Goal: Information Seeking & Learning: Learn about a topic

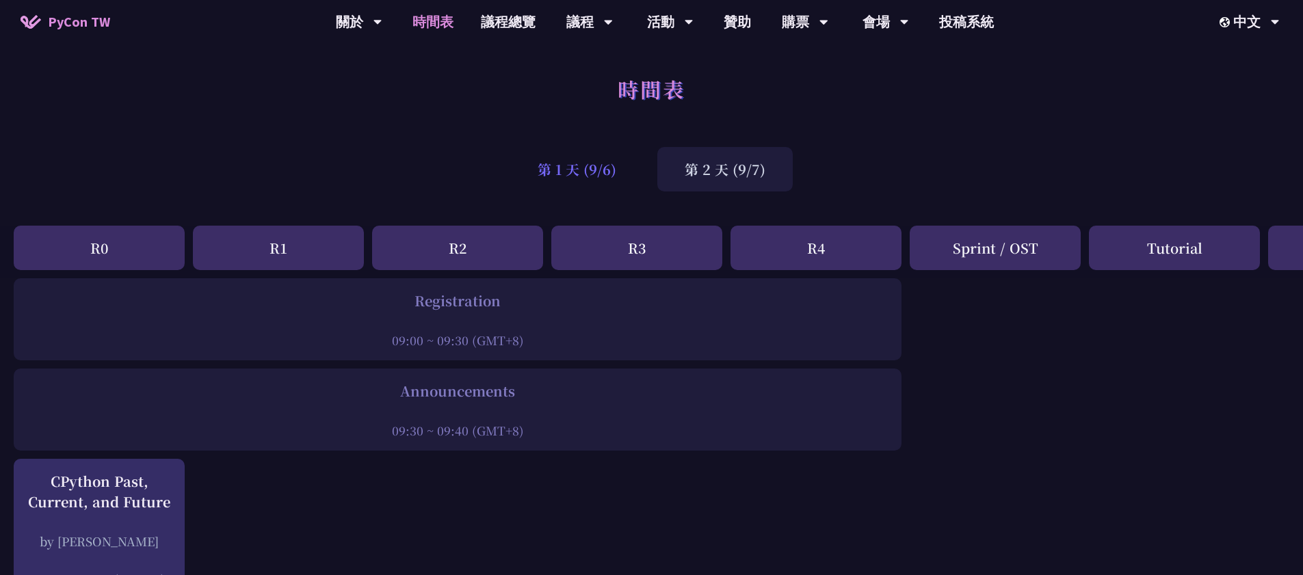
click at [603, 183] on div "第 1 天 (9/6)" at bounding box center [576, 169] width 133 height 44
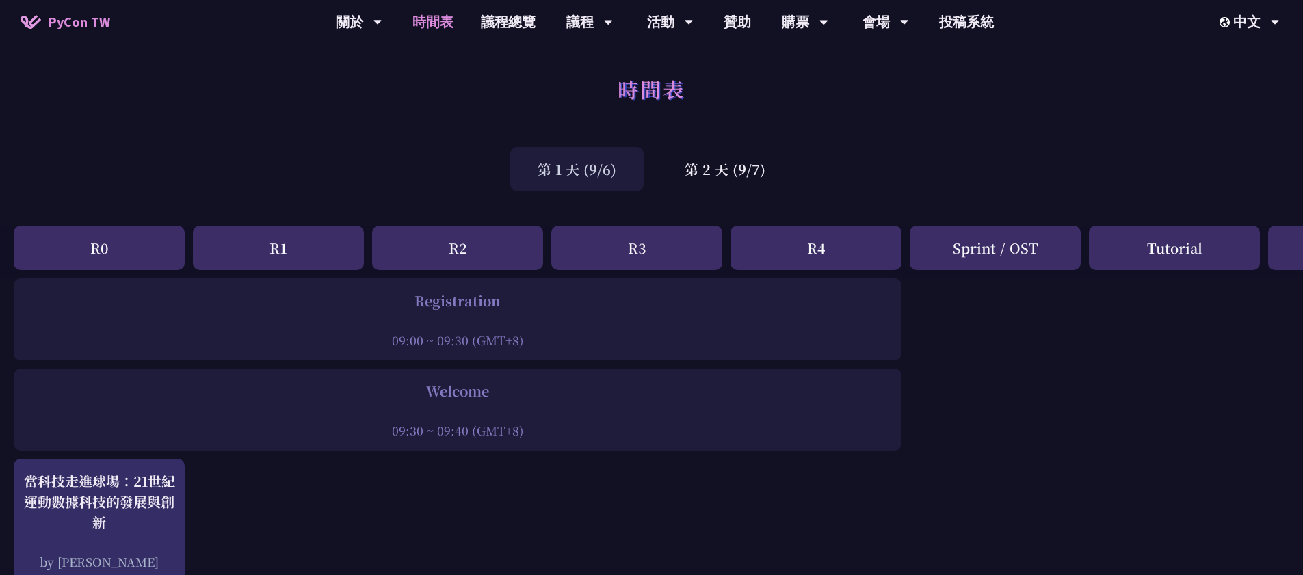
scroll to position [586, 0]
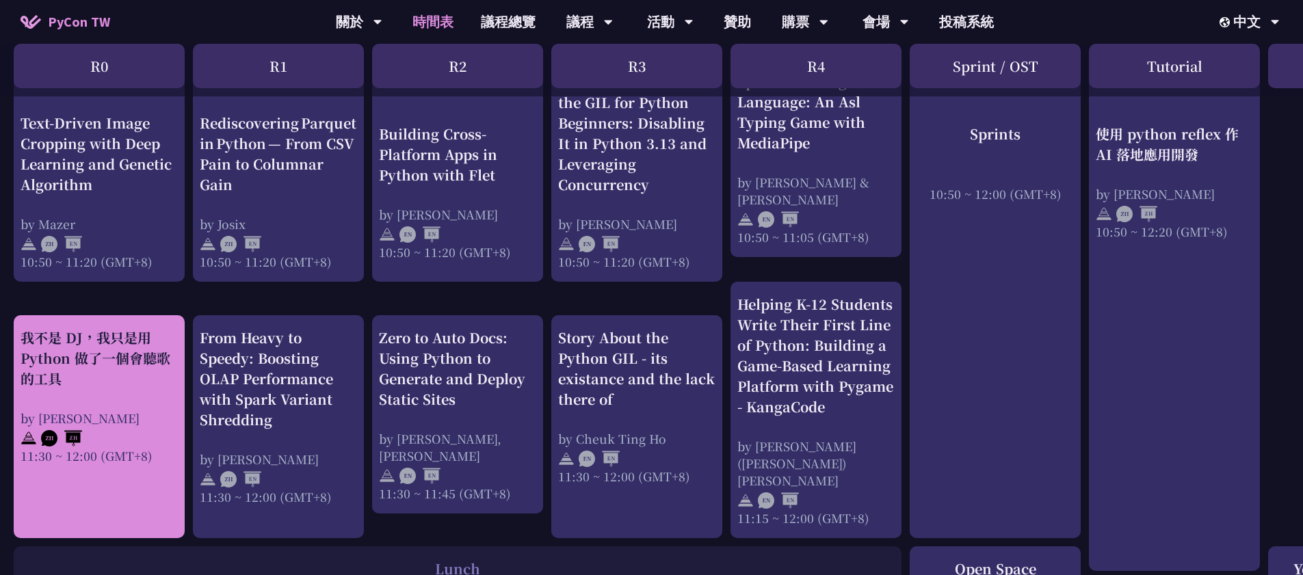
click at [99, 335] on div "我不是 DJ，我只是用 Python 做了一個會聽歌的工具" at bounding box center [99, 359] width 157 height 62
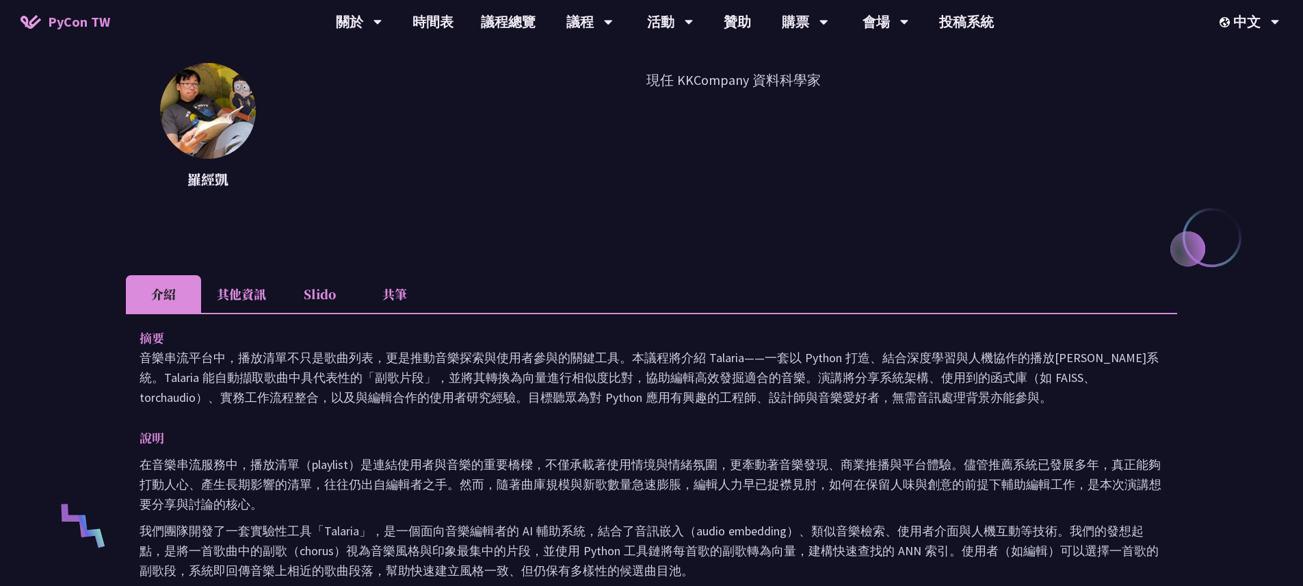
scroll to position [148, 0]
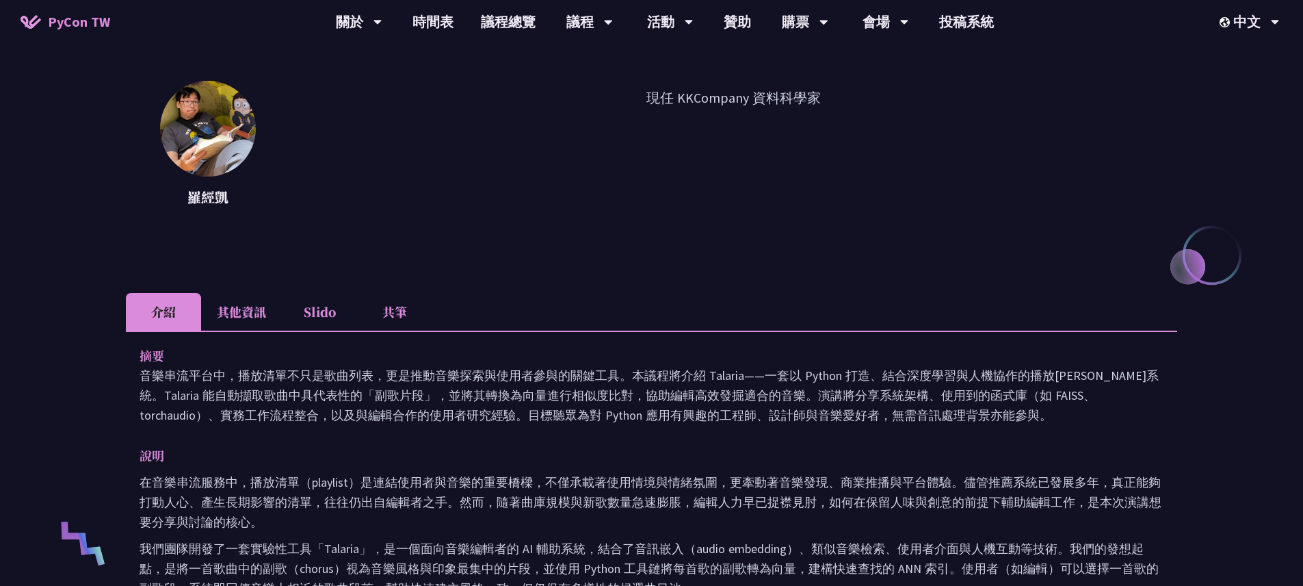
click at [248, 315] on li "其他資訊" at bounding box center [241, 312] width 81 height 38
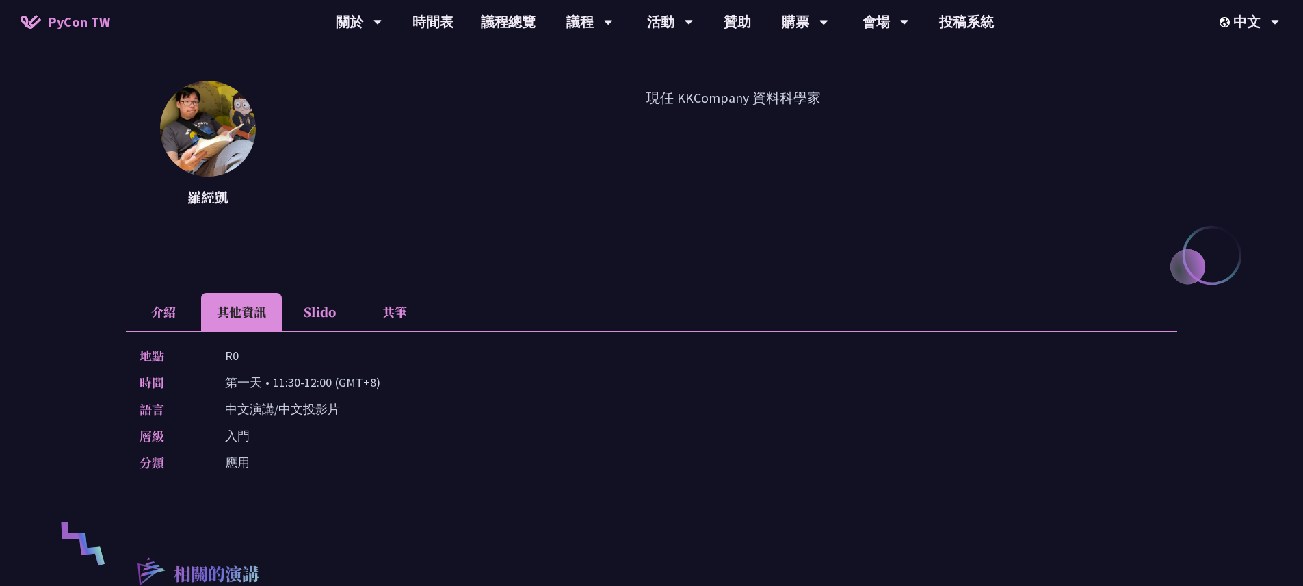
click at [176, 304] on li "介紹" at bounding box center [163, 312] width 75 height 38
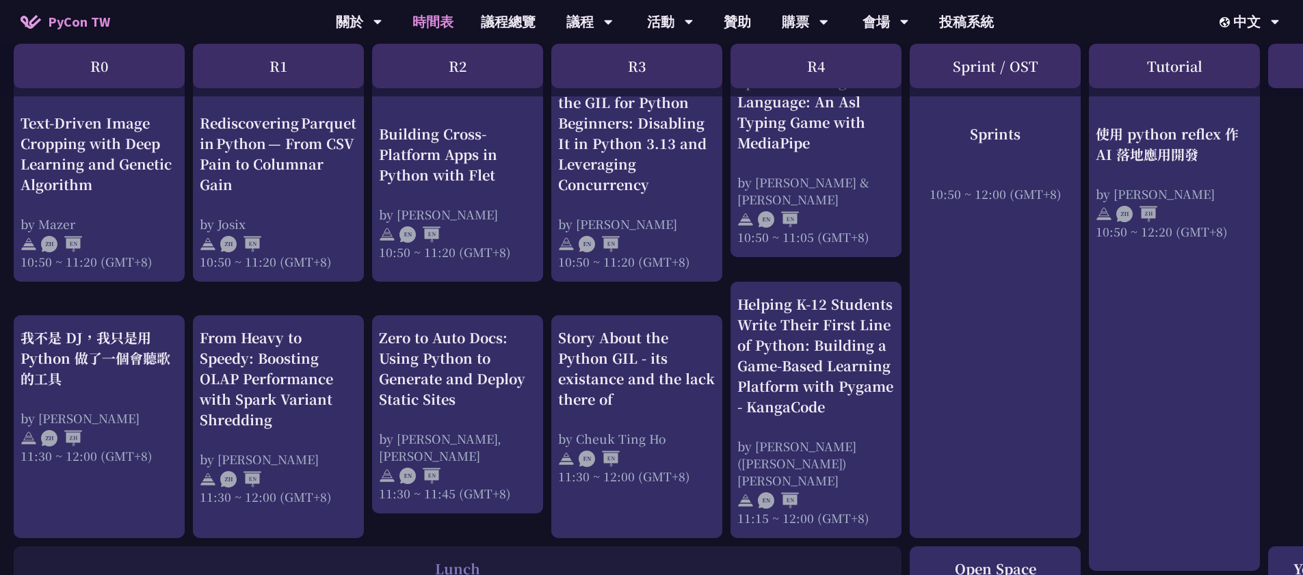
scroll to position [197, 0]
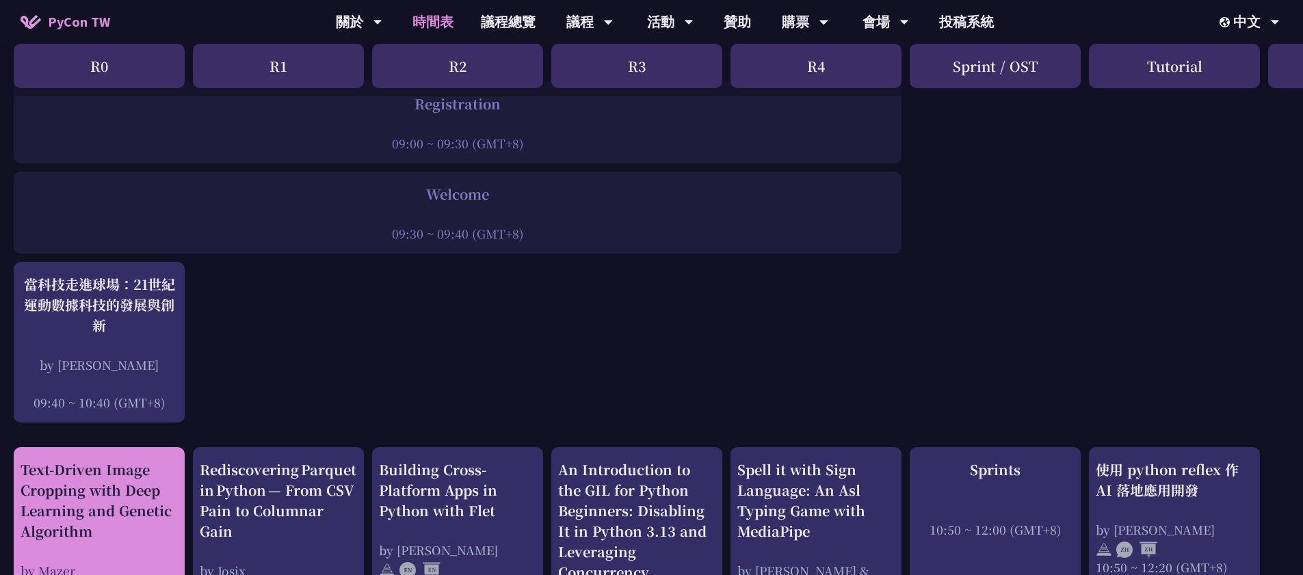
click at [112, 497] on div "Text-Driven Image Cropping with Deep Learning and Genetic Algorithm" at bounding box center [99, 501] width 157 height 82
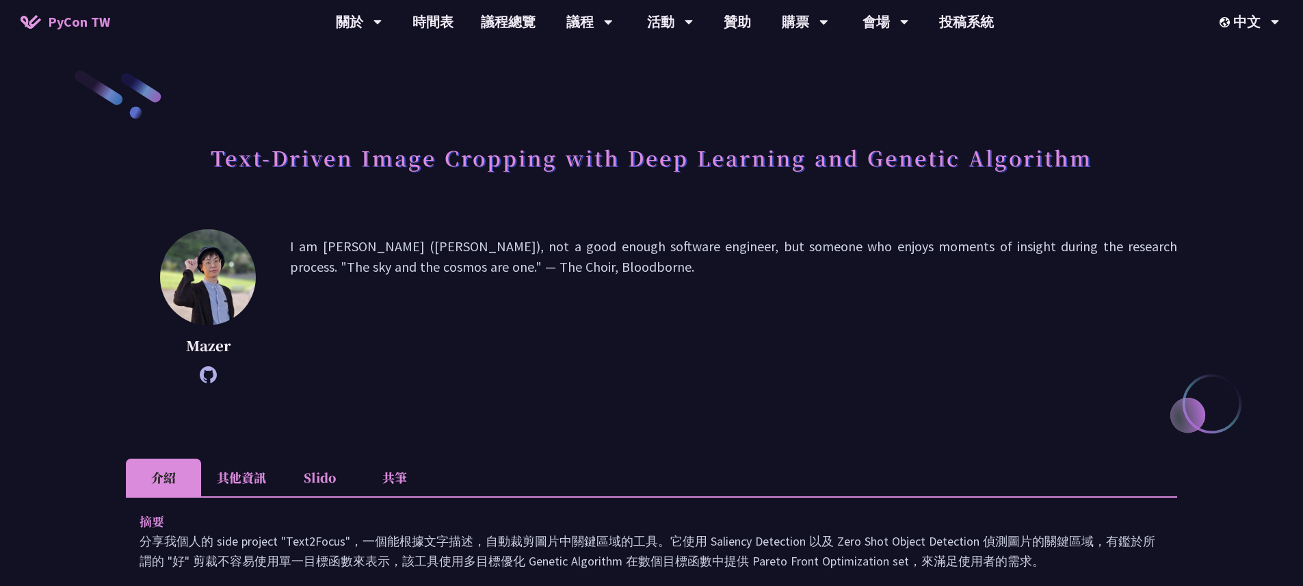
click at [240, 476] on li "其他資訊" at bounding box center [241, 477] width 81 height 38
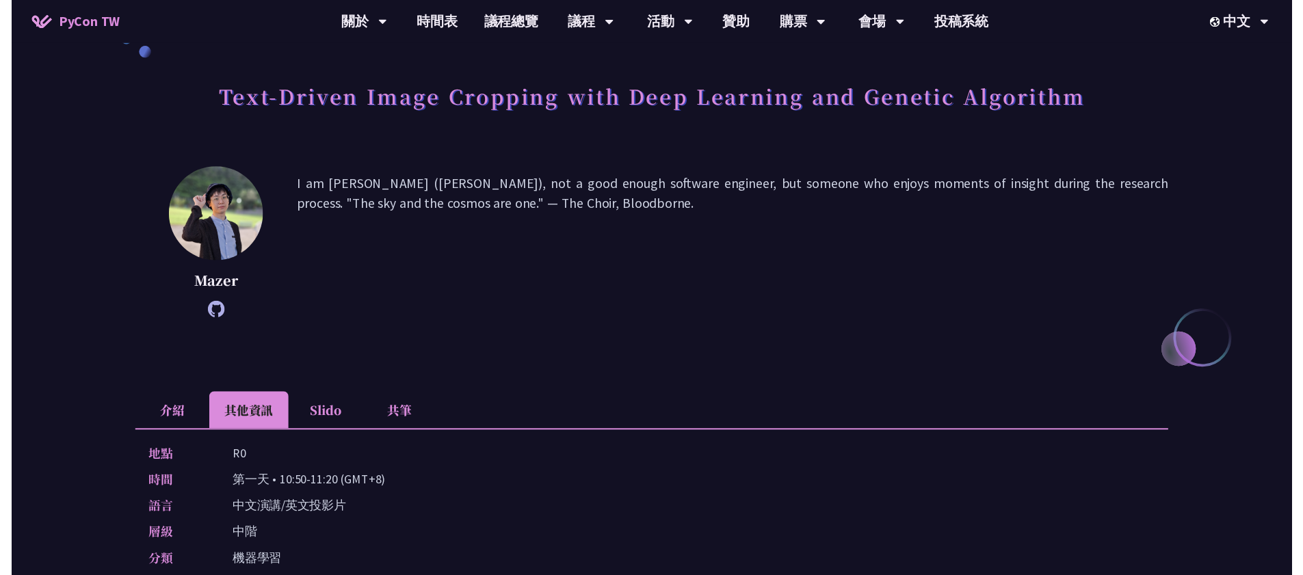
scroll to position [197, 0]
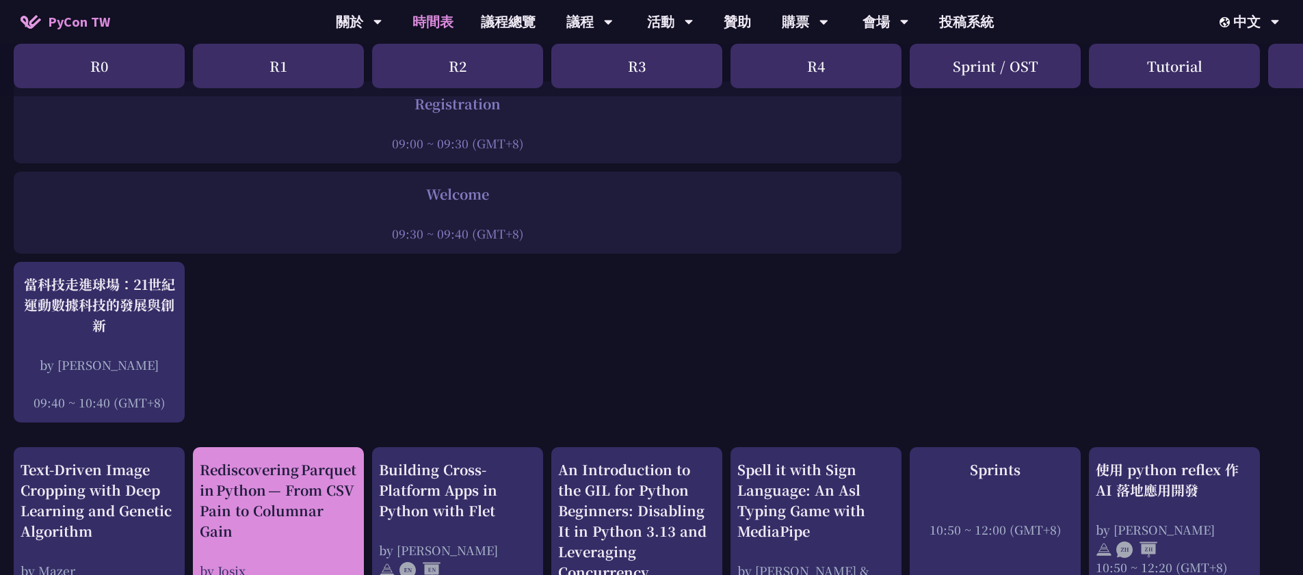
click at [283, 478] on div "Rediscovering Parquet in Python — From CSV Pain to Columnar Gain" at bounding box center [278, 501] width 157 height 82
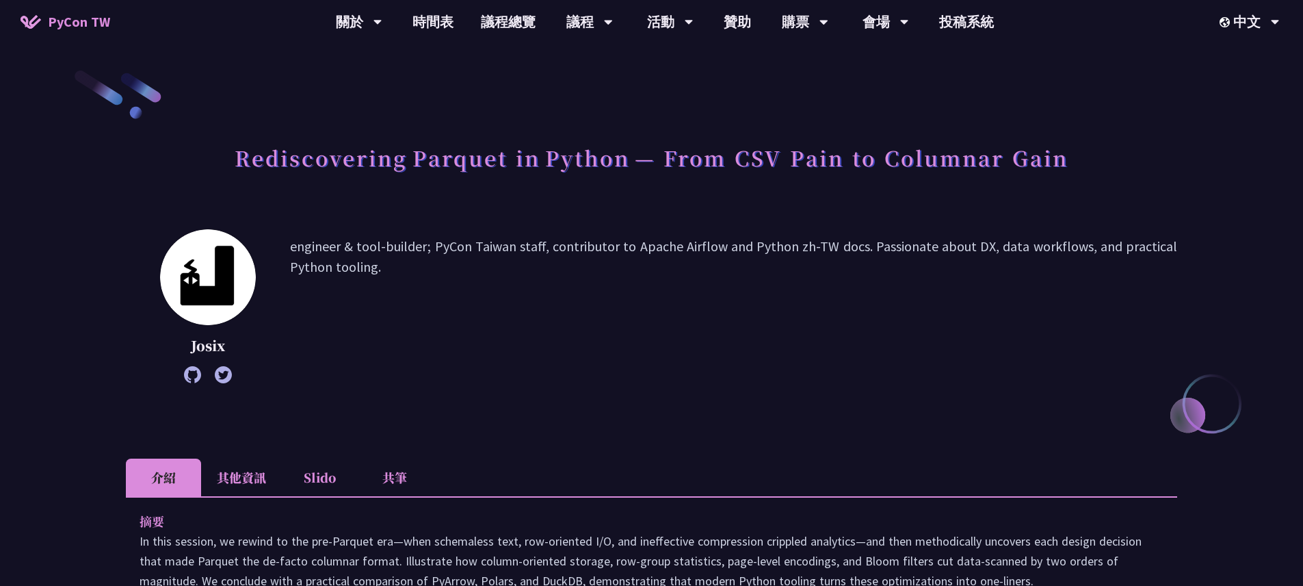
click at [238, 480] on li "其他資訊" at bounding box center [241, 477] width 81 height 38
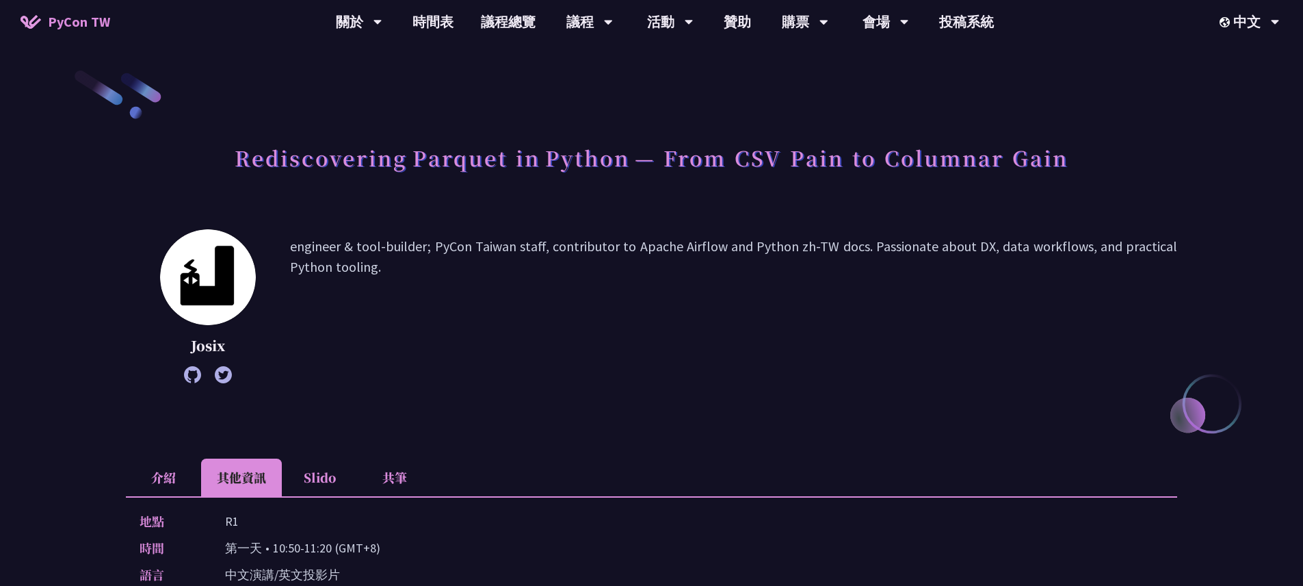
scroll to position [47, 0]
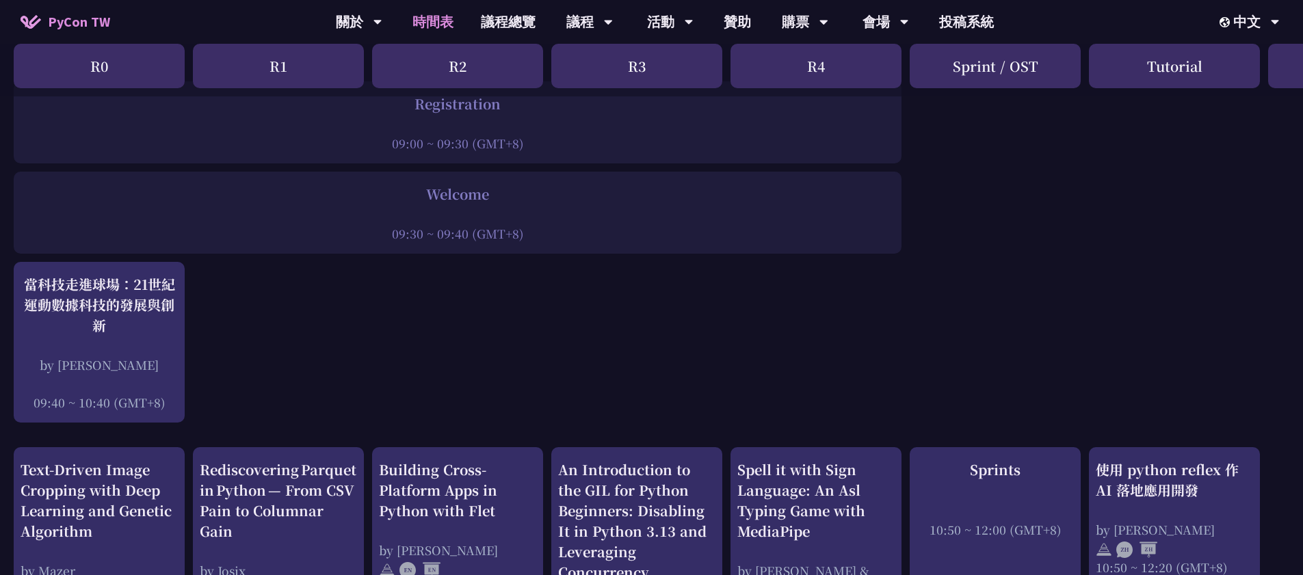
scroll to position [224, 0]
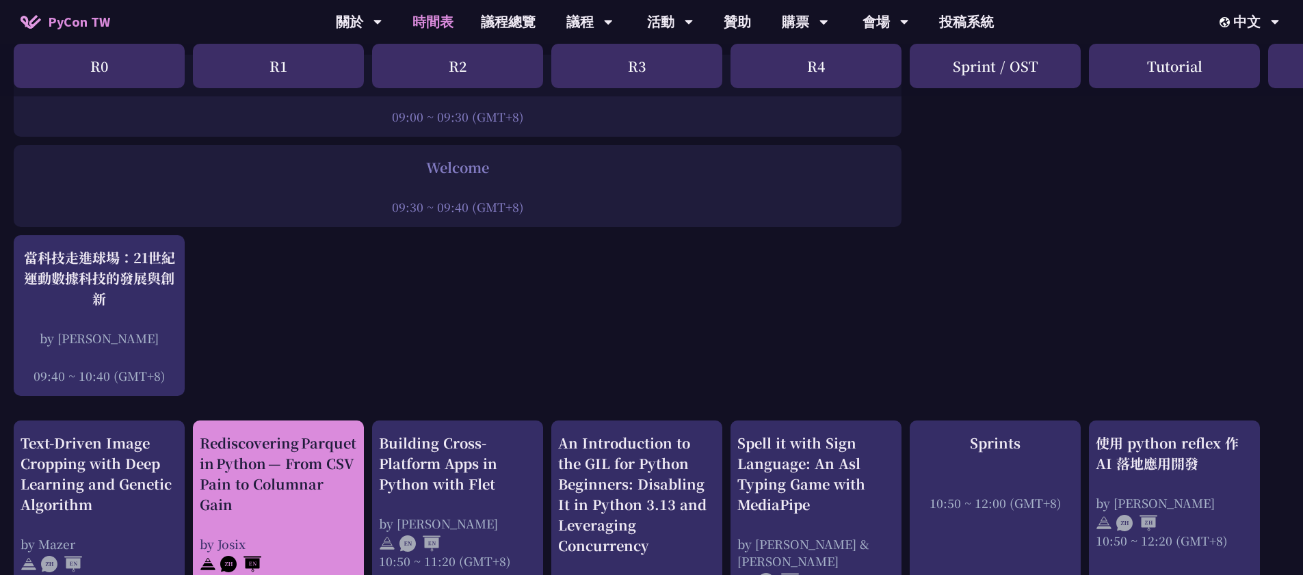
click at [285, 464] on div "Rediscovering Parquet in Python — From CSV Pain to Columnar Gain" at bounding box center [278, 474] width 157 height 82
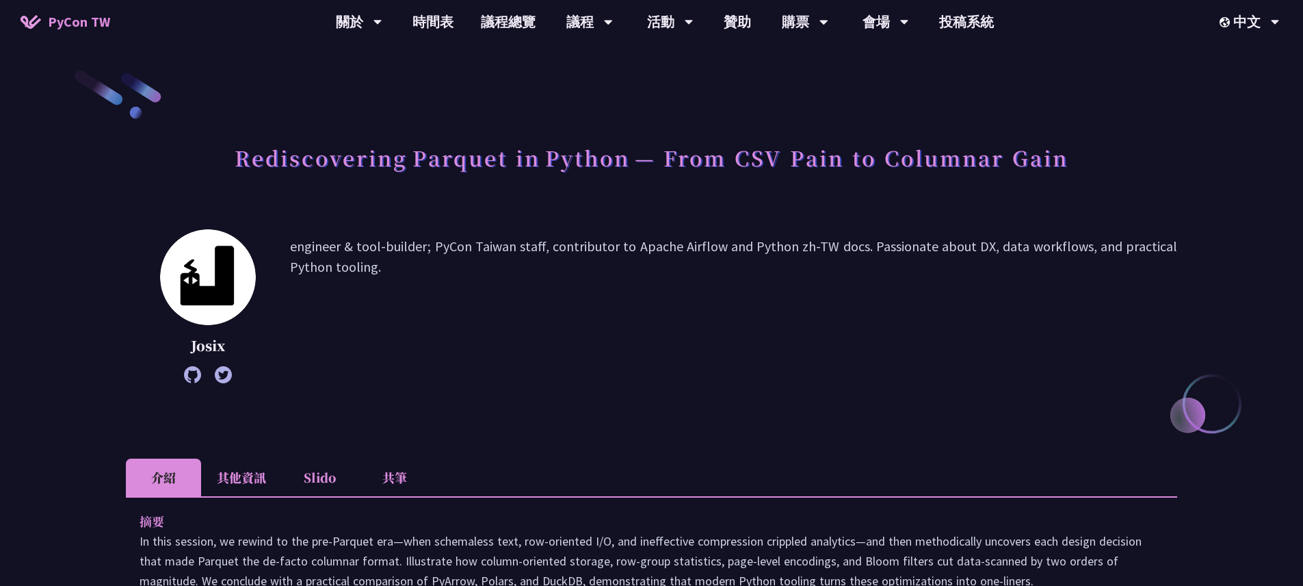
click at [241, 477] on li "其他資訊" at bounding box center [241, 477] width 81 height 38
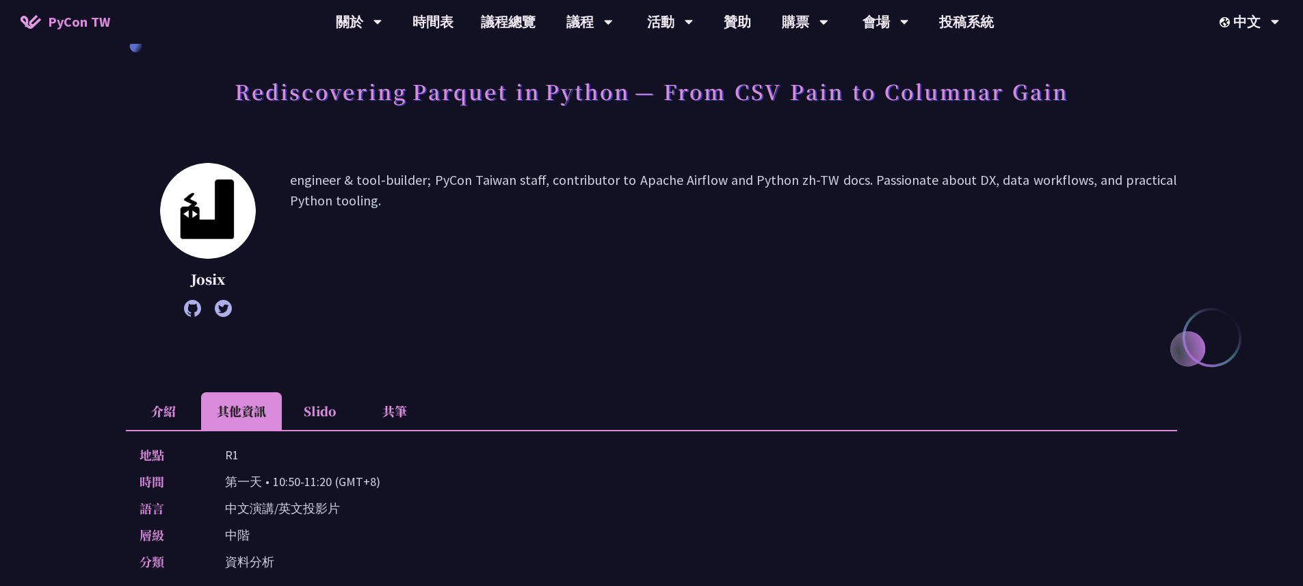
scroll to position [84, 0]
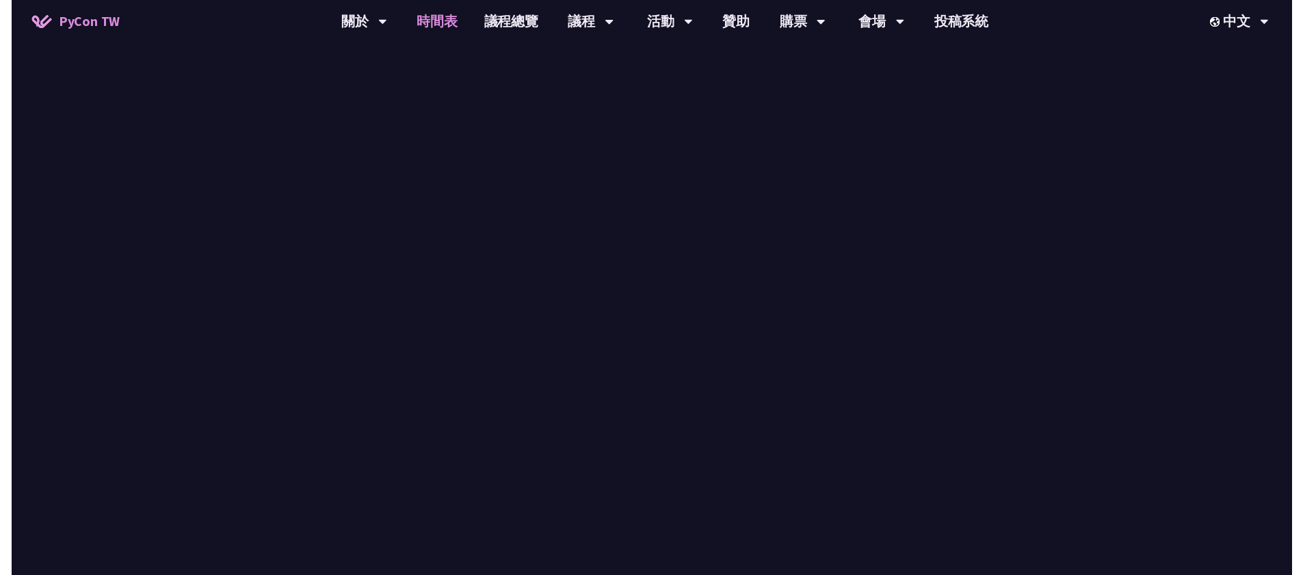
scroll to position [224, 0]
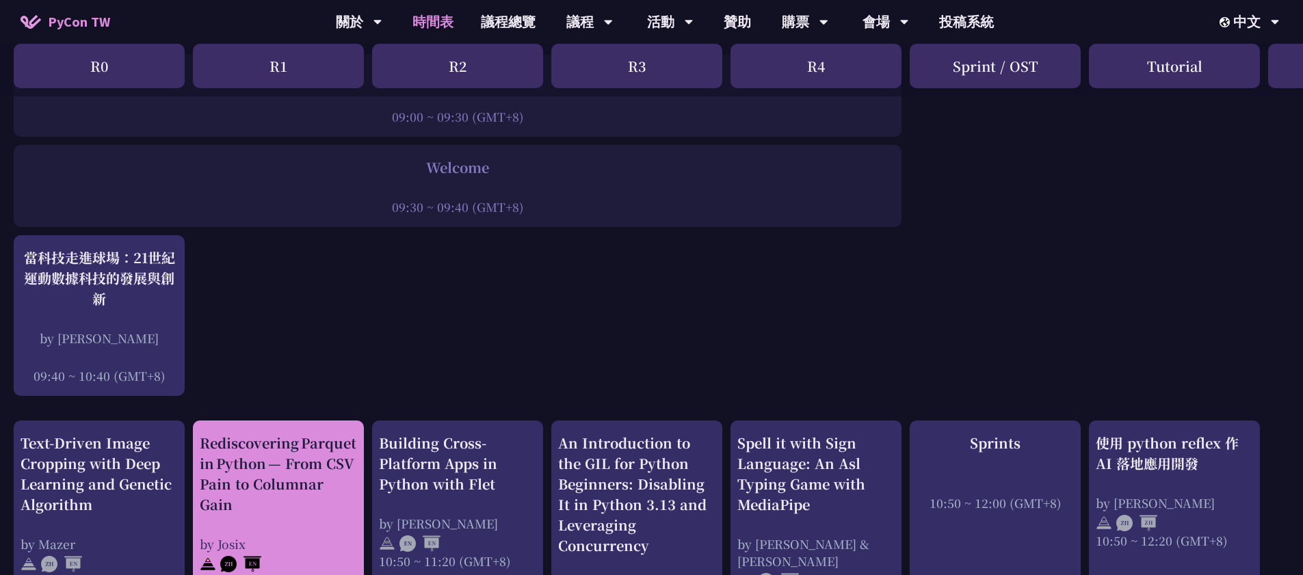
click at [306, 450] on div "Rediscovering Parquet in Python — From CSV Pain to Columnar Gain" at bounding box center [278, 474] width 157 height 82
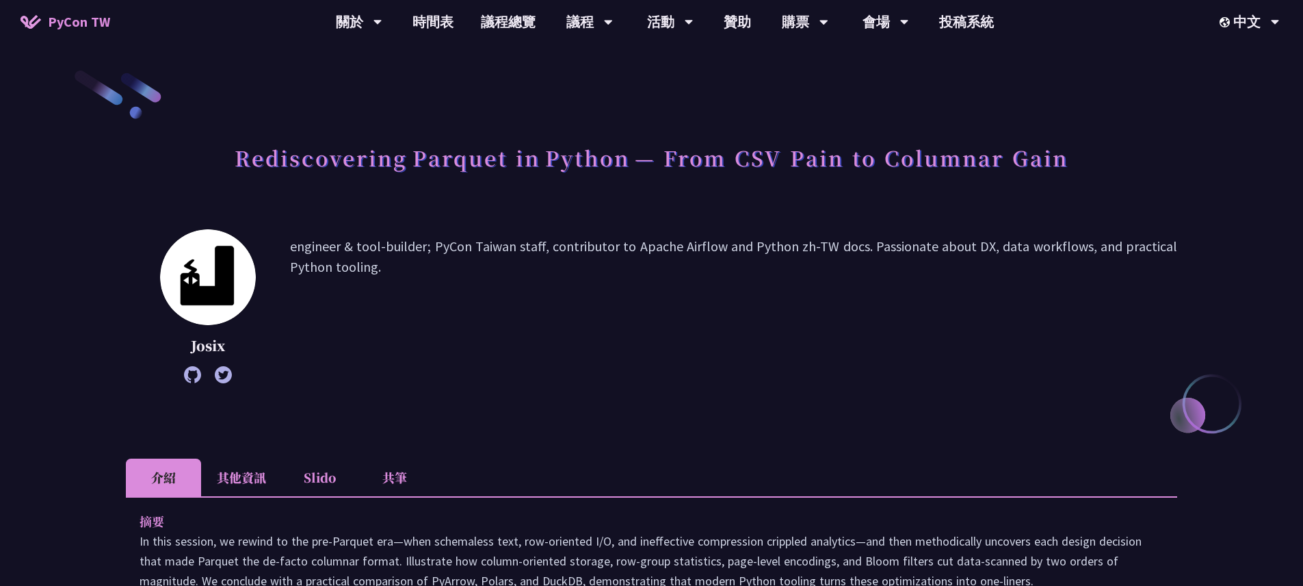
scroll to position [340, 0]
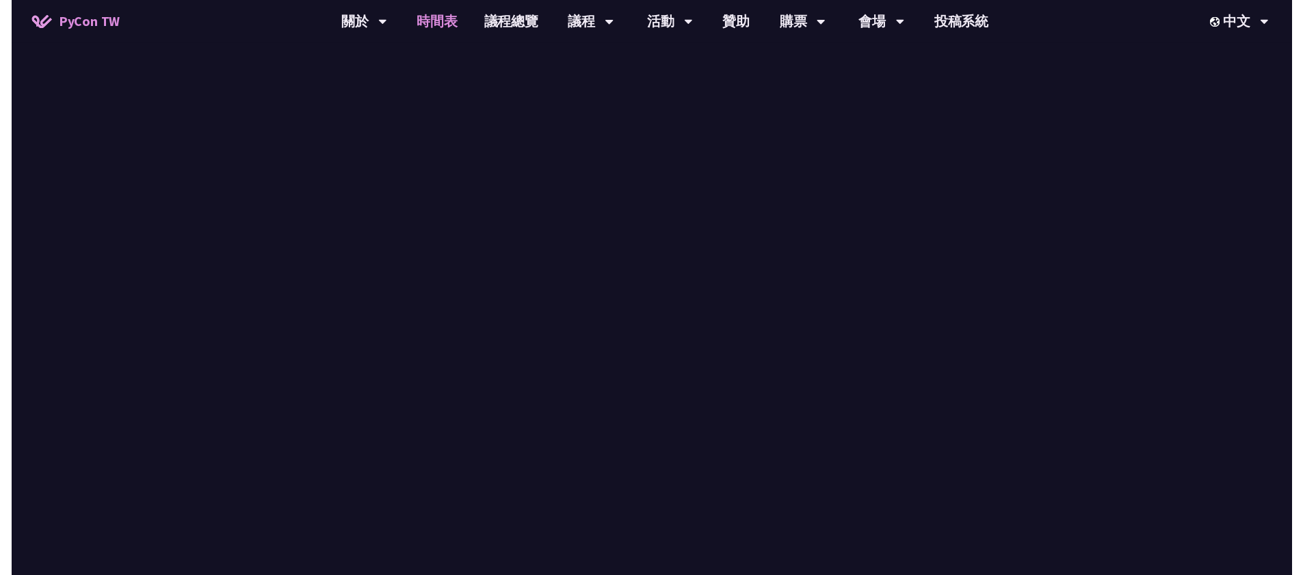
scroll to position [224, 0]
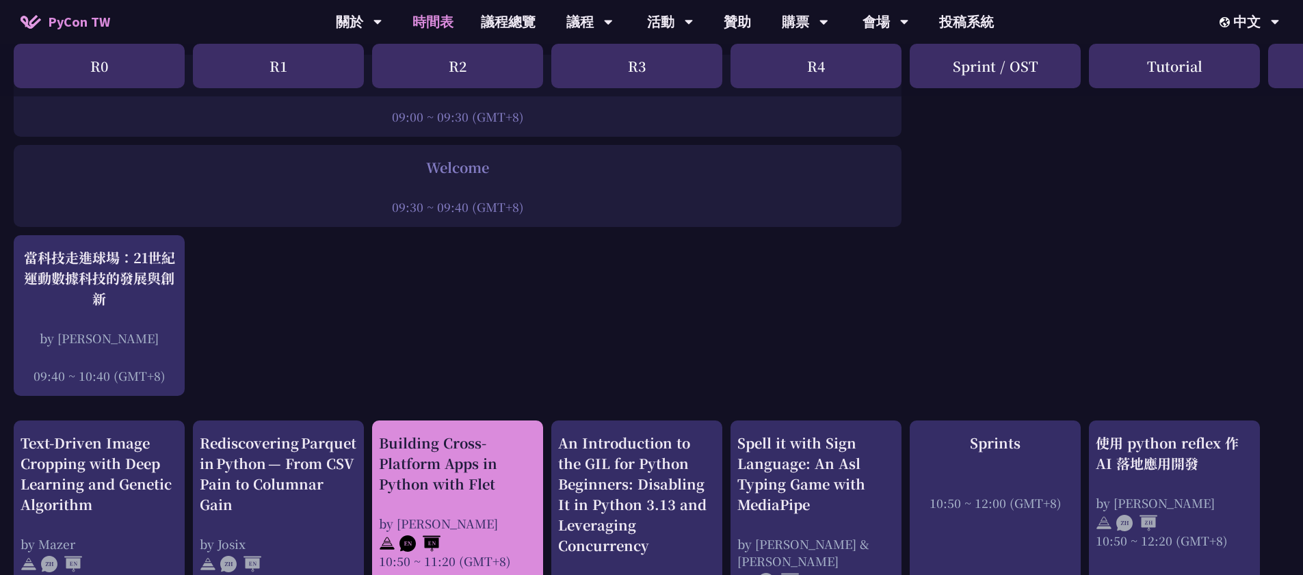
click at [509, 452] on div "Building Cross-Platform Apps in Python with Flet" at bounding box center [457, 464] width 157 height 62
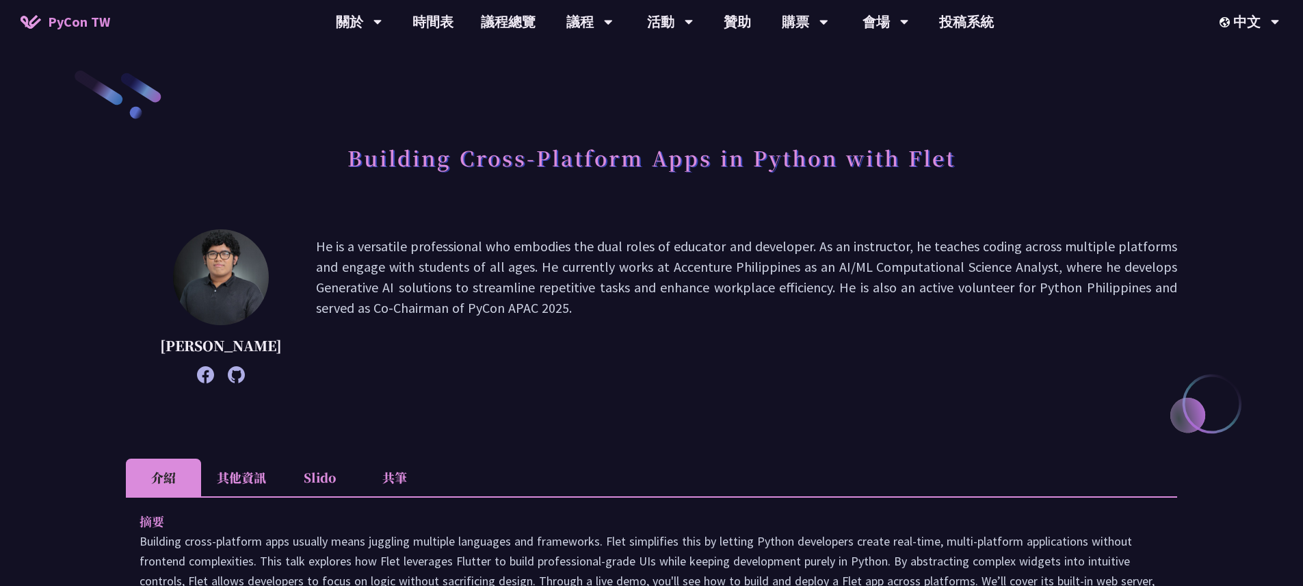
click at [244, 486] on li "其他資訊" at bounding box center [241, 477] width 81 height 38
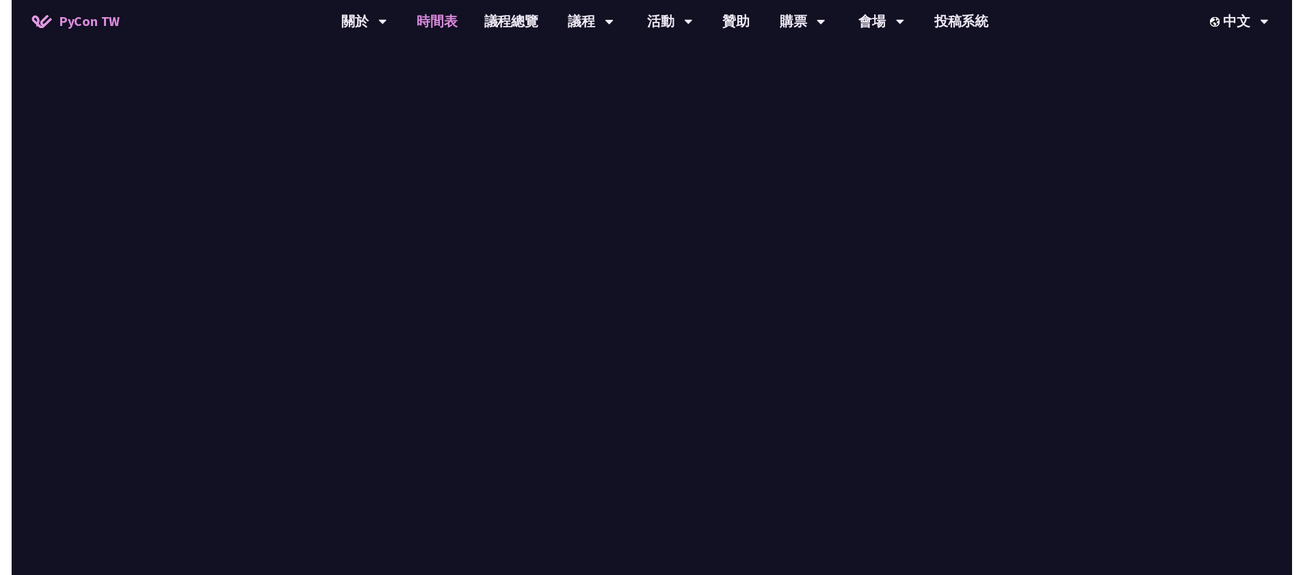
scroll to position [224, 0]
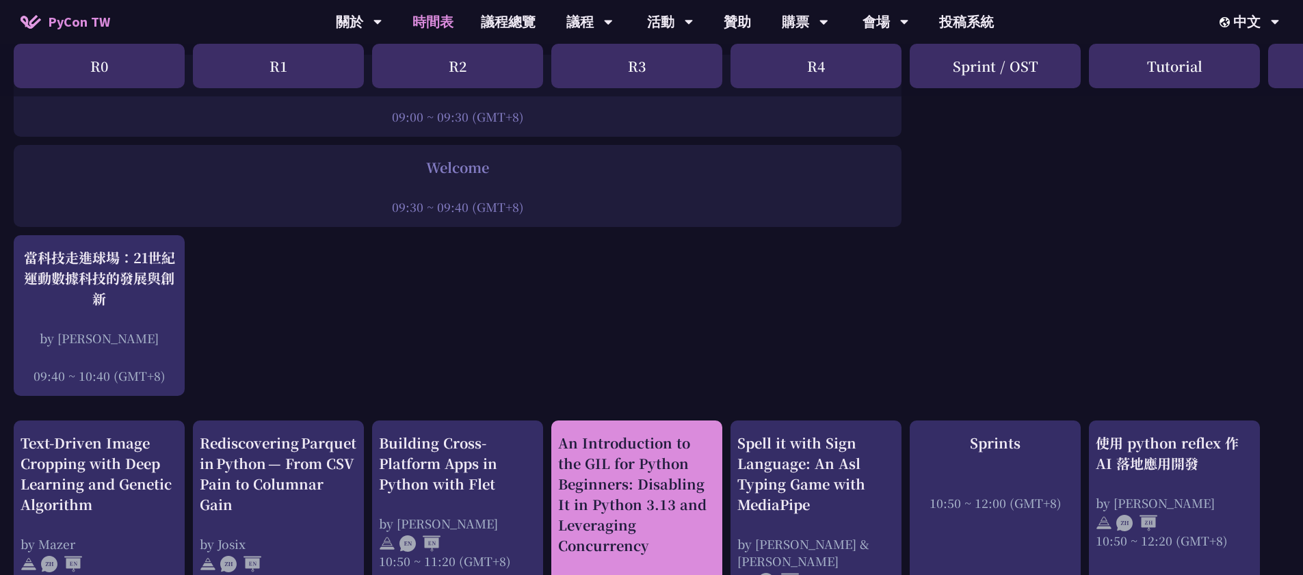
click at [620, 482] on div "An Introduction to the GIL for Python Beginners: Disabling It in Python 3.13 an…" at bounding box center [636, 494] width 157 height 123
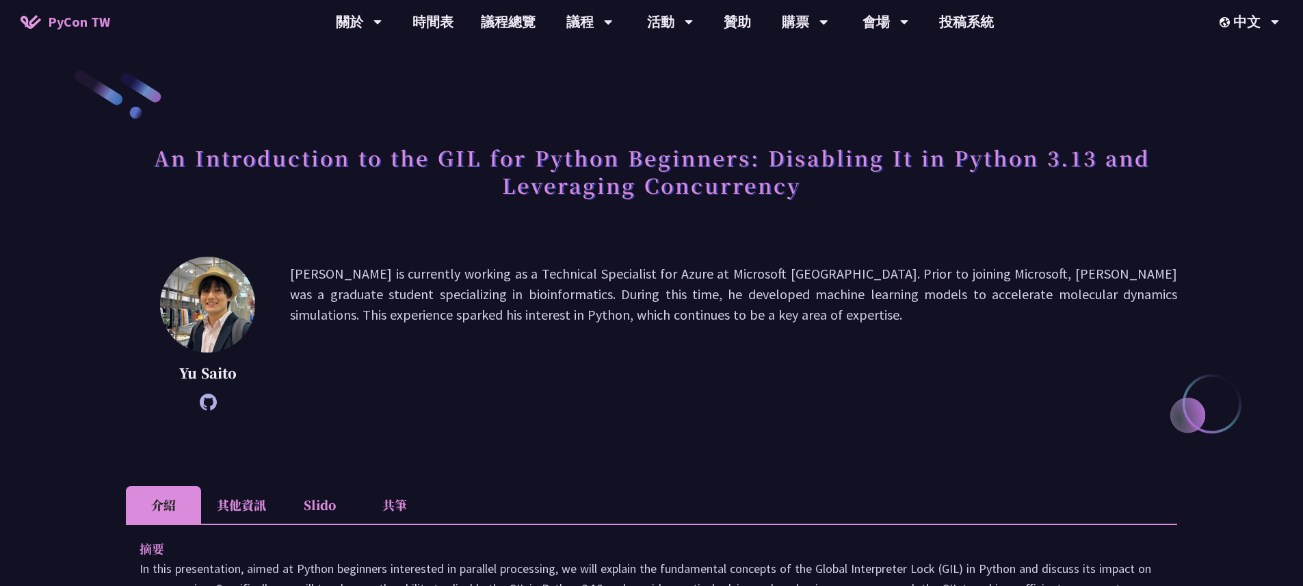
click at [229, 509] on li "其他資訊" at bounding box center [241, 505] width 81 height 38
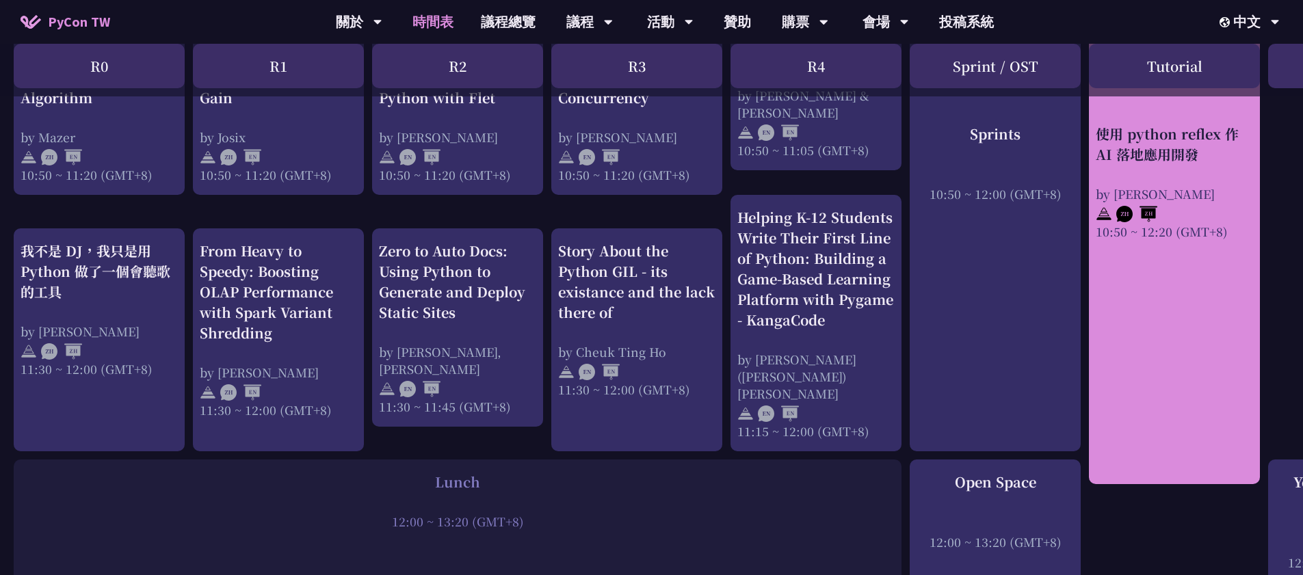
scroll to position [467, 0]
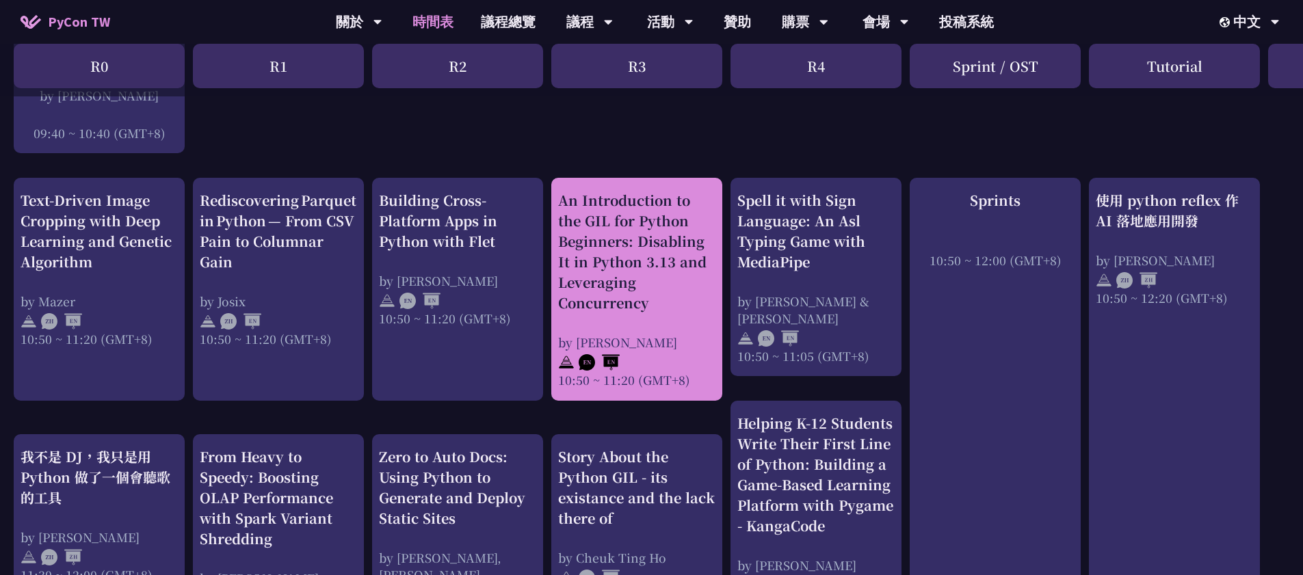
click at [653, 264] on div "An Introduction to the GIL for Python Beginners: Disabling It in Python 3.13 an…" at bounding box center [636, 251] width 157 height 123
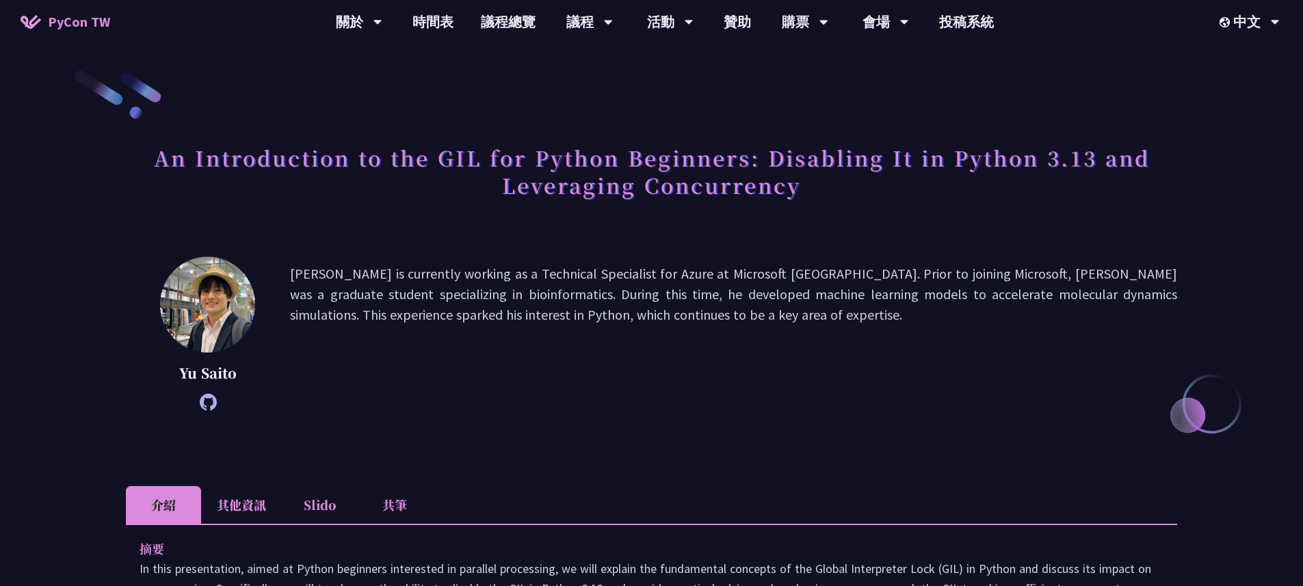
click at [754, 194] on h1 "An Introduction to the GIL for Python Beginners: Disabling It in Python 3.13 an…" at bounding box center [651, 171] width 1051 height 68
click at [862, 298] on p "[PERSON_NAME] is currently working as a Technical Specialist for Azure at Micro…" at bounding box center [733, 333] width 887 height 140
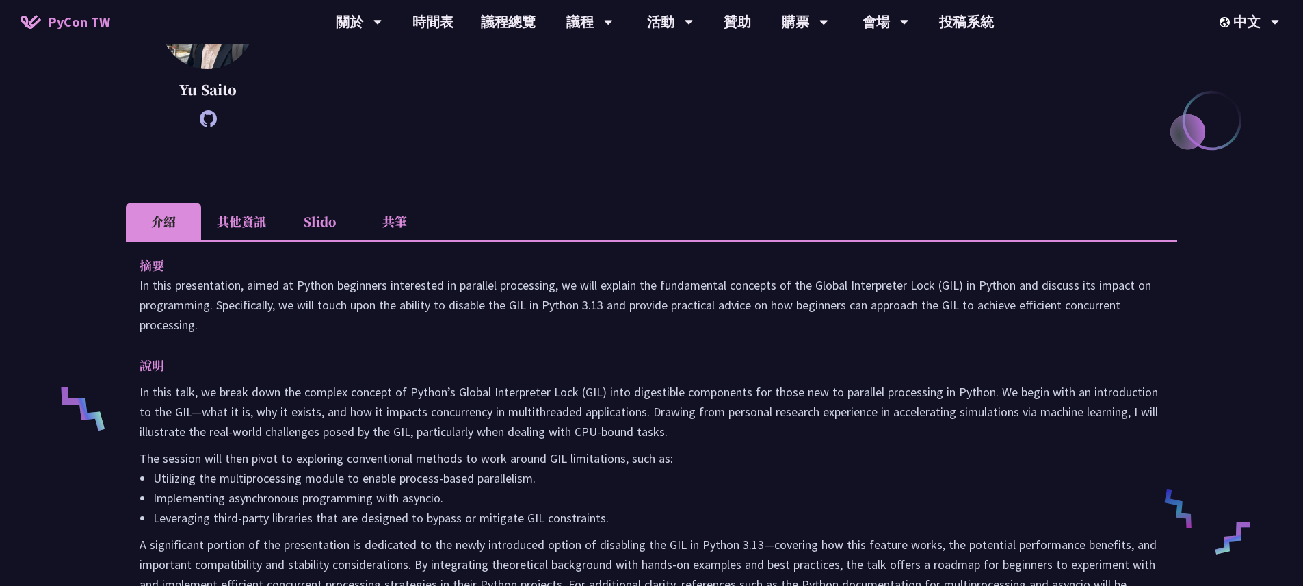
scroll to position [292, 0]
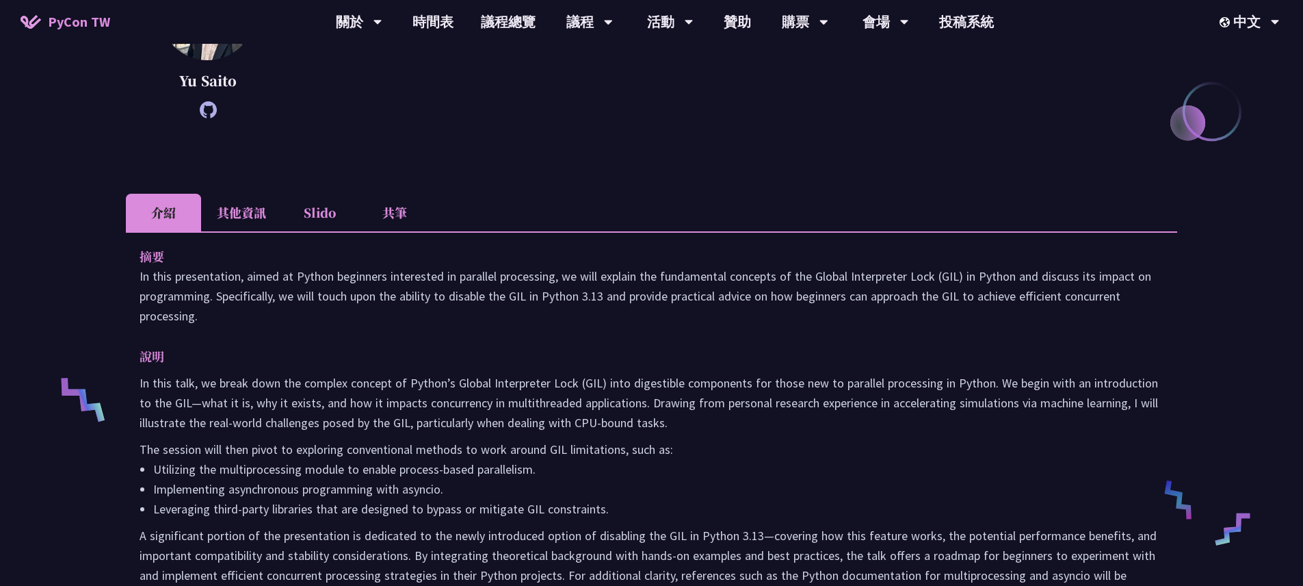
click at [665, 382] on p "In this talk, we break down the complex concept of Python’s Global Interpreter …" at bounding box center [652, 403] width 1024 height 60
click at [846, 452] on p "The session will then pivot to exploring conventional methods to work around GI…" at bounding box center [652, 449] width 1024 height 20
click at [653, 380] on p "In this talk, we break down the complex concept of Python’s Global Interpreter …" at bounding box center [652, 403] width 1024 height 60
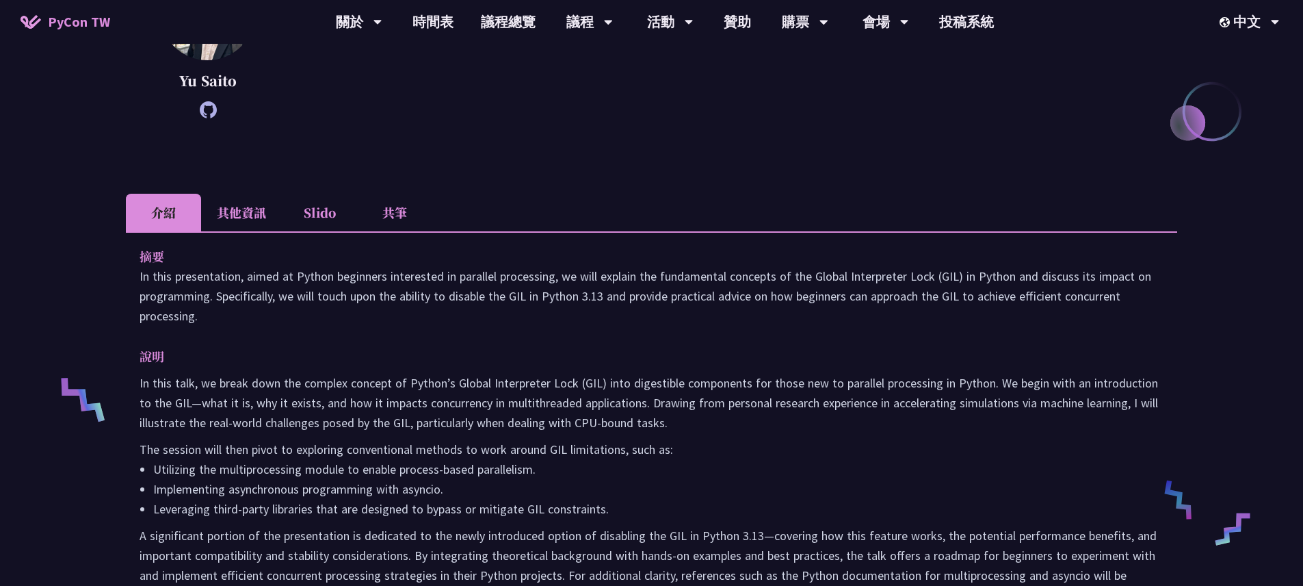
click at [808, 461] on li "Utilizing the multiprocessing module to enable process-based parallelism." at bounding box center [658, 469] width 1010 height 20
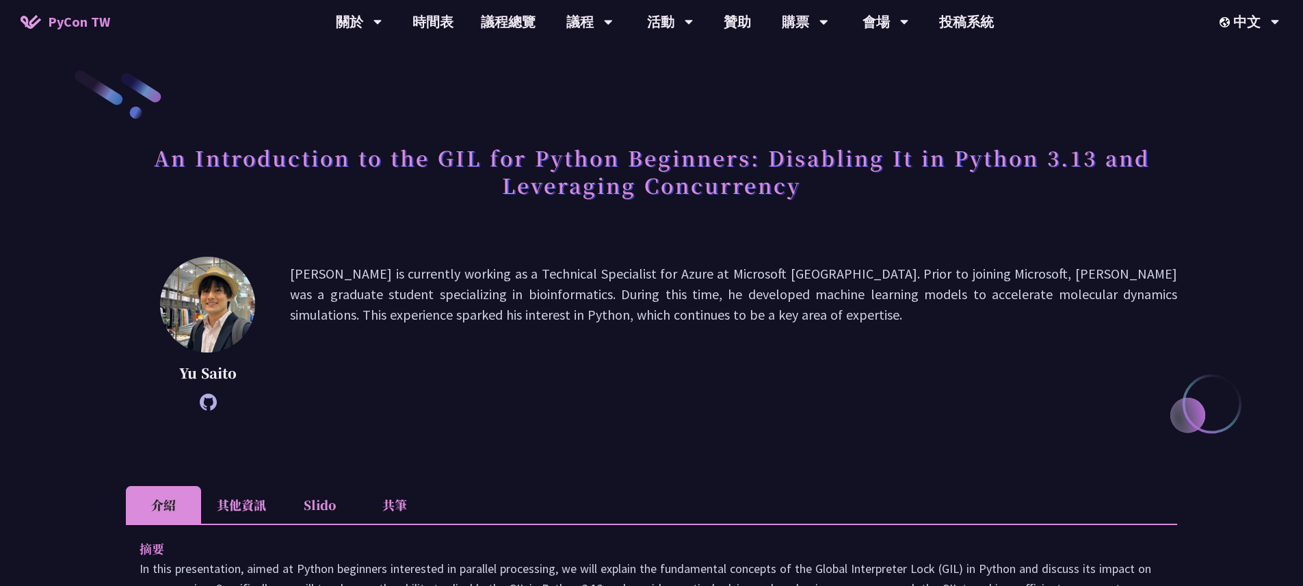
scroll to position [348, 0]
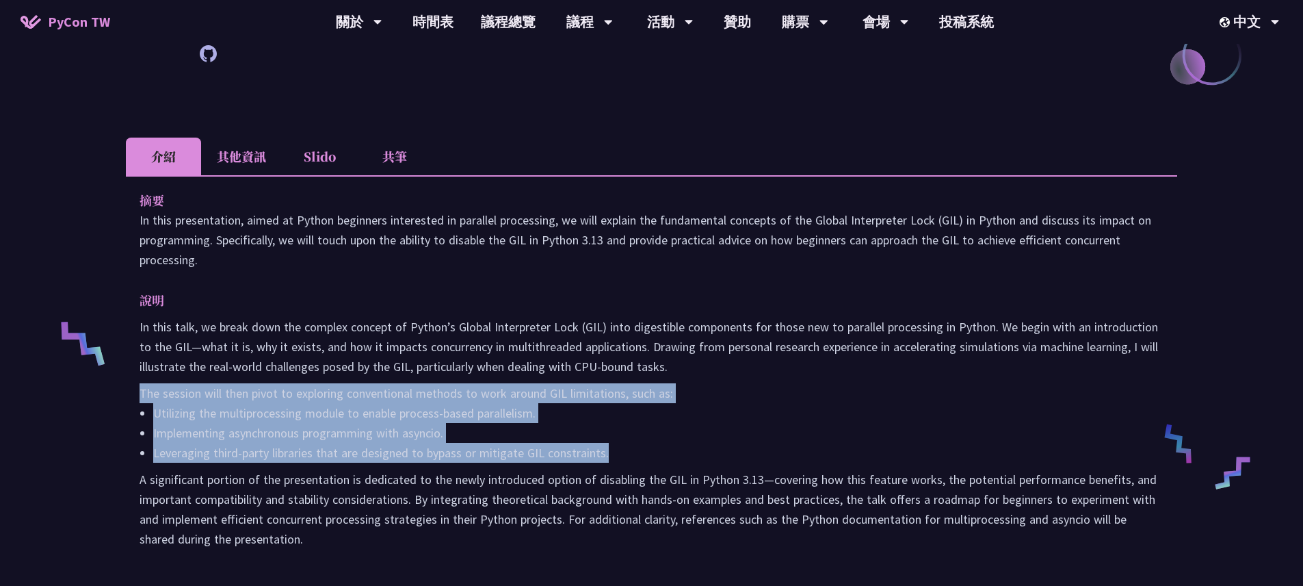
drag, startPoint x: 138, startPoint y: 390, endPoint x: 672, endPoint y: 451, distance: 537.0
click at [672, 451] on div "摘要 In this presentation, aimed at Python beginners interested in parallel proce…" at bounding box center [651, 379] width 1051 height 408
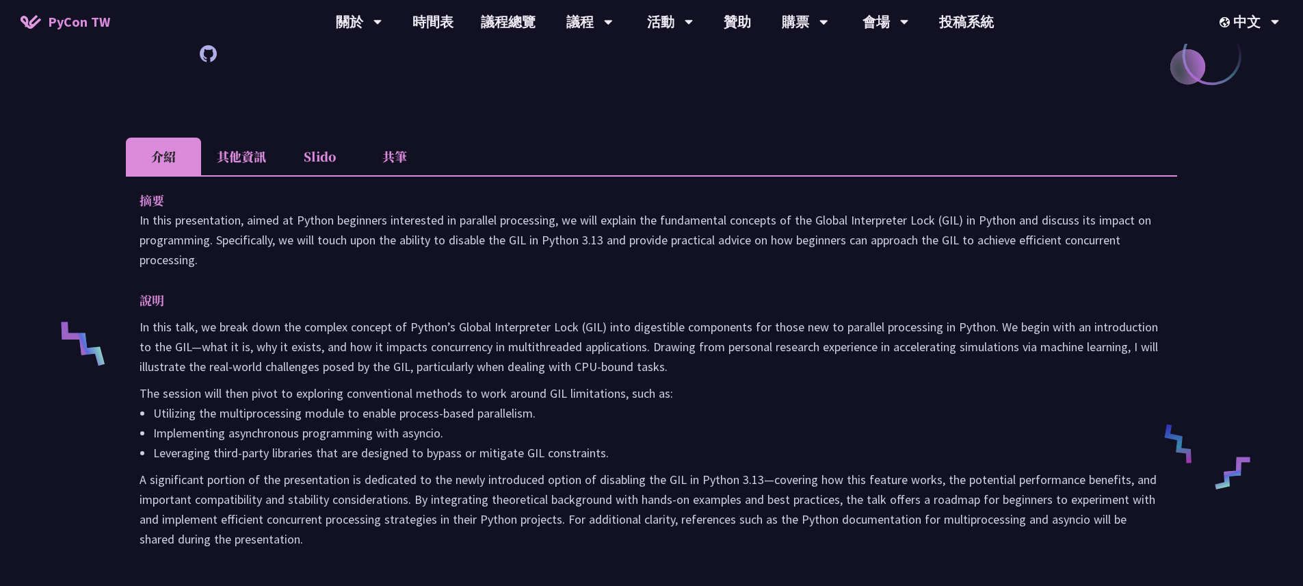
click at [683, 443] on li "Leveraging third-party libraries that are designed to bypass or mitigate GIL co…" at bounding box center [658, 453] width 1010 height 20
drag, startPoint x: 628, startPoint y: 396, endPoint x: 699, endPoint y: 392, distance: 71.3
click at [699, 392] on p "The session will then pivot to exploring conventional methods to work around GI…" at bounding box center [652, 393] width 1024 height 20
click at [770, 404] on li "Utilizing the multiprocessing module to enable process-based parallelism." at bounding box center [658, 413] width 1010 height 20
drag, startPoint x: 631, startPoint y: 393, endPoint x: 694, endPoint y: 392, distance: 63.6
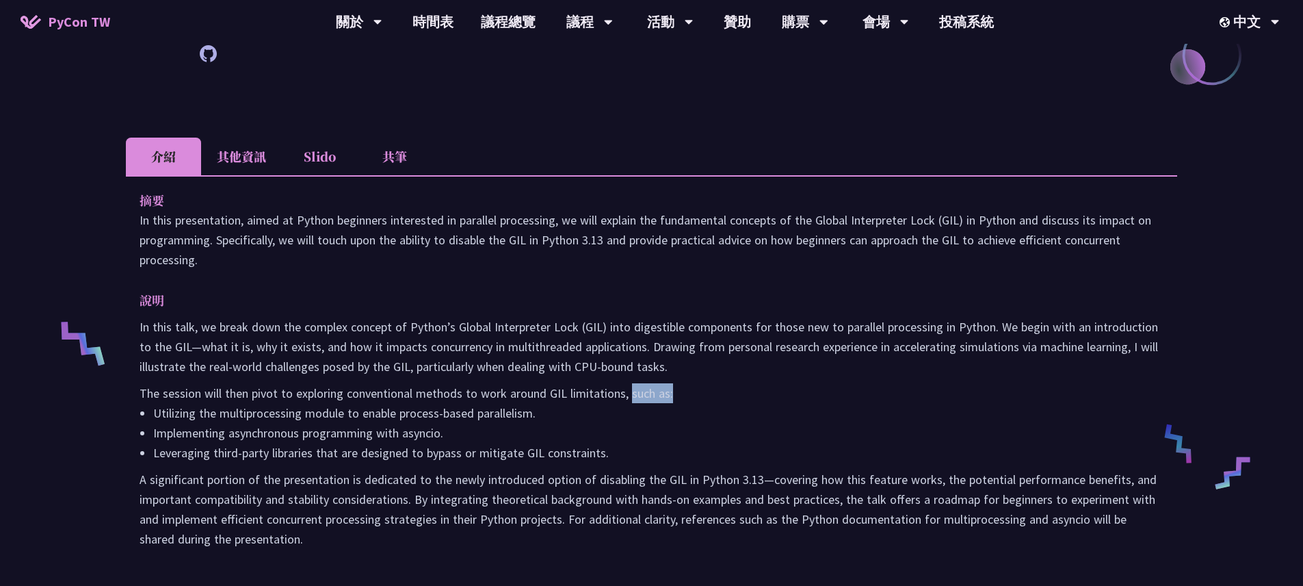
click at [694, 392] on p "The session will then pivot to exploring conventional methods to work around GI…" at bounding box center [652, 393] width 1024 height 20
click at [659, 434] on li "Implementing asynchronous programming with asyncio." at bounding box center [658, 433] width 1010 height 20
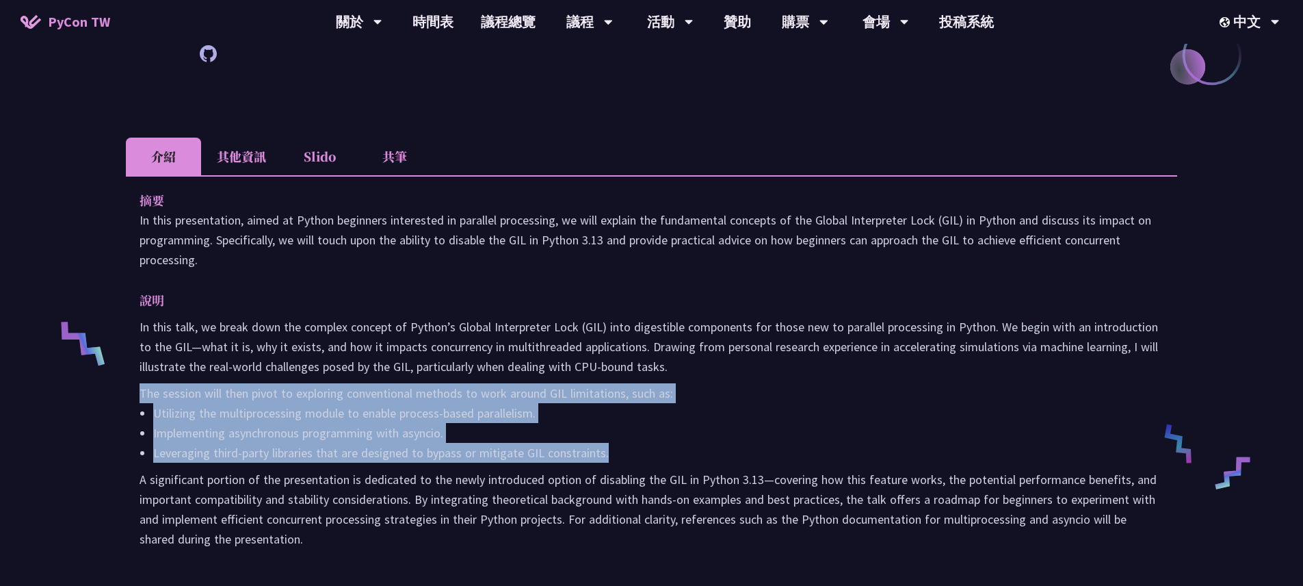
drag, startPoint x: 140, startPoint y: 395, endPoint x: 696, endPoint y: 456, distance: 558.7
click at [696, 456] on div "In this talk, we break down the complex concept of Python’s Global Interpreter …" at bounding box center [652, 433] width 1024 height 232
click at [774, 439] on li "Implementing asynchronous programming with asyncio." at bounding box center [658, 433] width 1010 height 20
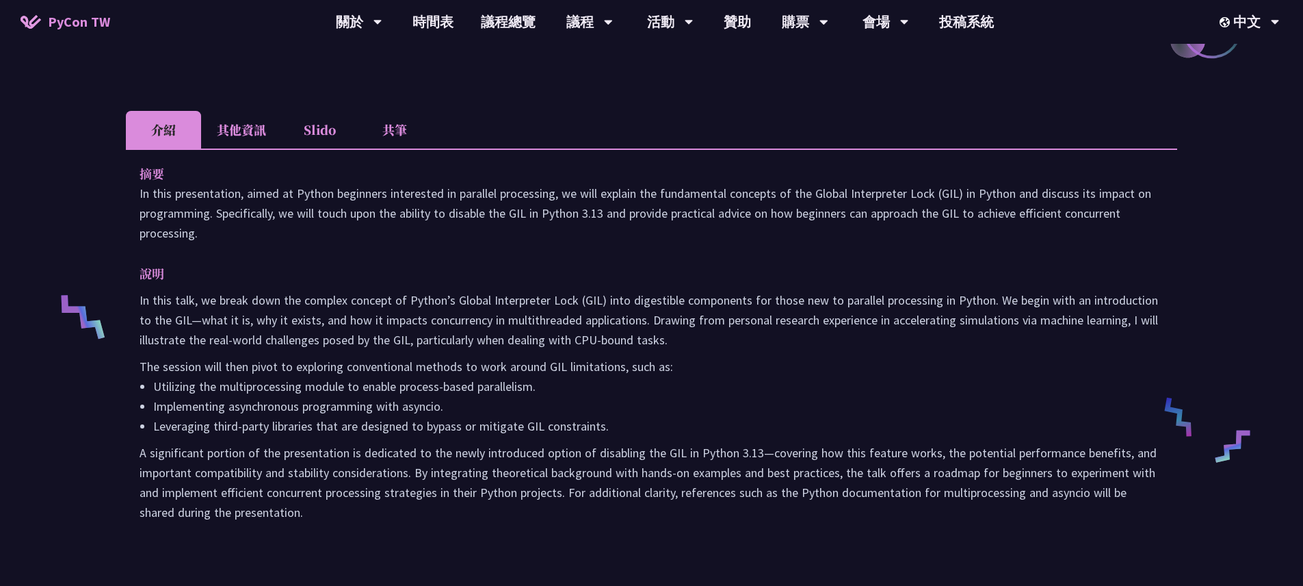
scroll to position [384, 0]
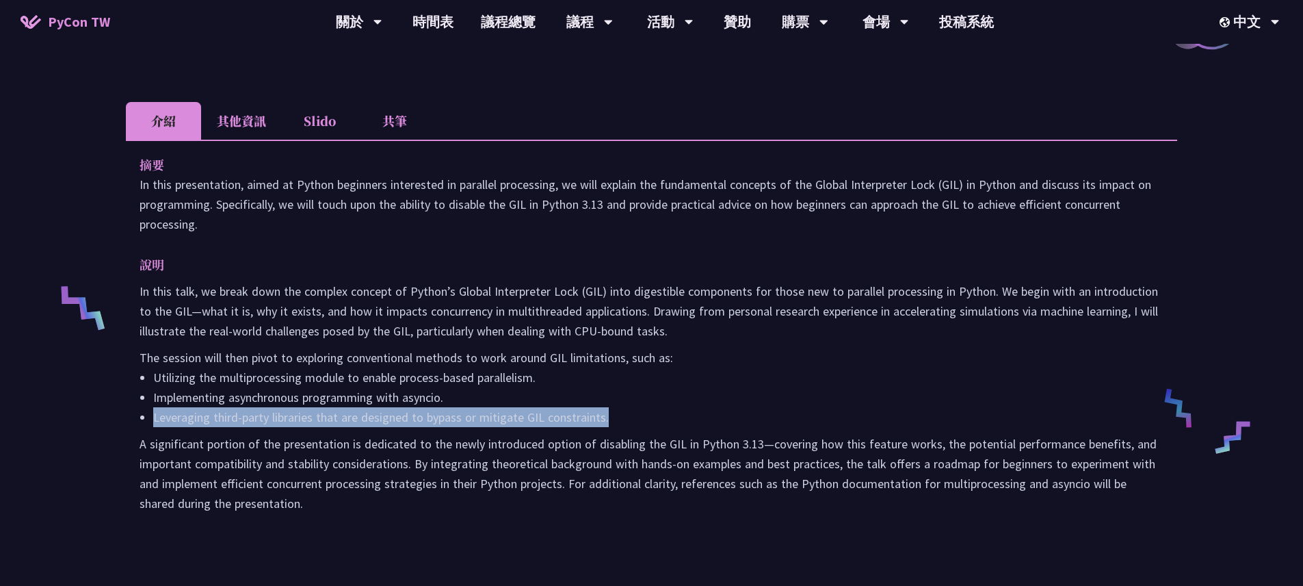
drag, startPoint x: 154, startPoint y: 420, endPoint x: 657, endPoint y: 417, distance: 502.8
click at [657, 417] on li "Leveraging third-party libraries that are designed to bypass or mitigate GIL co…" at bounding box center [658, 417] width 1010 height 20
click at [753, 408] on li "Leveraging third-party libraries that are designed to bypass or mitigate GIL co…" at bounding box center [658, 417] width 1010 height 20
drag, startPoint x: 155, startPoint y: 418, endPoint x: 663, endPoint y: 409, distance: 507.7
click at [663, 409] on li "Leveraging third-party libraries that are designed to bypass or mitigate GIL co…" at bounding box center [658, 417] width 1010 height 20
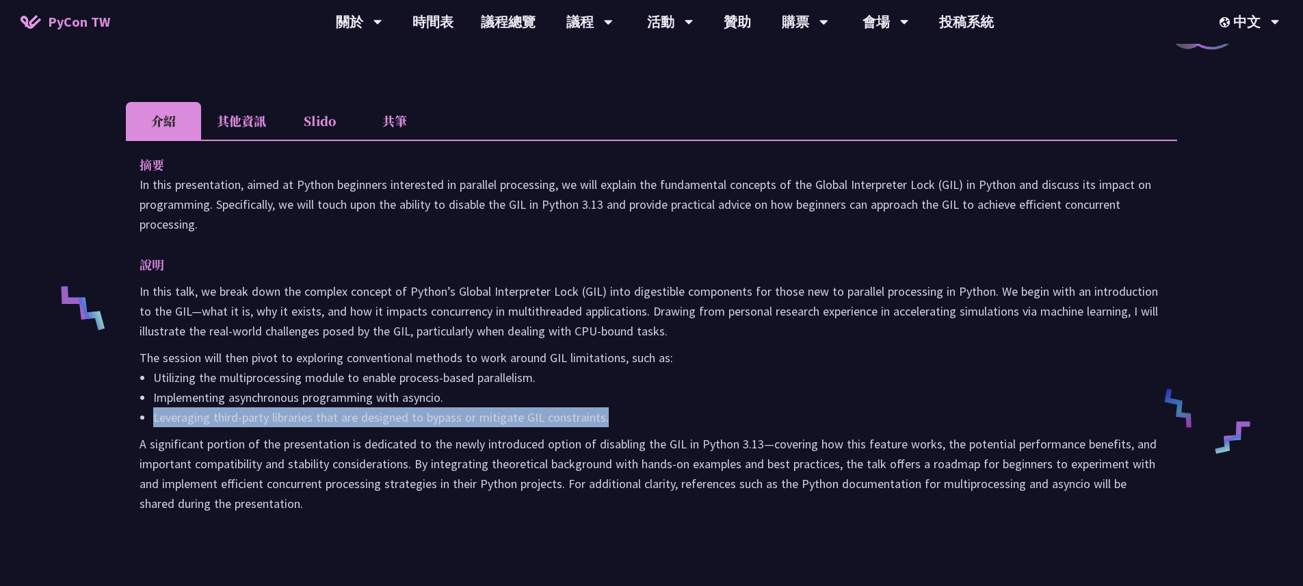
click at [746, 410] on li "Leveraging third-party libraries that are designed to bypass or mitigate GIL co…" at bounding box center [658, 417] width 1010 height 20
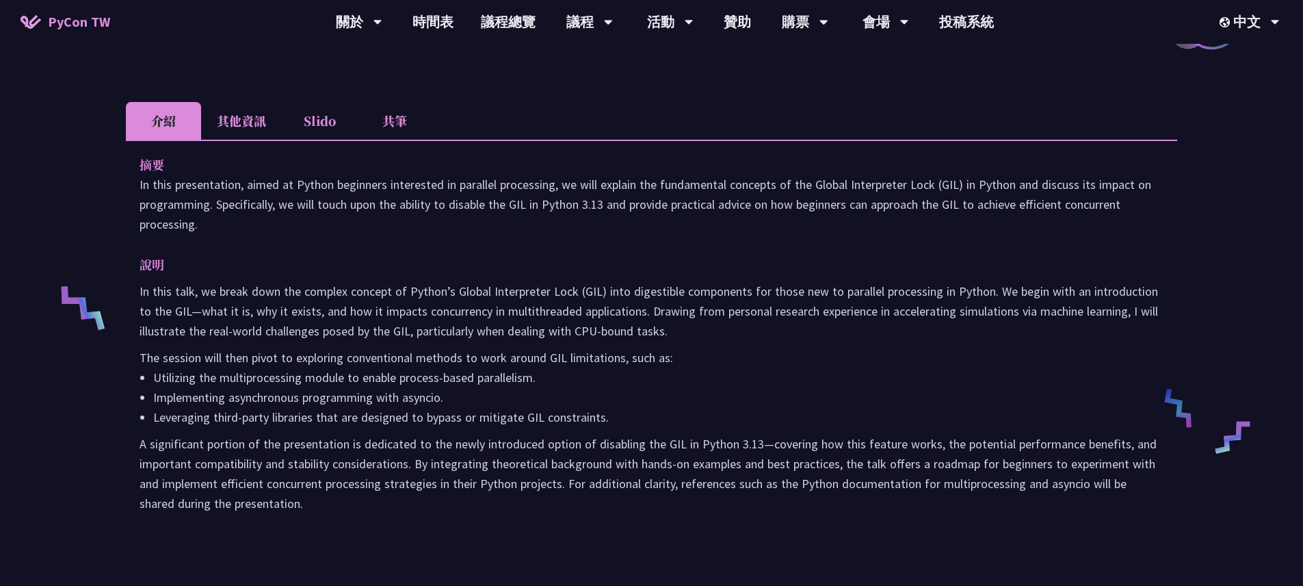
click at [568, 419] on li "Leveraging third-party libraries that are designed to bypass or mitigate GIL co…" at bounding box center [658, 417] width 1010 height 20
drag, startPoint x: 426, startPoint y: 419, endPoint x: 664, endPoint y: 411, distance: 238.2
click at [664, 411] on li "Leveraging third-party libraries that are designed to bypass or mitigate GIL co…" at bounding box center [658, 417] width 1010 height 20
click at [705, 417] on li "Leveraging third-party libraries that are designed to bypass or mitigate GIL co…" at bounding box center [658, 417] width 1010 height 20
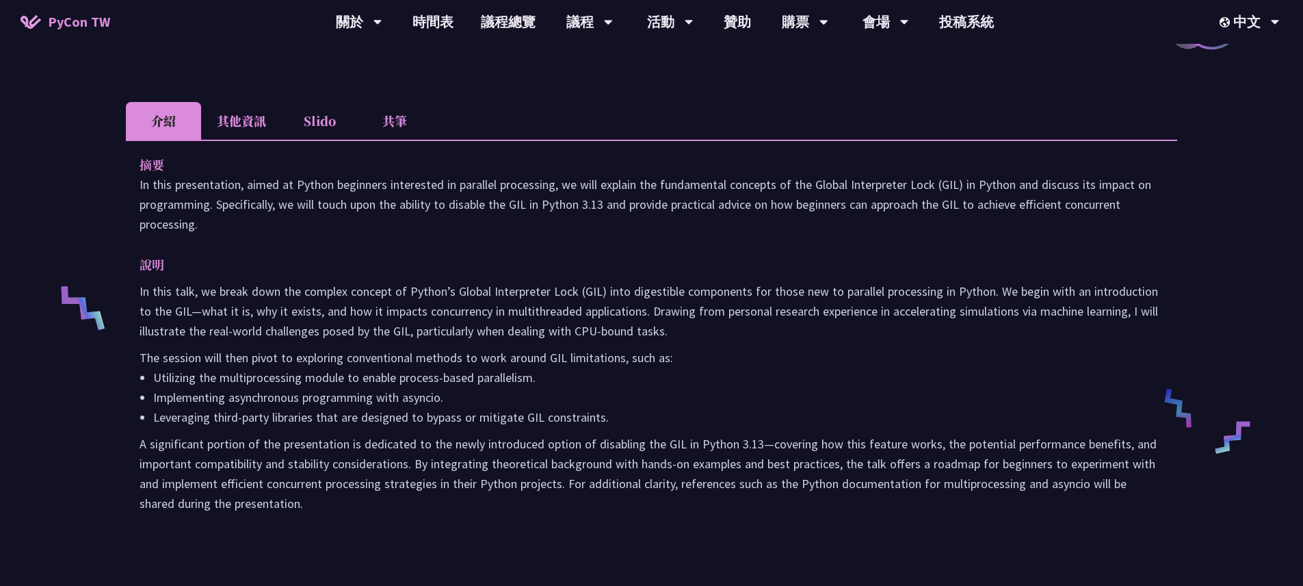
click at [601, 445] on p "A significant portion of the presentation is dedicated to the newly introduced …" at bounding box center [652, 473] width 1024 height 79
click at [748, 476] on p "A significant portion of the presentation is dedicated to the newly introduced …" at bounding box center [652, 473] width 1024 height 79
drag, startPoint x: 138, startPoint y: 442, endPoint x: 307, endPoint y: 443, distance: 169.0
click at [307, 443] on div "摘要 In this presentation, aimed at Python beginners interested in parallel proce…" at bounding box center [651, 344] width 1051 height 408
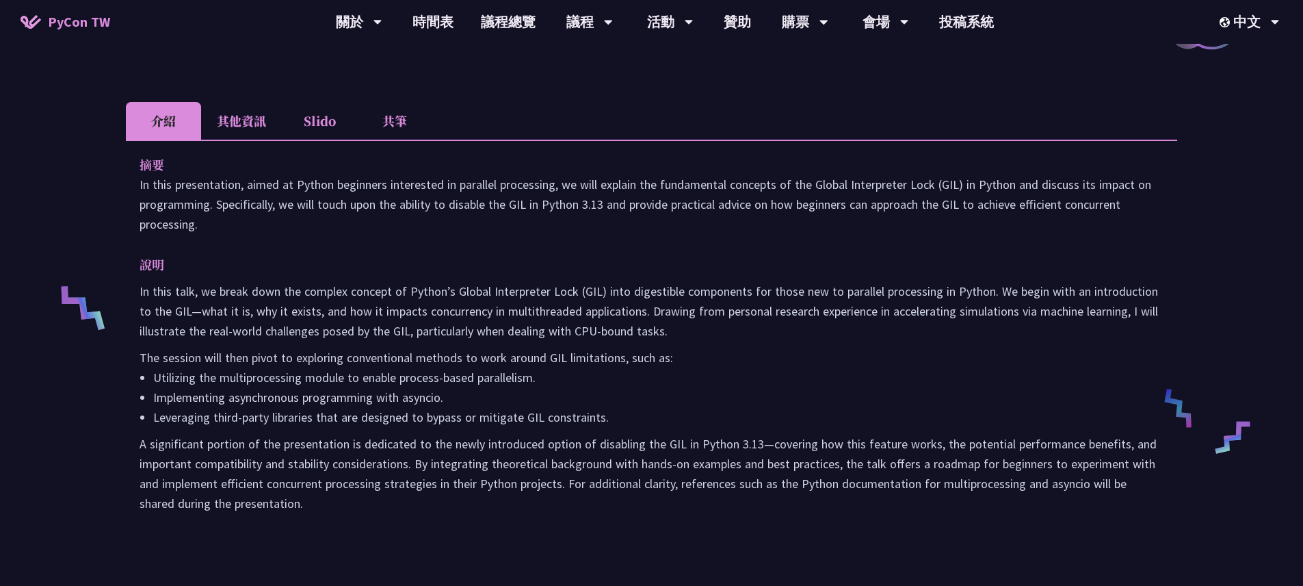
click at [573, 445] on p "A significant portion of the presentation is dedicated to the newly introduced …" at bounding box center [652, 473] width 1024 height 79
click at [777, 446] on p "A significant portion of the presentation is dedicated to the newly introduced …" at bounding box center [652, 473] width 1024 height 79
click at [830, 443] on p "A significant portion of the presentation is dedicated to the newly introduced …" at bounding box center [652, 473] width 1024 height 79
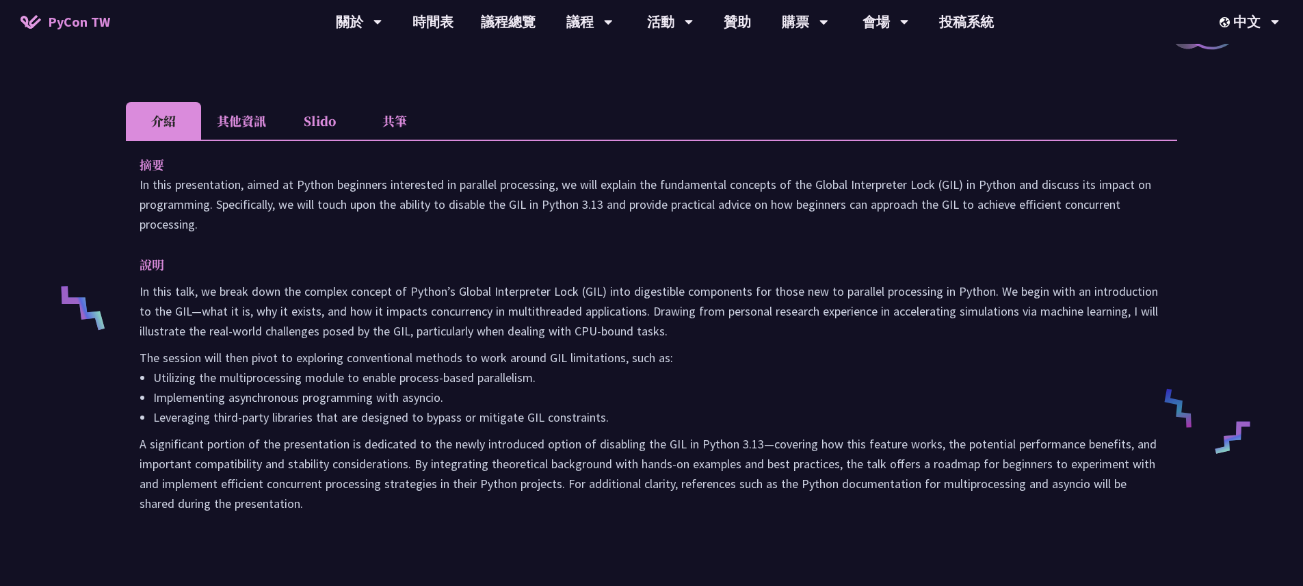
click at [887, 448] on p "A significant portion of the presentation is dedicated to the newly introduced …" at bounding box center [652, 473] width 1024 height 79
click at [988, 448] on p "A significant portion of the presentation is dedicated to the newly introduced …" at bounding box center [652, 473] width 1024 height 79
click at [1054, 450] on p "A significant portion of the presentation is dedicated to the newly introduced …" at bounding box center [652, 473] width 1024 height 79
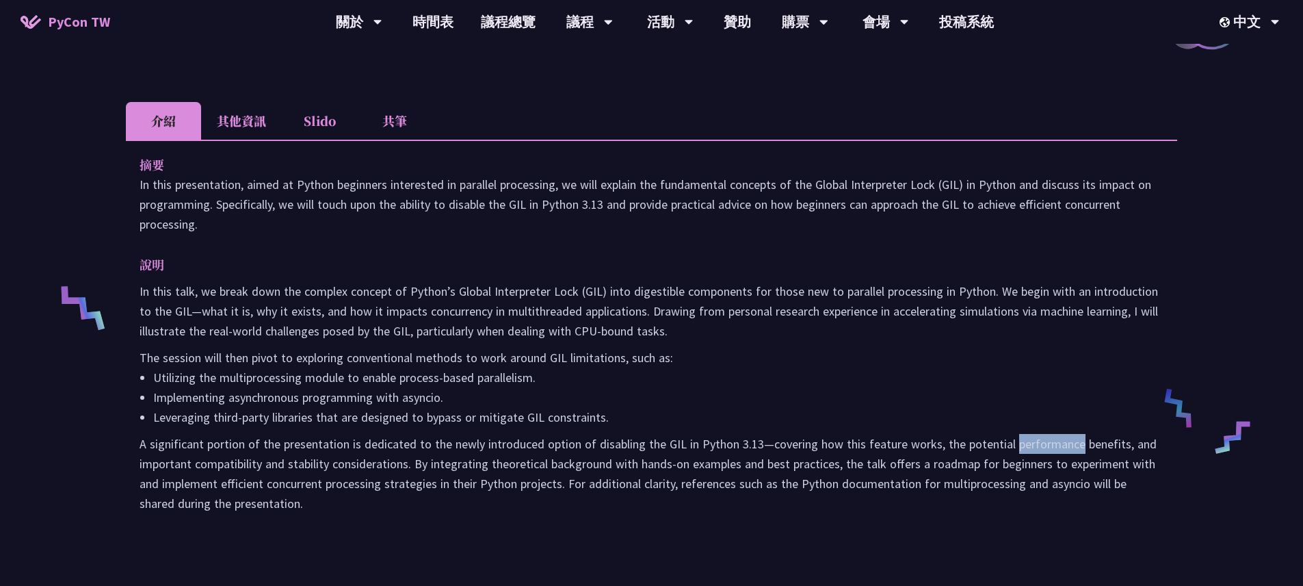
click at [1054, 450] on p "A significant portion of the presentation is dedicated to the newly introduced …" at bounding box center [652, 473] width 1024 height 79
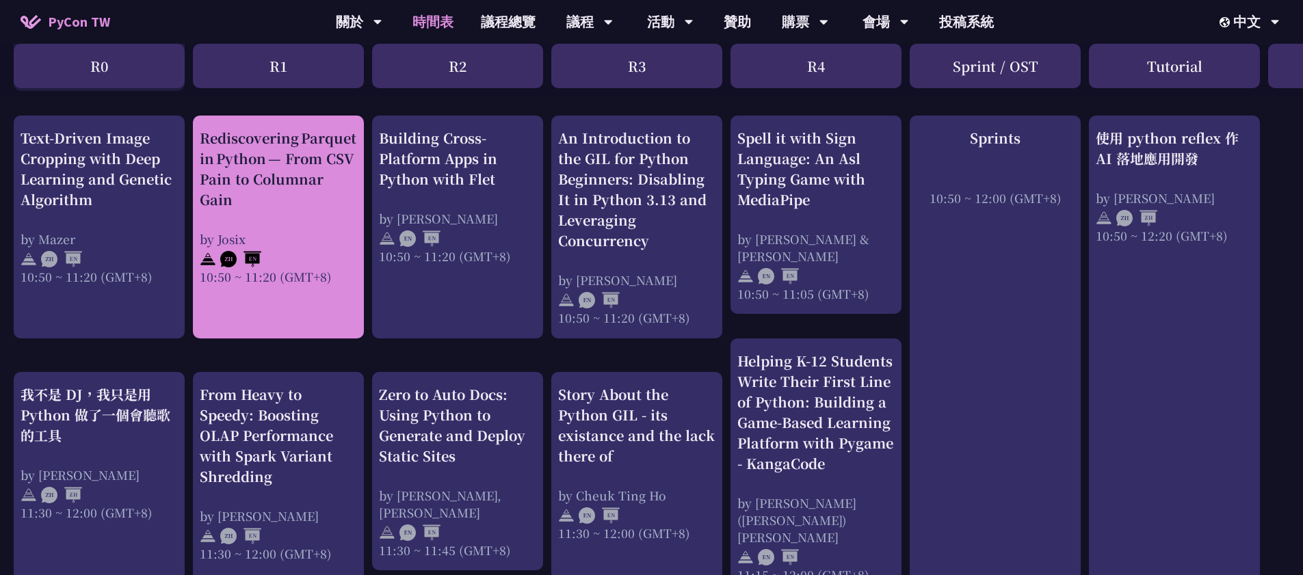
scroll to position [538, 0]
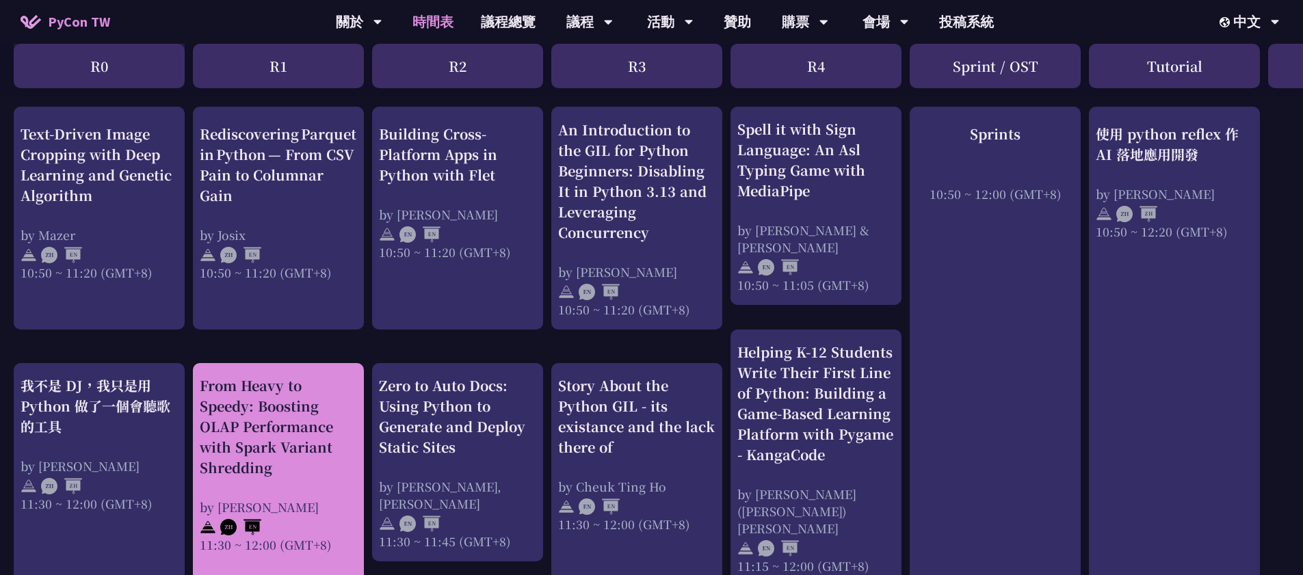
click at [315, 418] on div "From Heavy to Speedy: Boosting OLAP Performance with Spark Variant Shredding" at bounding box center [278, 427] width 157 height 103
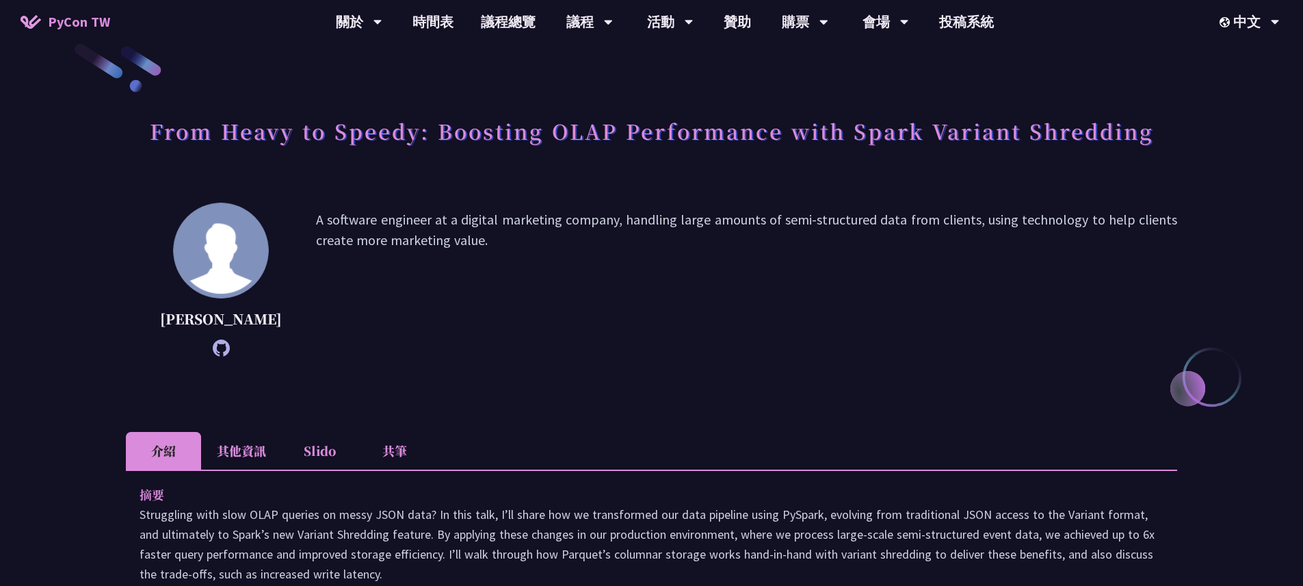
scroll to position [36, 0]
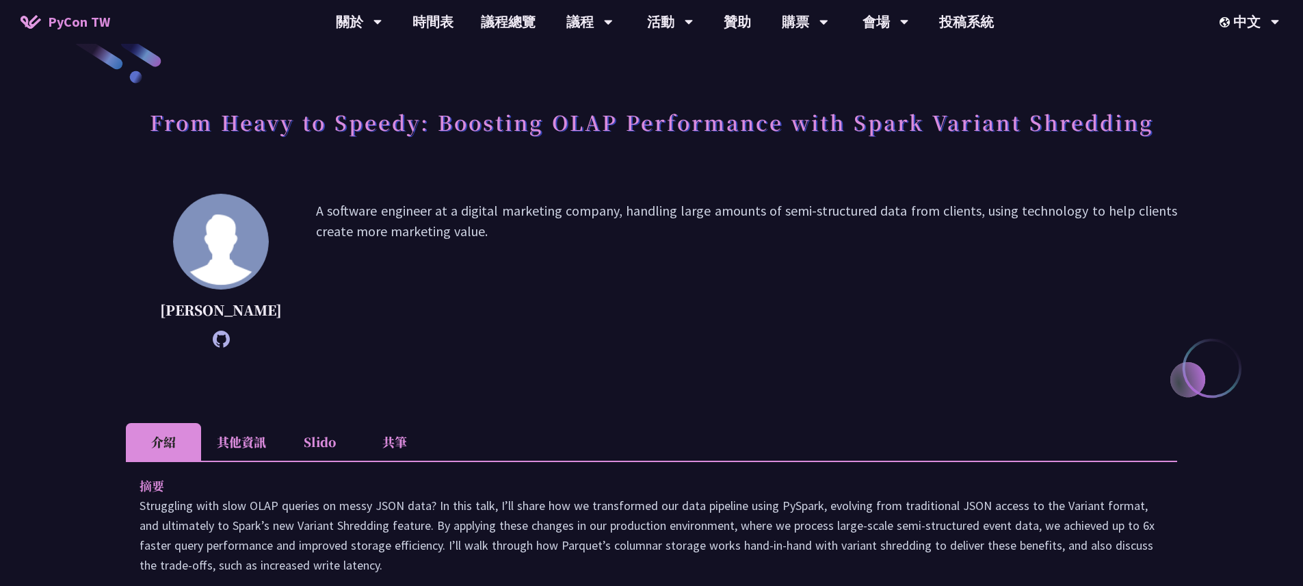
drag, startPoint x: 287, startPoint y: 206, endPoint x: 463, endPoint y: 235, distance: 178.1
click at [463, 235] on div "[PERSON_NAME] A software engineer at a digital marketing company, handling larg…" at bounding box center [651, 271] width 1051 height 154
click at [624, 246] on p "A software engineer at a digital marketing company, handling large amounts of s…" at bounding box center [746, 270] width 861 height 140
click at [1083, 122] on h1 "From Heavy to Speedy: Boosting OLAP Performance with Spark Variant Shredding" at bounding box center [652, 121] width 1004 height 41
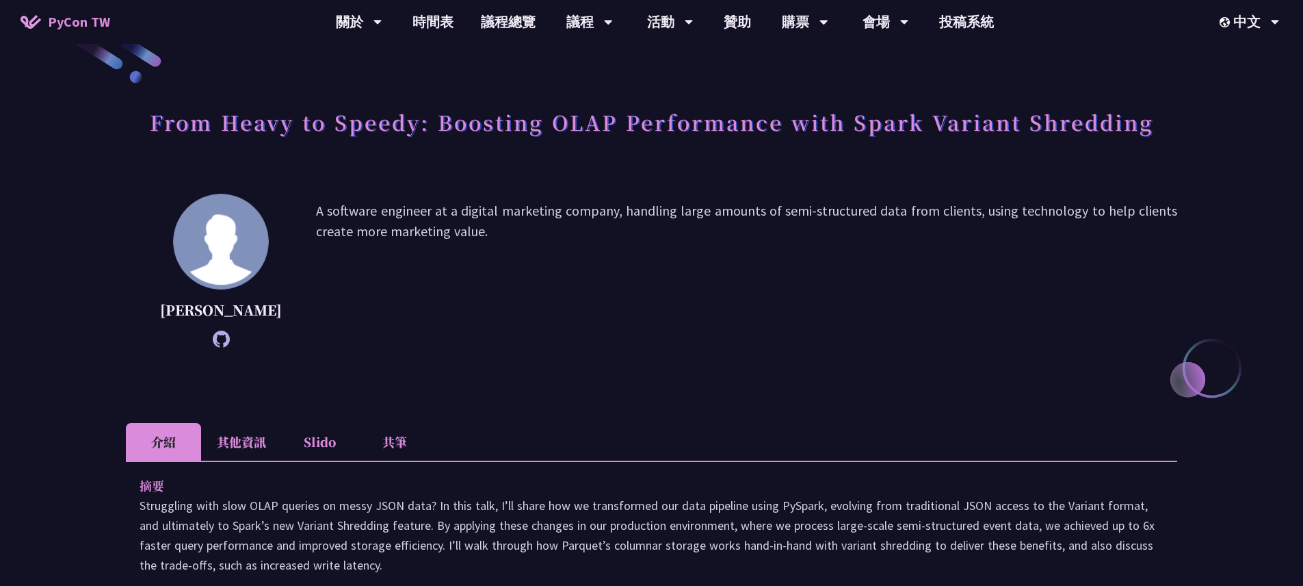
click at [1005, 227] on p "A software engineer at a digital marketing company, handling large amounts of s…" at bounding box center [746, 270] width 861 height 140
click at [980, 128] on h1 "From Heavy to Speedy: Boosting OLAP Performance with Spark Variant Shredding" at bounding box center [652, 121] width 1004 height 41
click at [874, 129] on h1 "From Heavy to Speedy: Boosting OLAP Performance with Spark Variant Shredding" at bounding box center [652, 121] width 1004 height 41
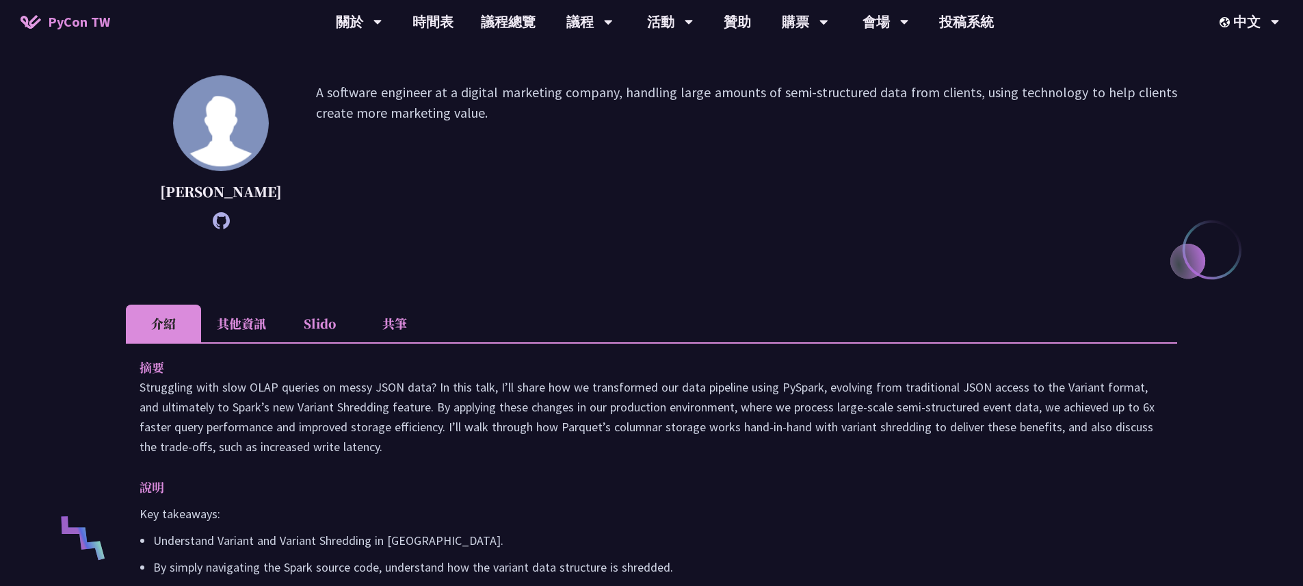
scroll to position [236, 0]
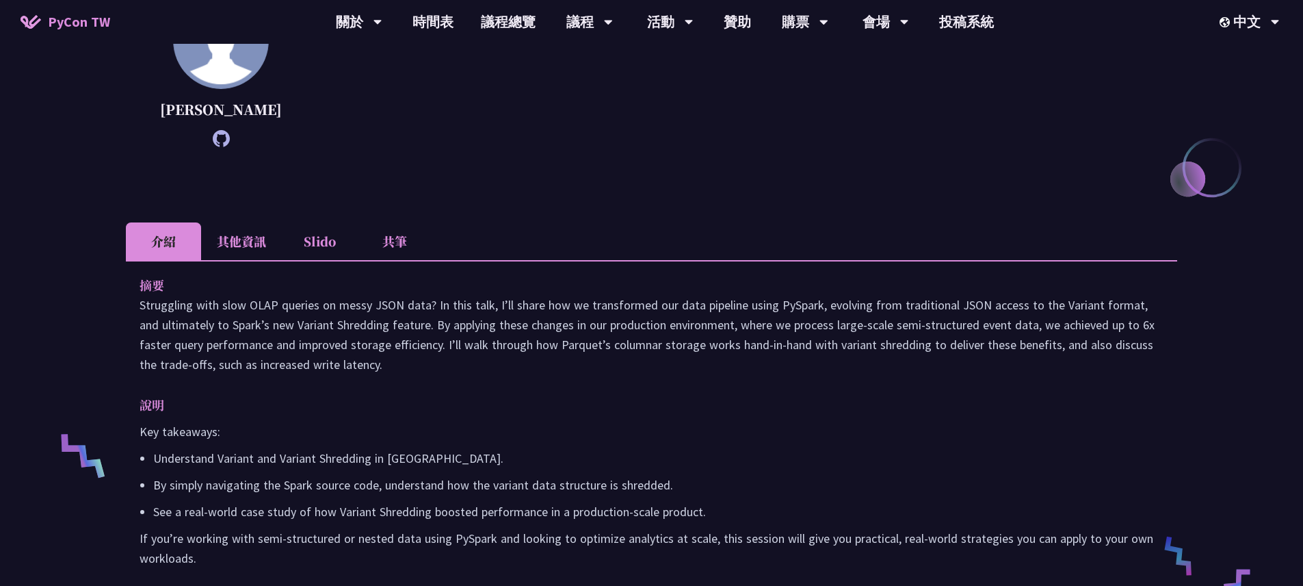
click at [267, 326] on p "Struggling with slow OLAP queries on messy JSON data? In this talk, I’ll share …" at bounding box center [652, 334] width 1024 height 79
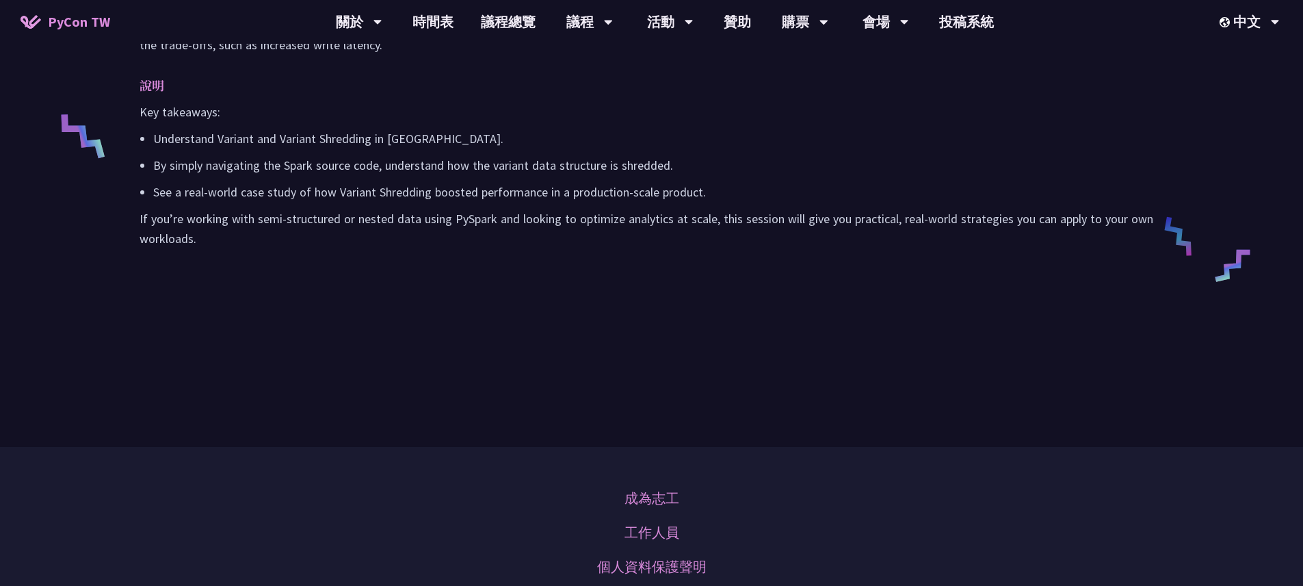
scroll to position [122, 0]
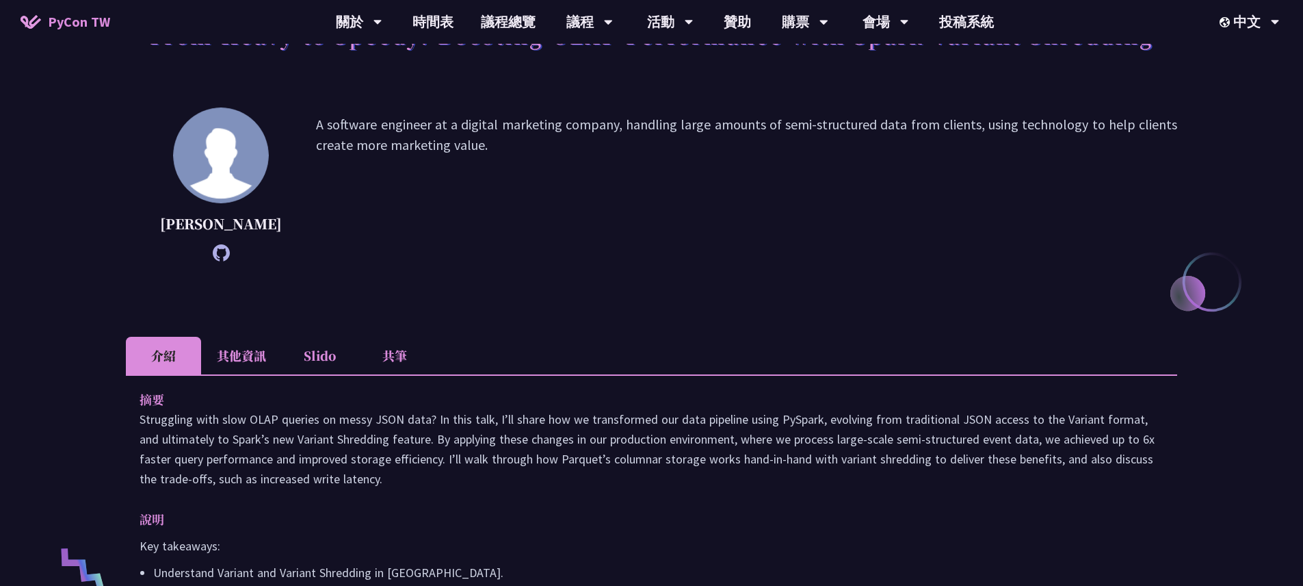
click at [254, 374] on li "其他資訊" at bounding box center [241, 356] width 81 height 38
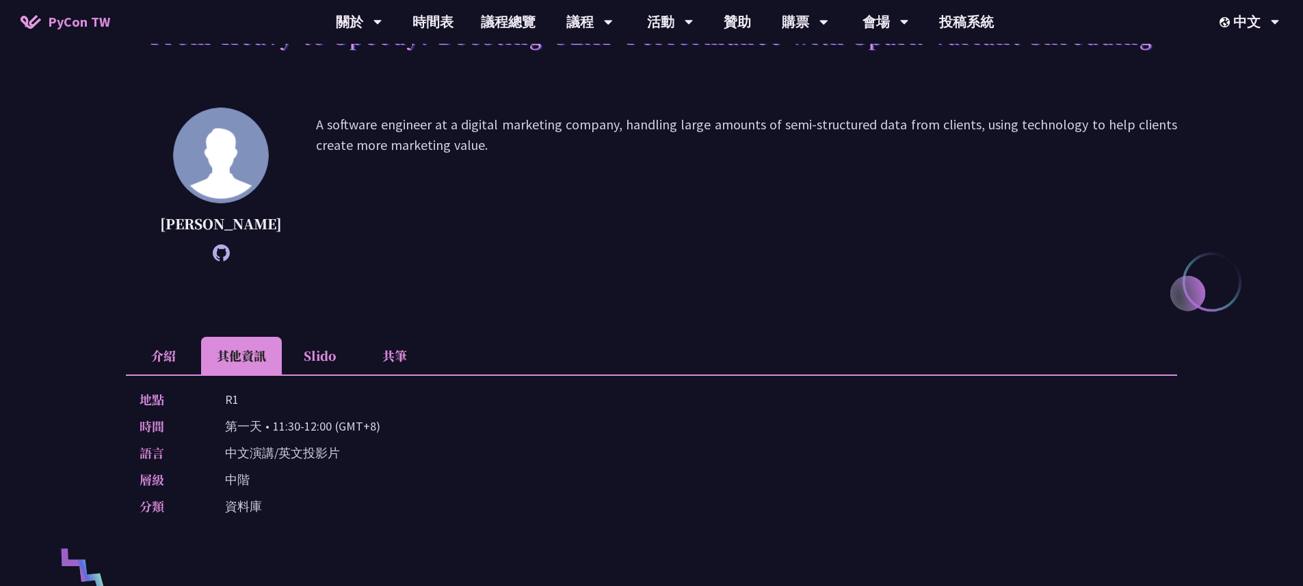
scroll to position [246, 0]
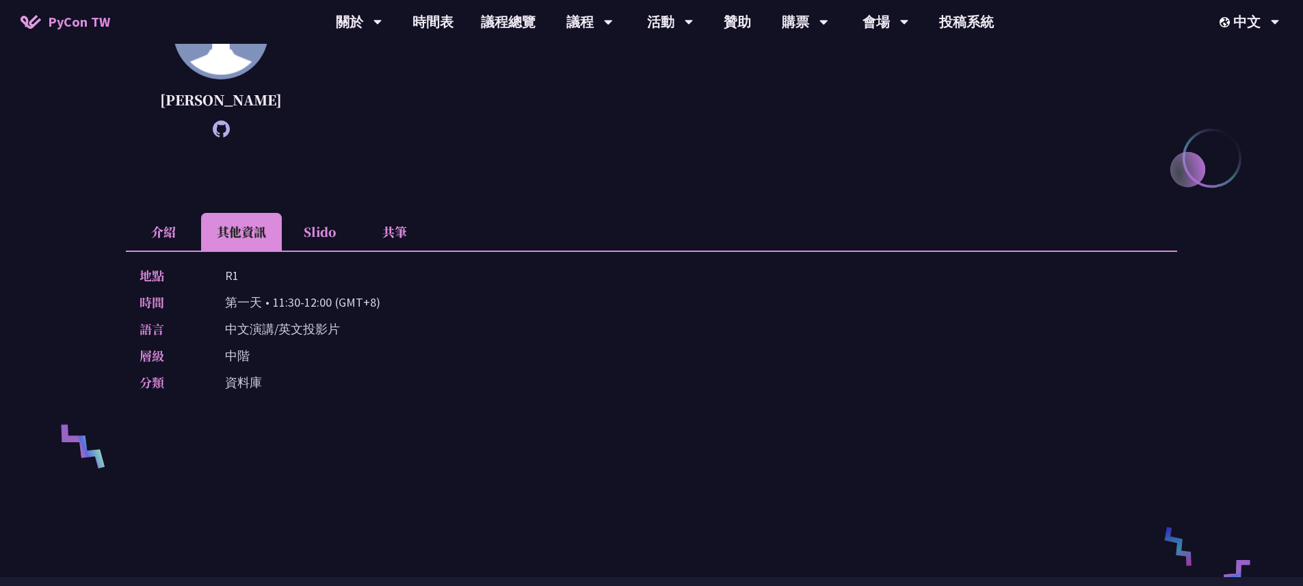
click at [332, 250] on li "Slido" at bounding box center [319, 232] width 75 height 38
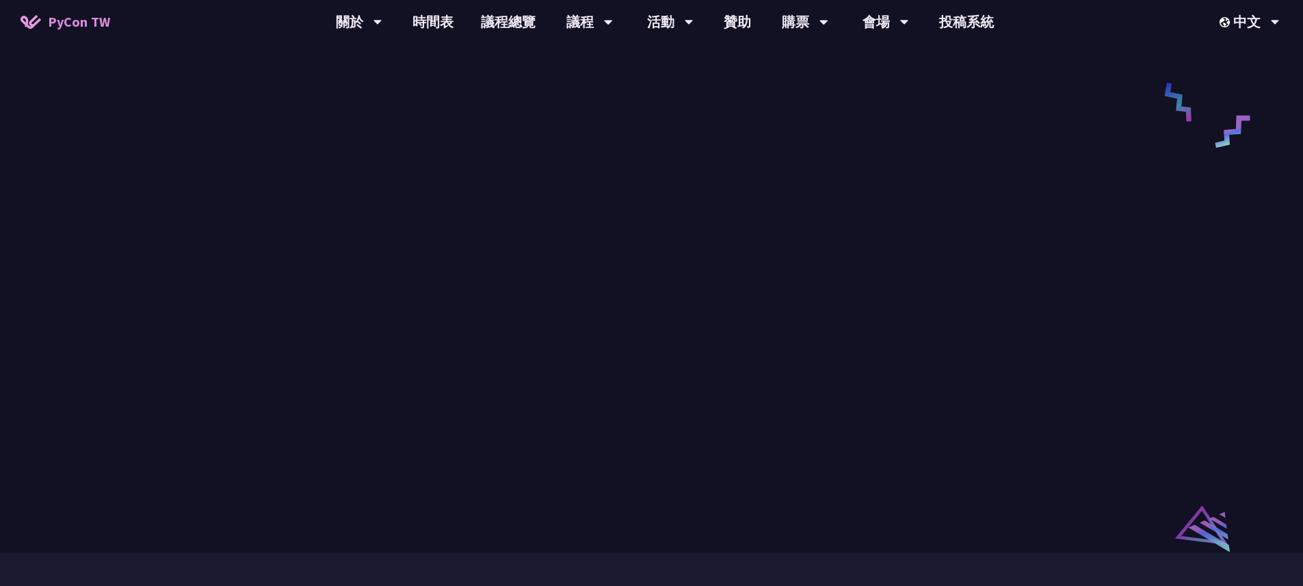
scroll to position [180, 0]
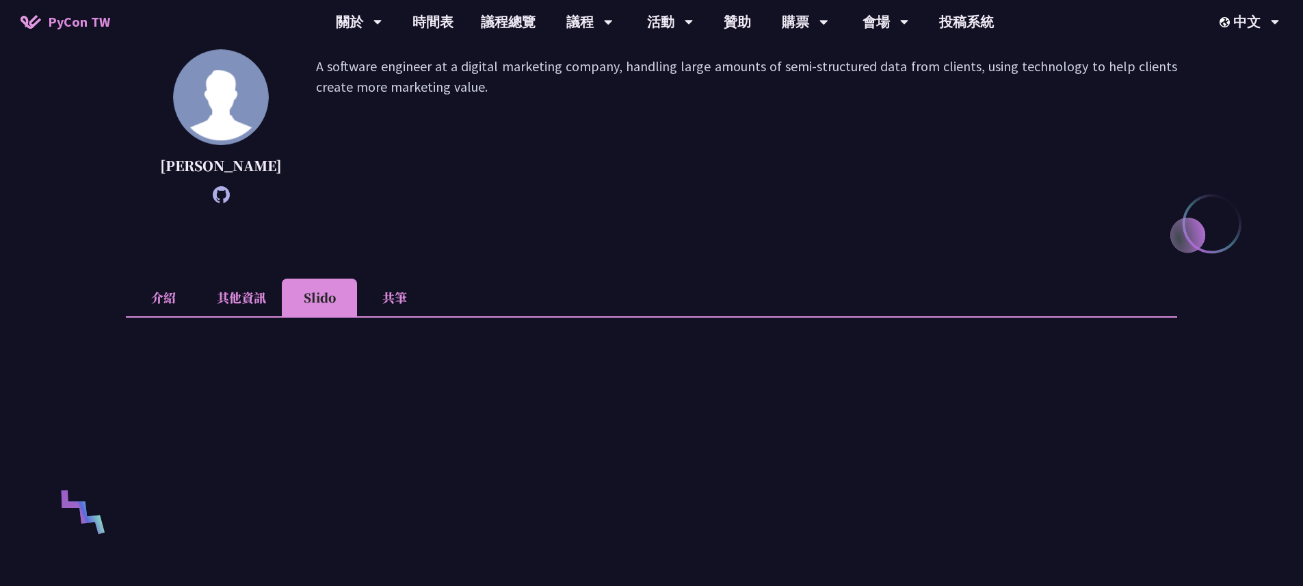
click at [391, 316] on li "共筆" at bounding box center [394, 297] width 75 height 38
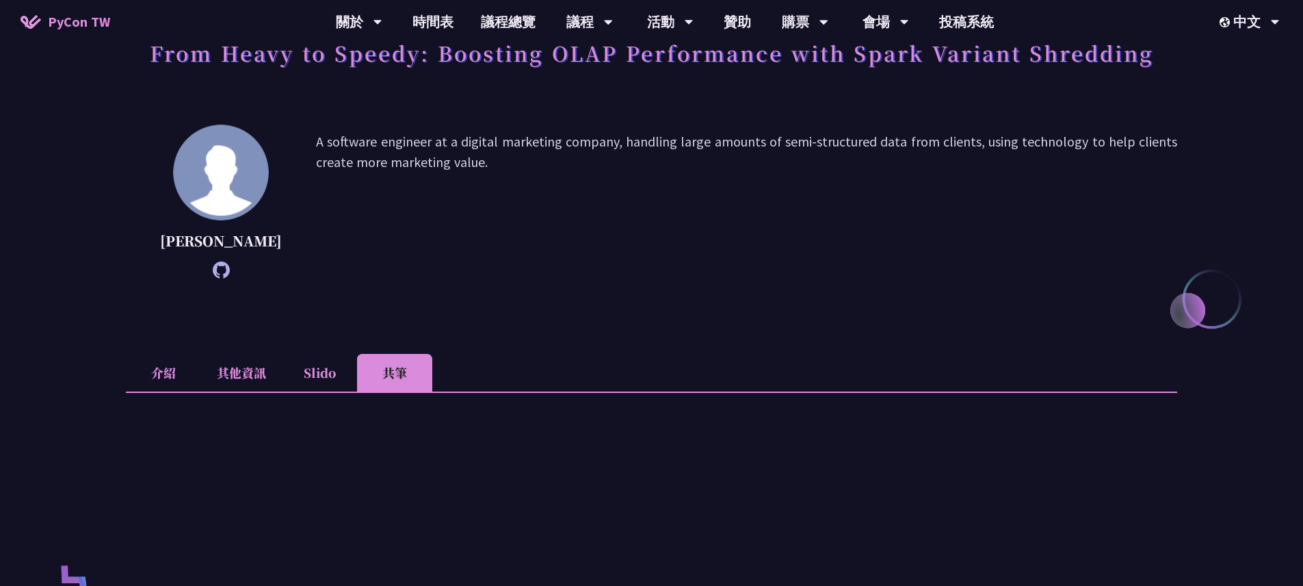
click at [179, 390] on li "介紹" at bounding box center [163, 373] width 75 height 38
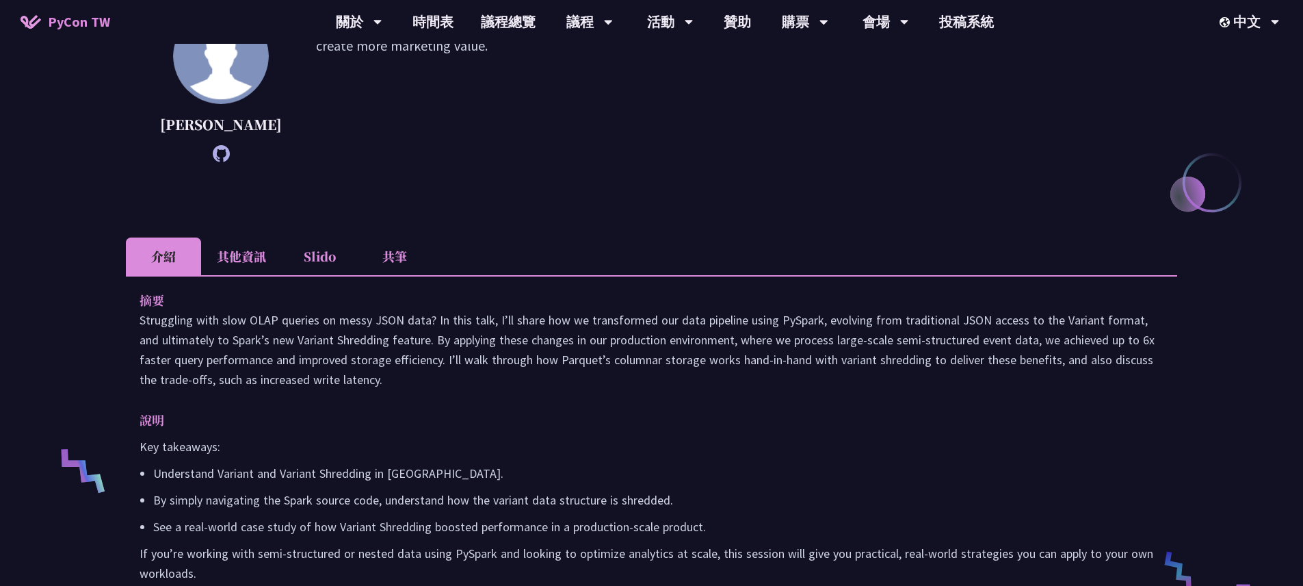
scroll to position [280, 0]
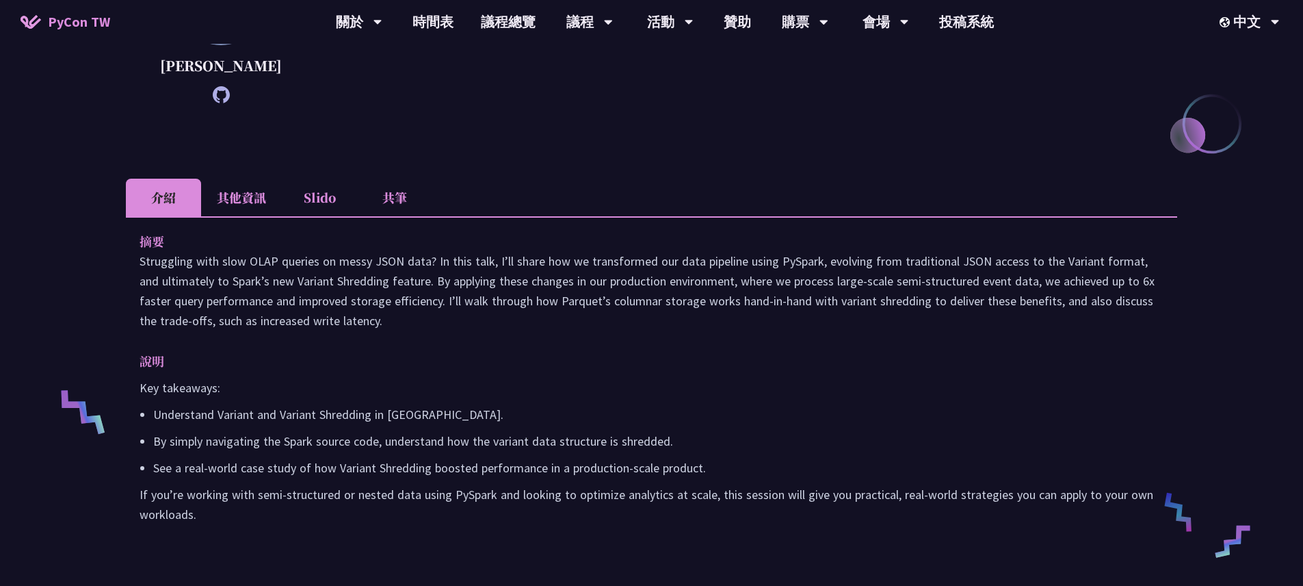
click at [1089, 281] on p "Struggling with slow OLAP queries on messy JSON data? In this talk, I’ll share …" at bounding box center [652, 290] width 1024 height 79
click at [1067, 330] on p "Struggling with slow OLAP queries on messy JSON data? In this talk, I’ll share …" at bounding box center [652, 290] width 1024 height 79
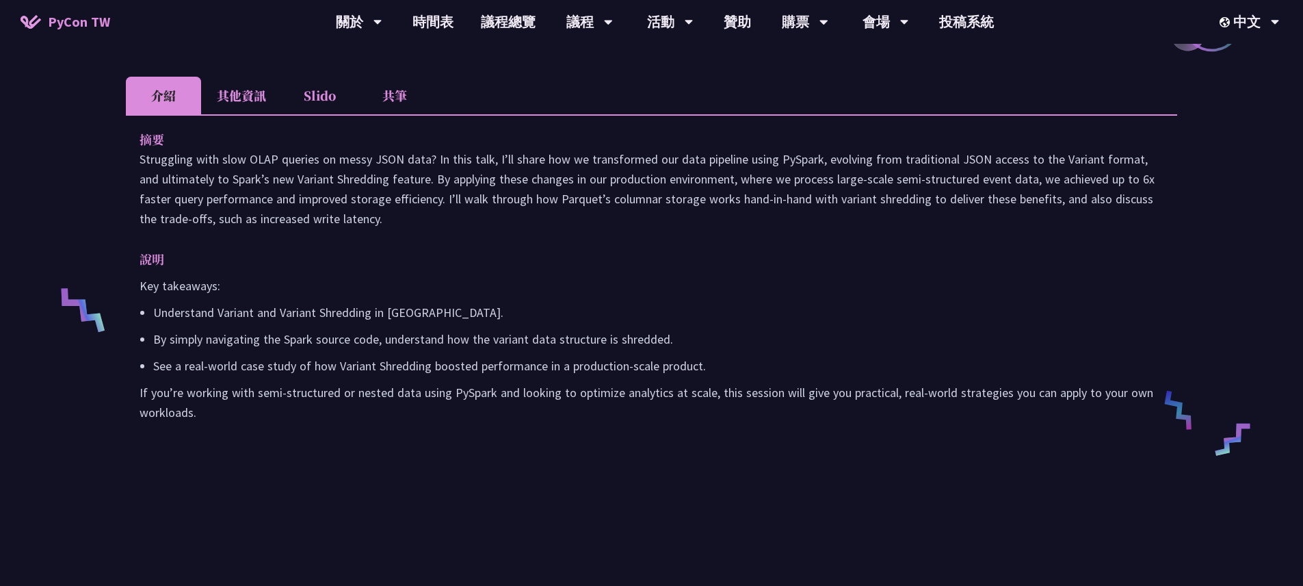
scroll to position [0, 0]
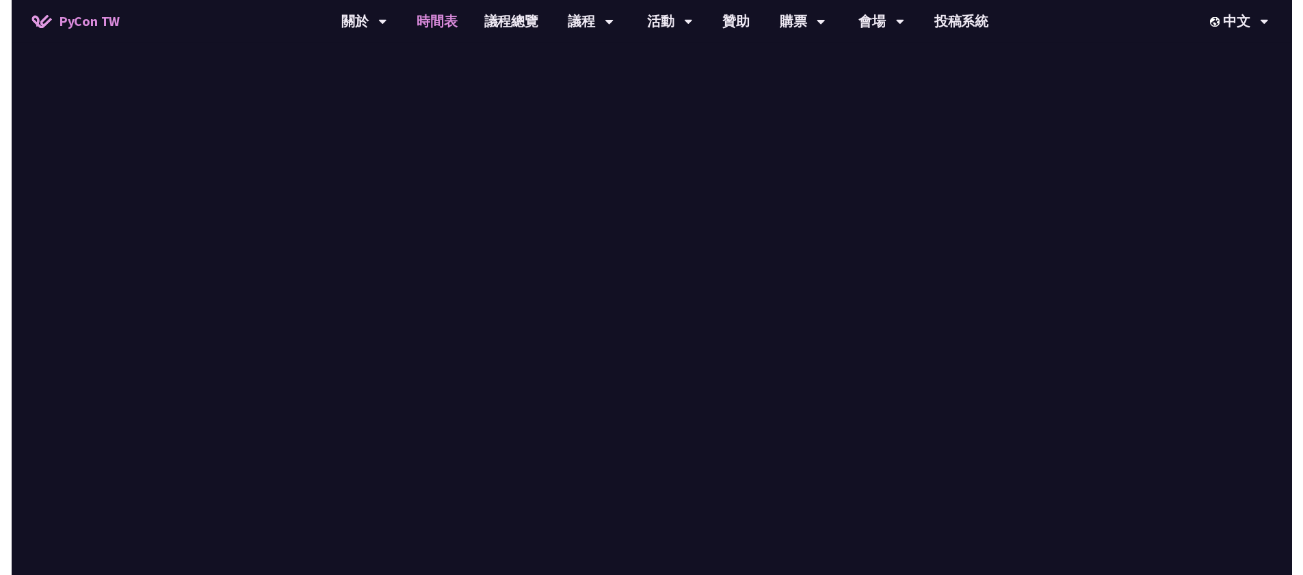
scroll to position [538, 0]
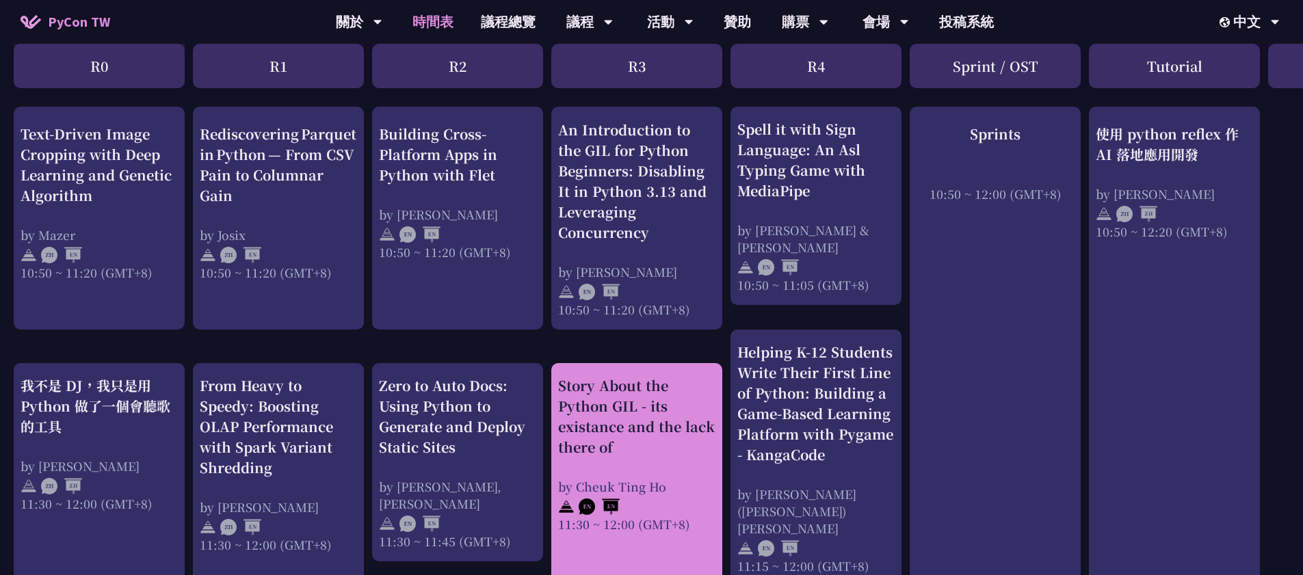
click at [680, 391] on div "Story About the Python GIL - its existance and the lack there of" at bounding box center [636, 417] width 157 height 82
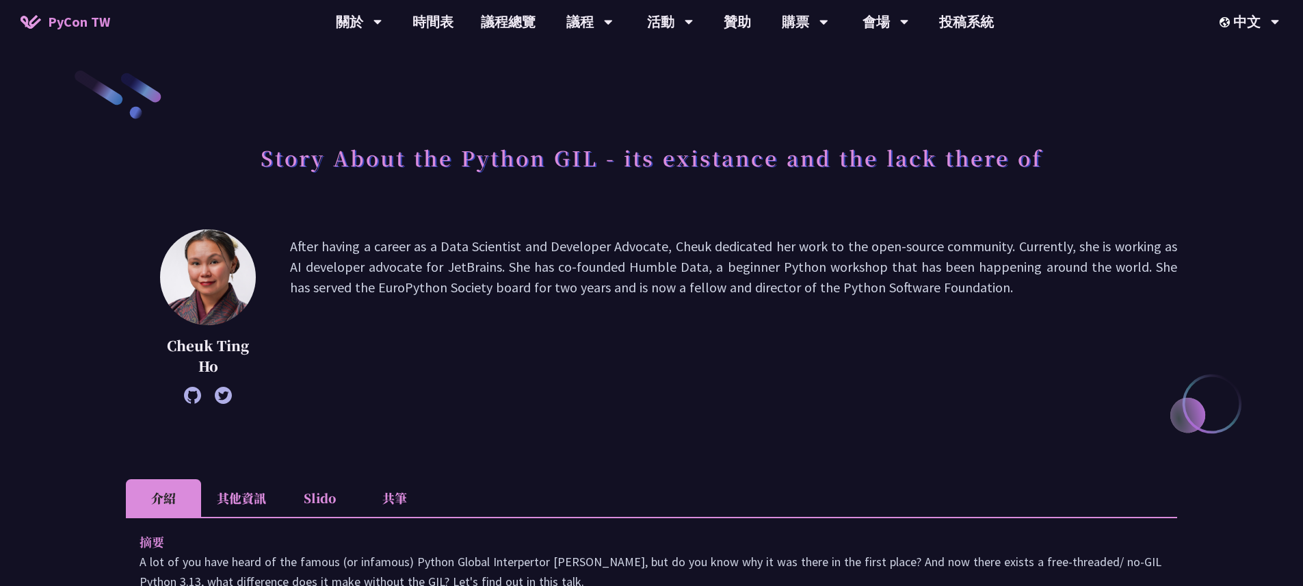
click at [260, 495] on li "其他資訊" at bounding box center [241, 498] width 81 height 38
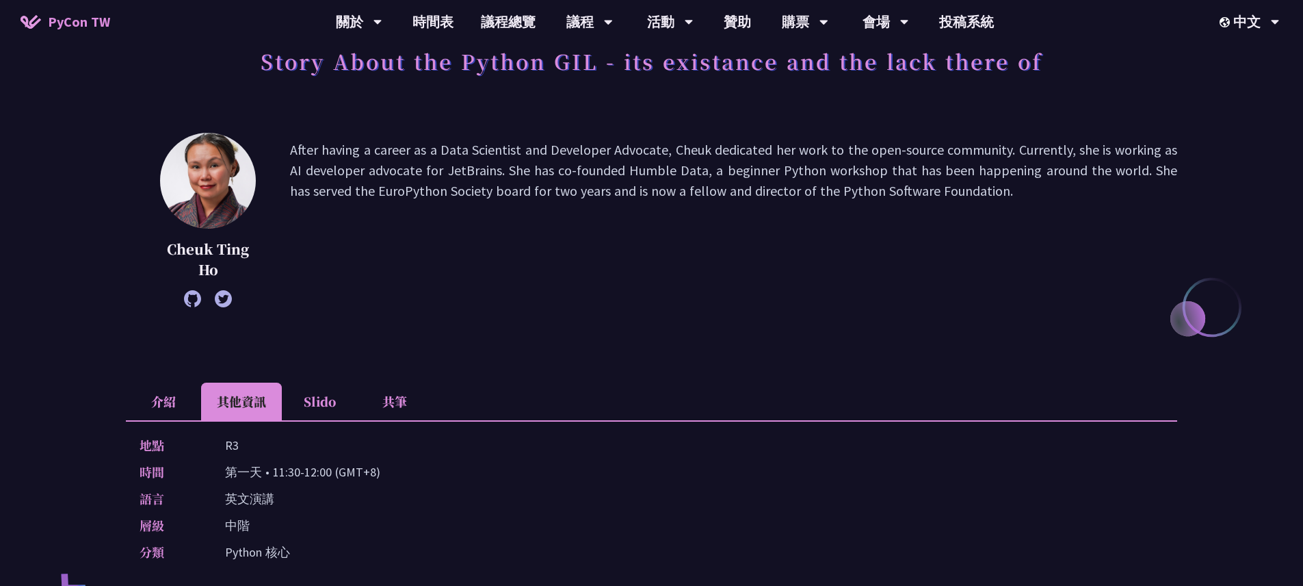
scroll to position [156, 0]
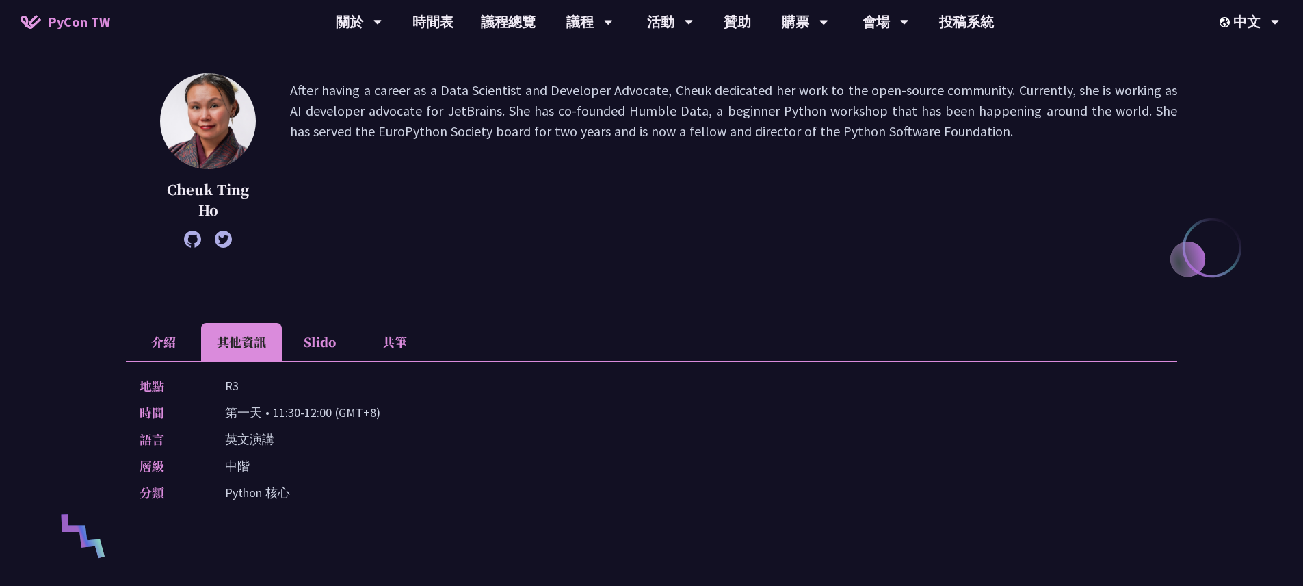
click at [332, 337] on li "Slido" at bounding box center [319, 342] width 75 height 38
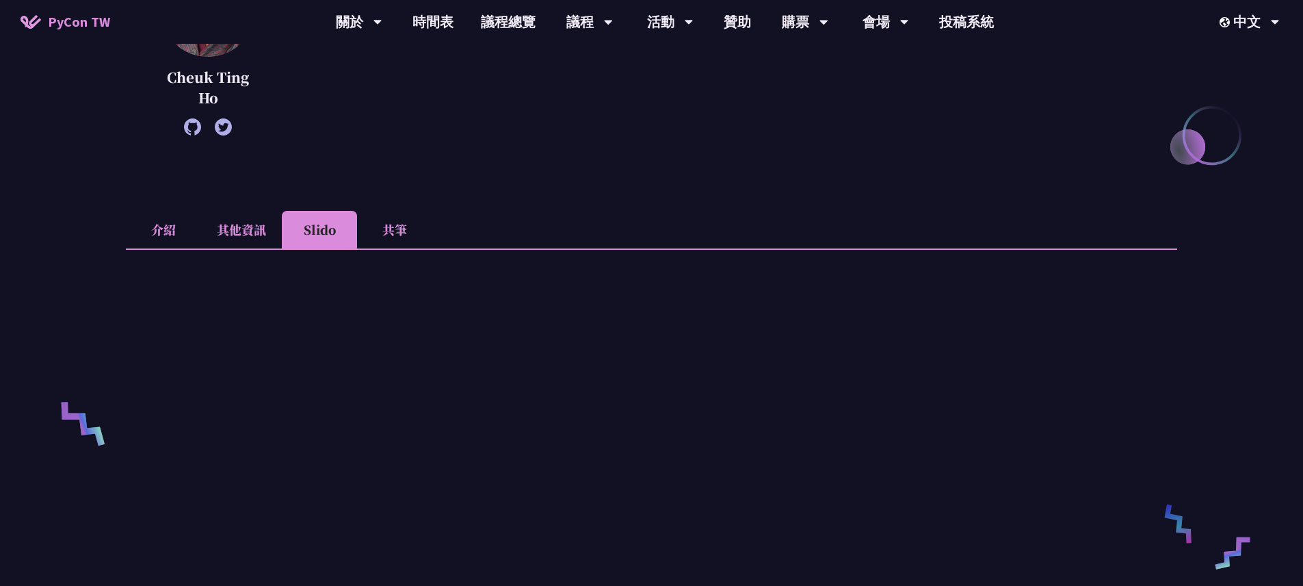
scroll to position [259, 0]
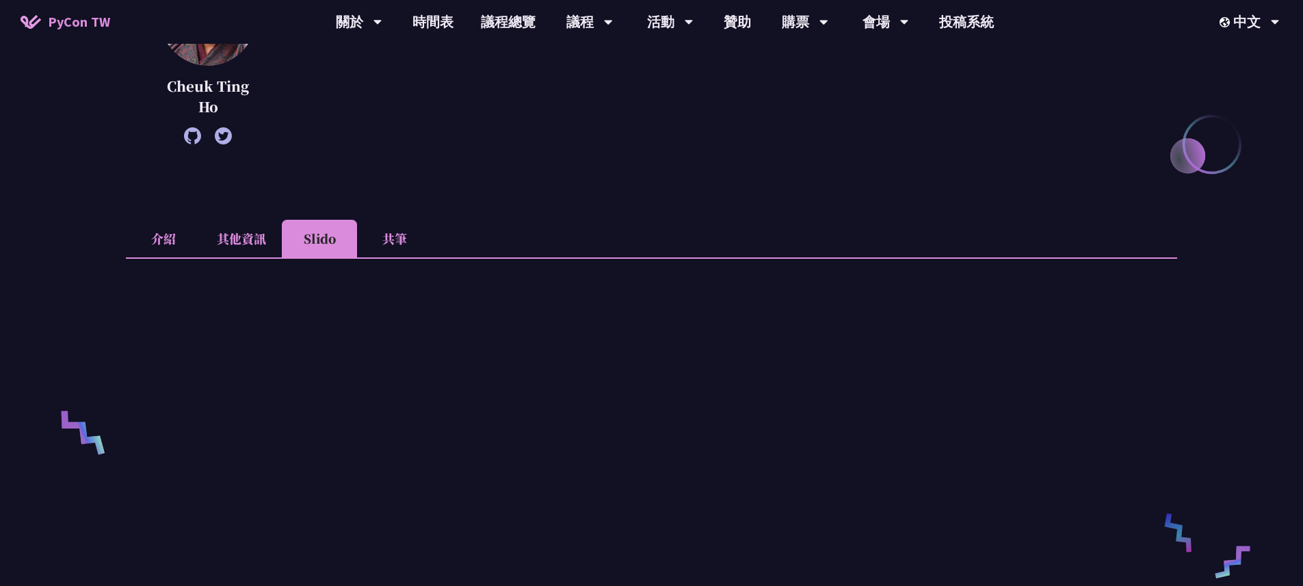
click at [400, 244] on li "共筆" at bounding box center [394, 239] width 75 height 38
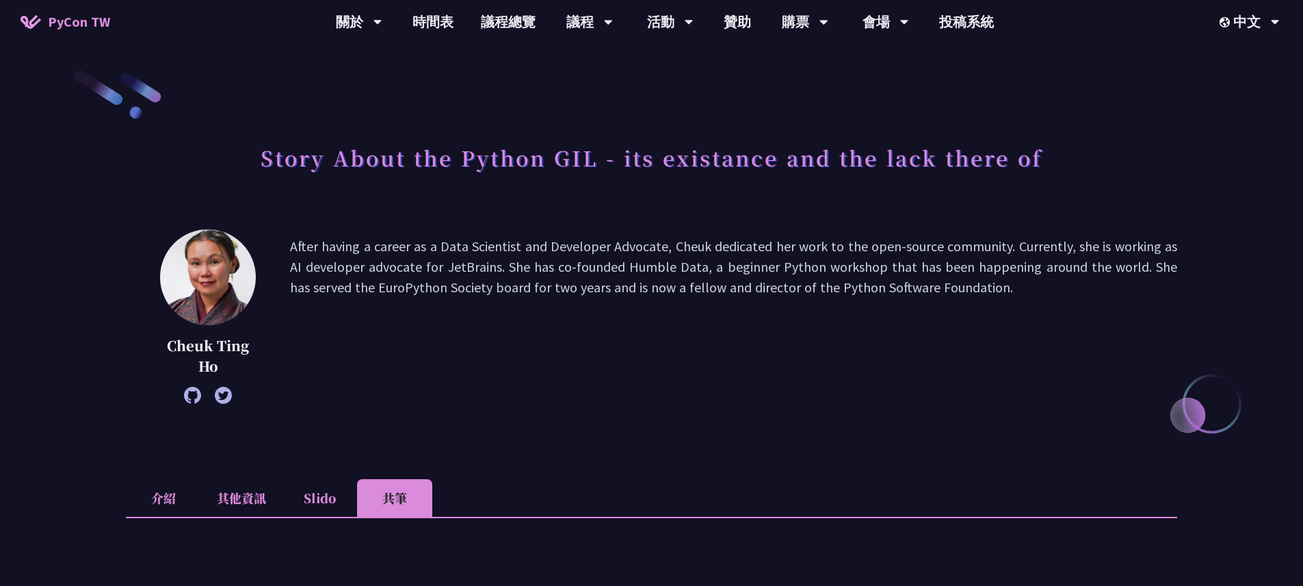
click li "介紹"
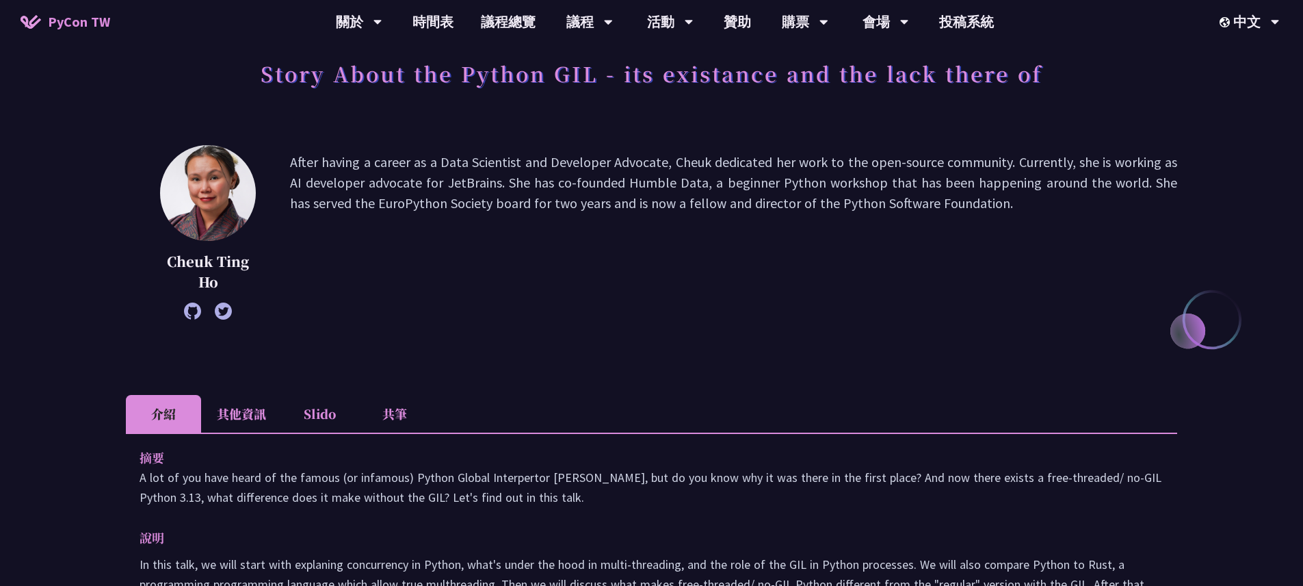
scroll to position [122, 0]
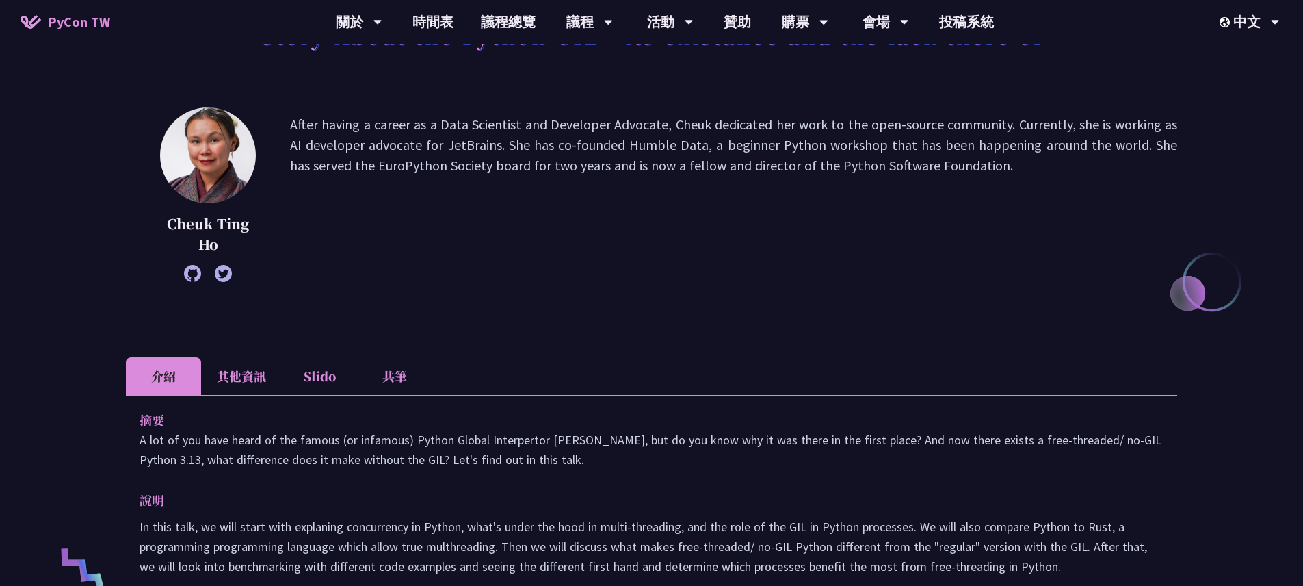
click p "A lot of you have heard of the famous (or infamous) Python Global Interpertor […"
click div "摘要 A lot of you have heard of the famous (or infamous) Python Global Interperto…"
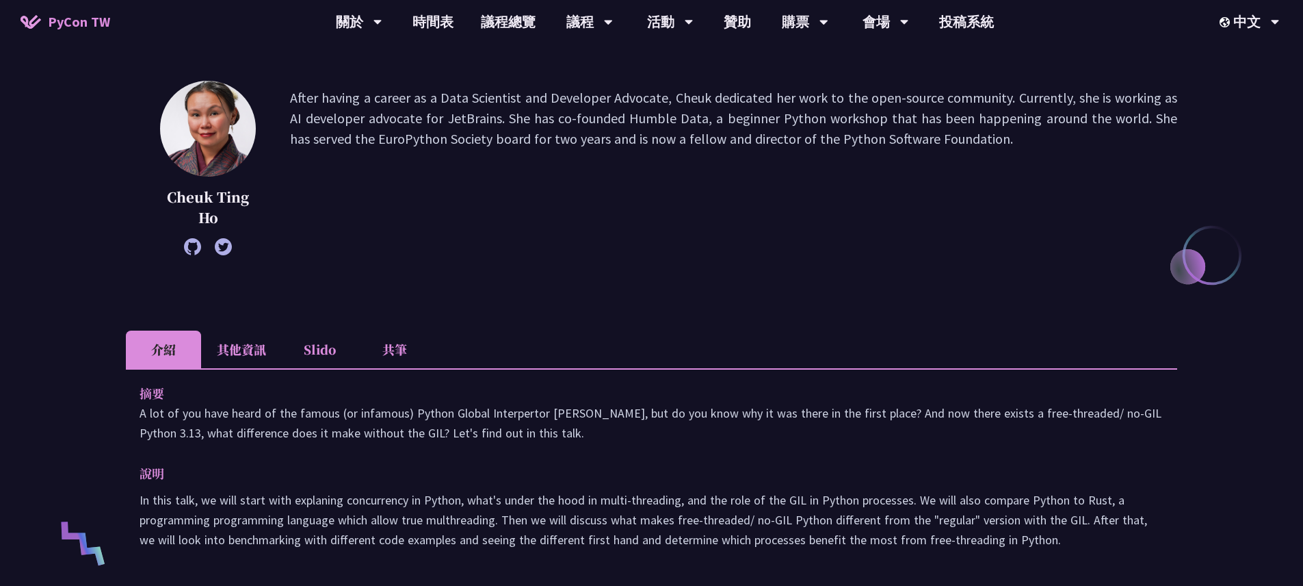
scroll to position [267, 0]
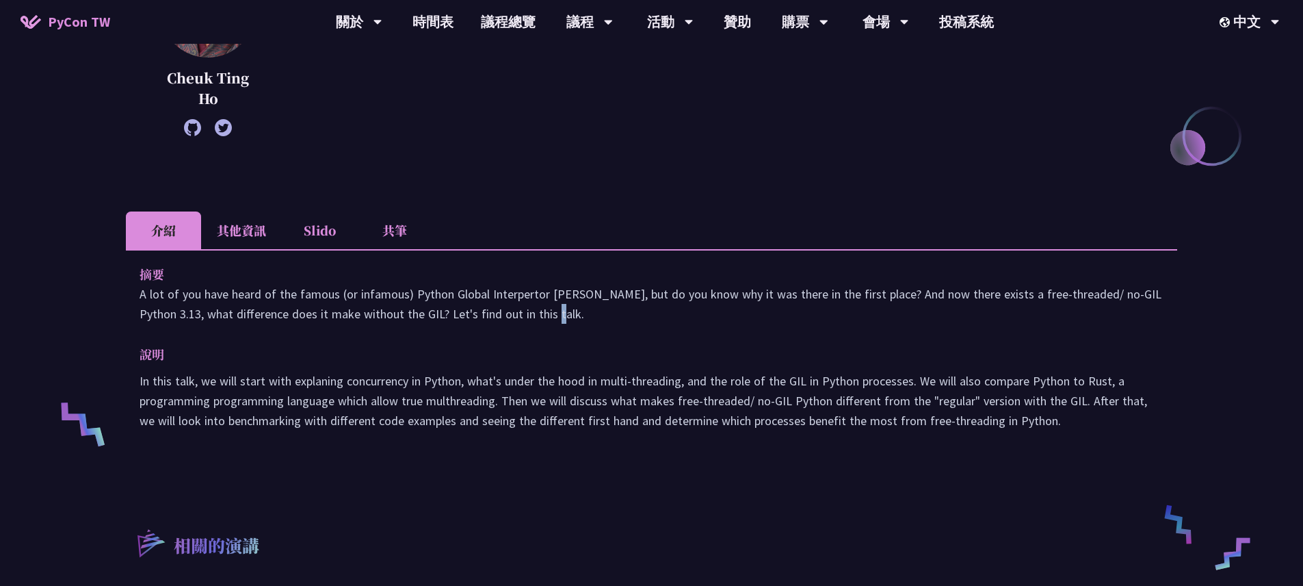
click p "A lot of you have heard of the famous (or infamous) Python Global Interpertor […"
click ul "介紹 其他資訊 Slido 共筆"
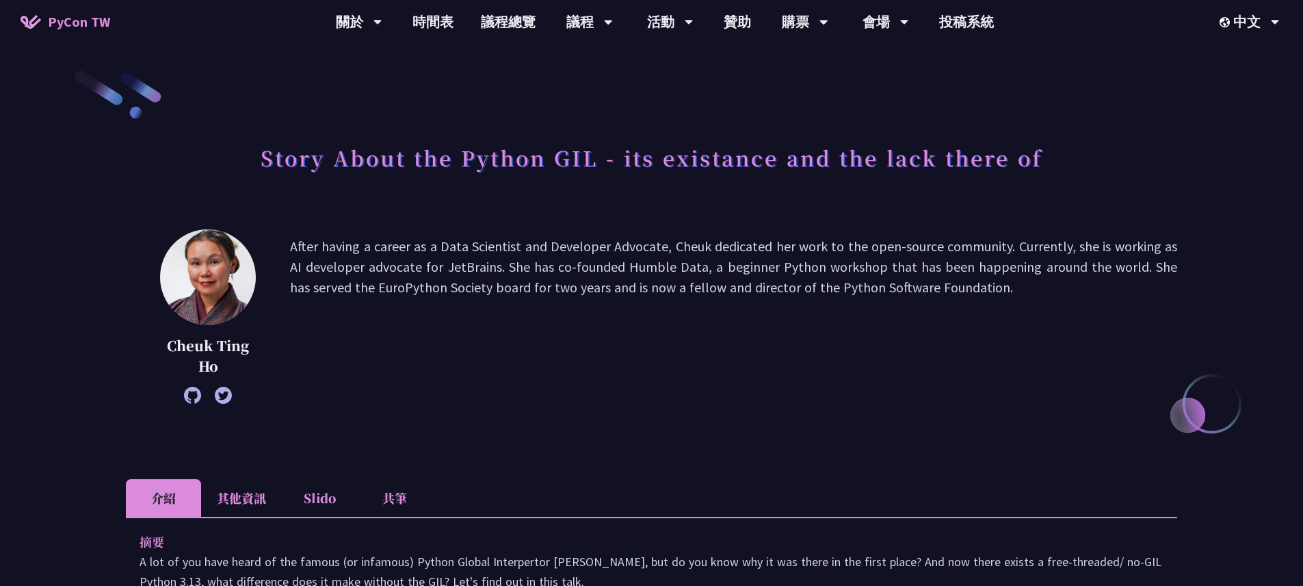
click span "PyCon TW"
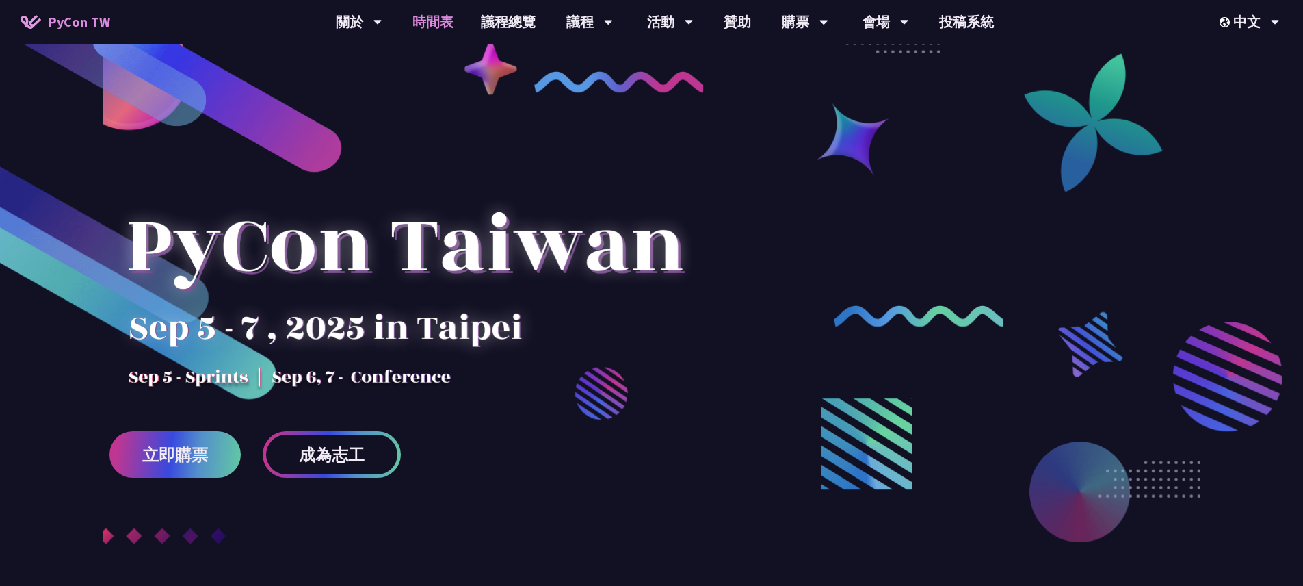
click link "時間表"
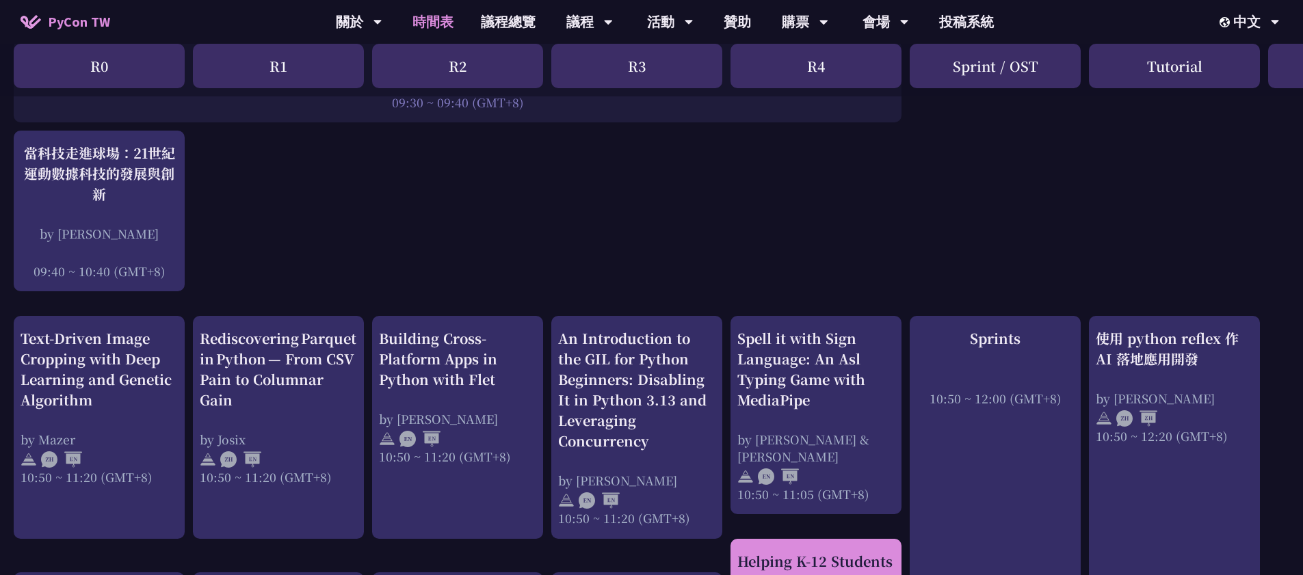
scroll to position [458, 0]
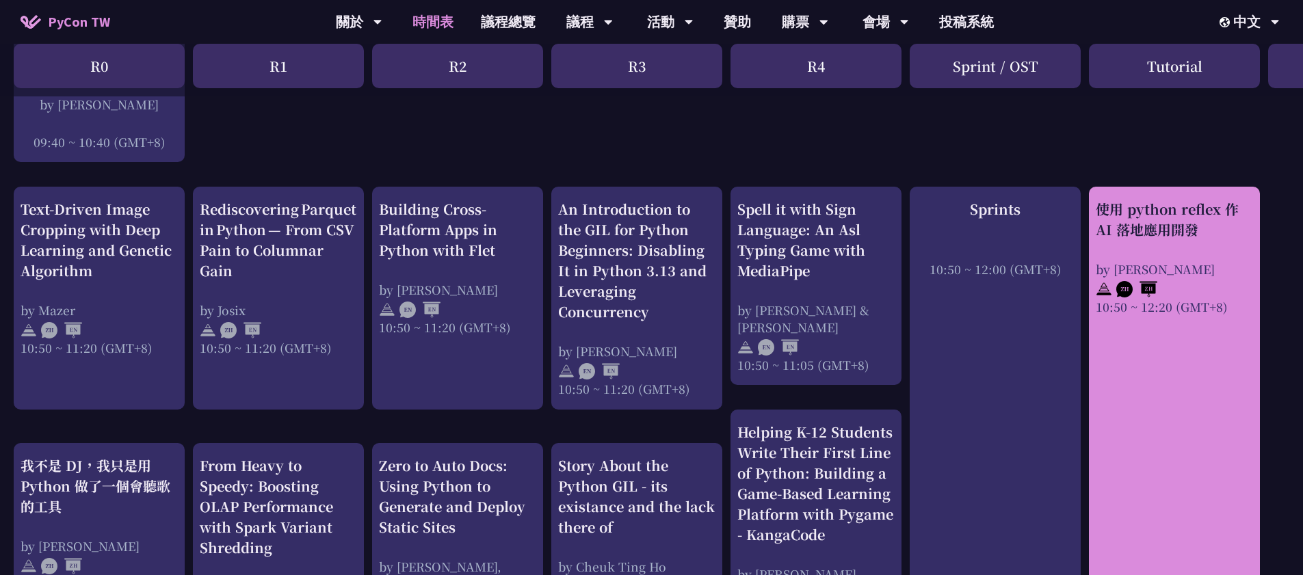
click link "使用 python reflex 作 AI 落地應用開發 by [PERSON_NAME] 10:50 ~ 12:20 (GMT+8)"
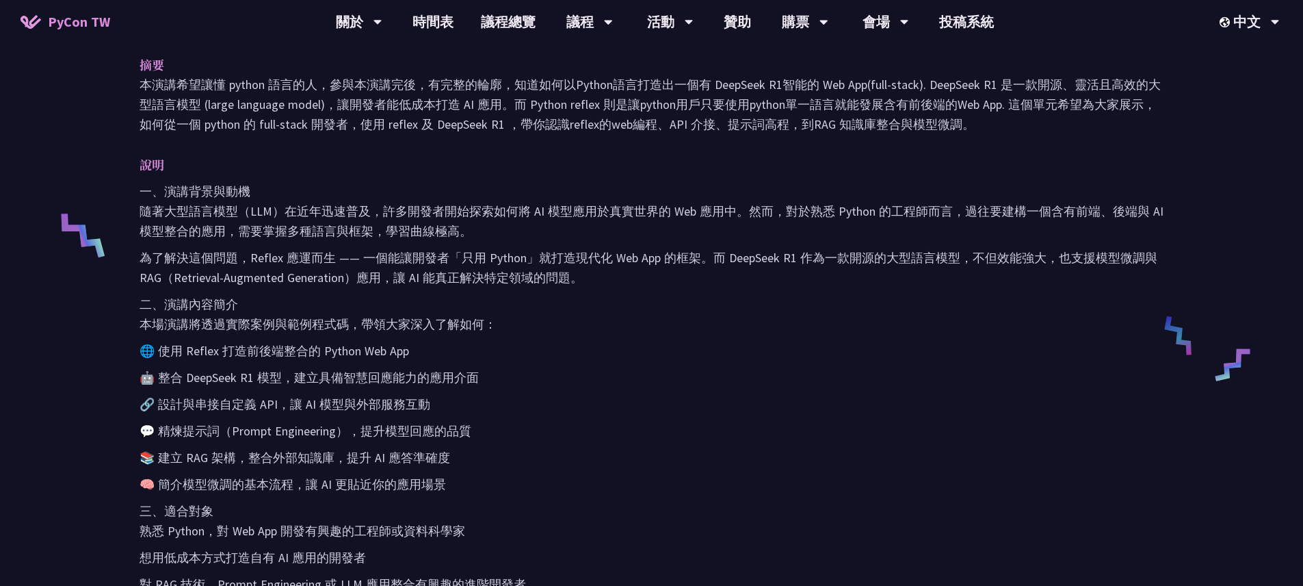
scroll to position [709, 0]
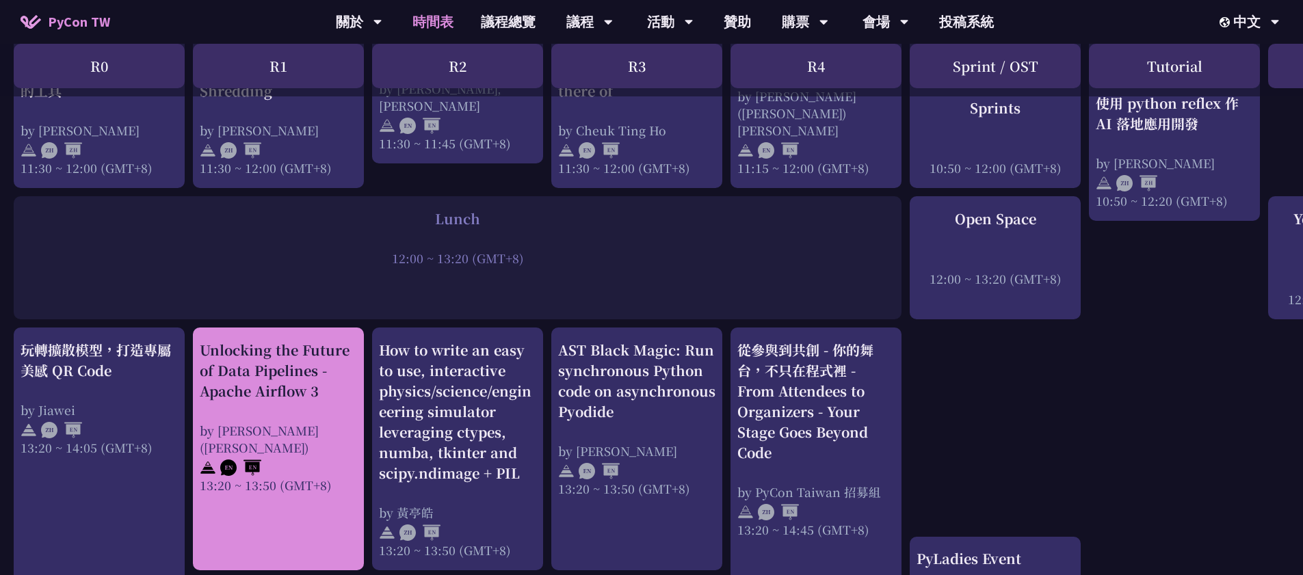
scroll to position [945, 0]
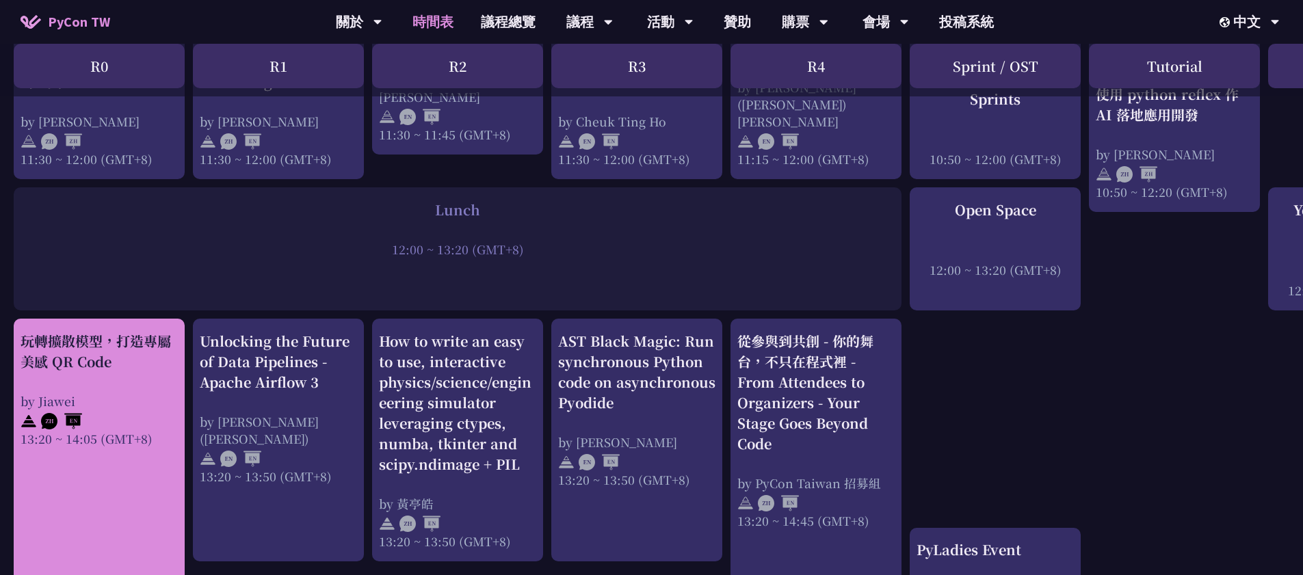
click div "玩轉擴散模型，打造專屬美感 QR Code"
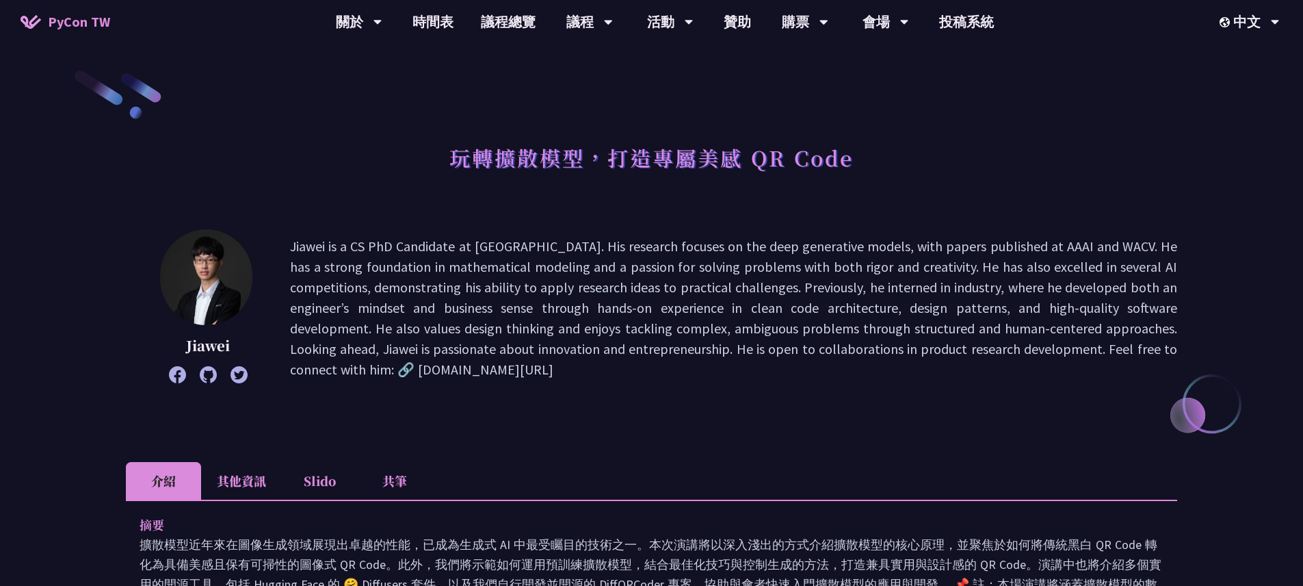
click li "其他資訊"
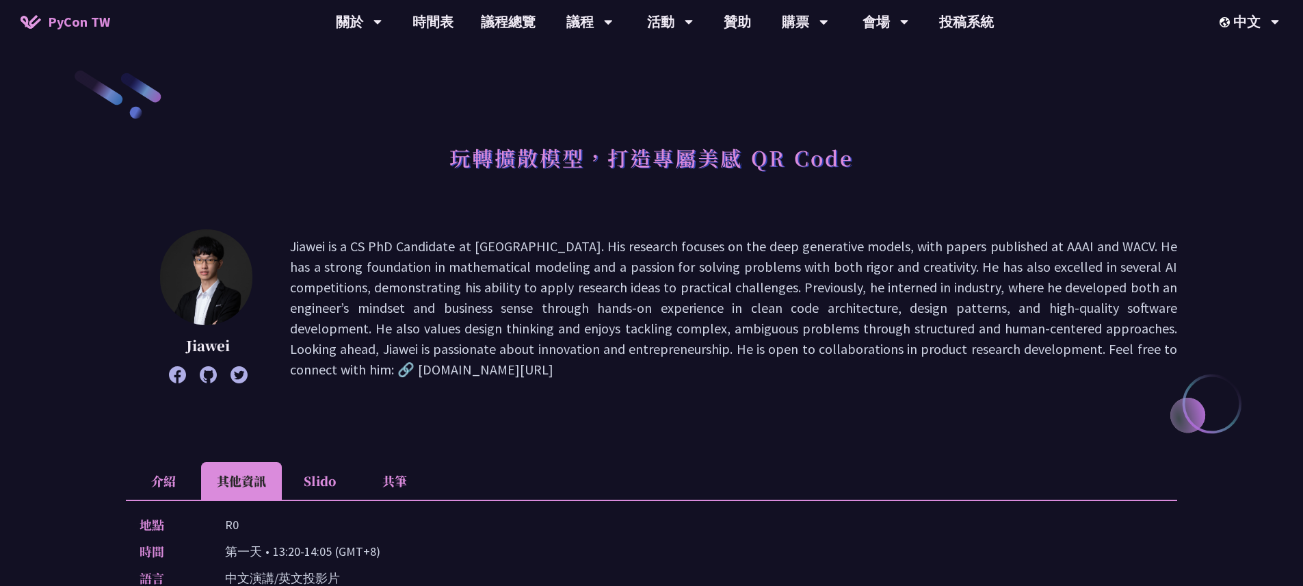
scroll to position [153, 0]
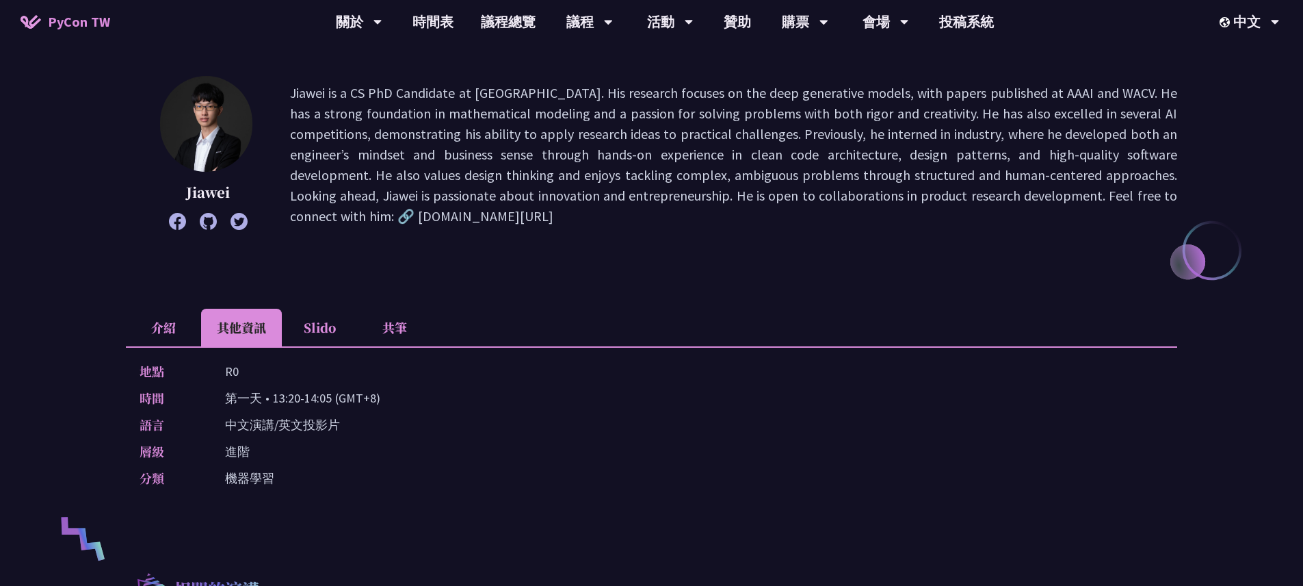
click li "介紹"
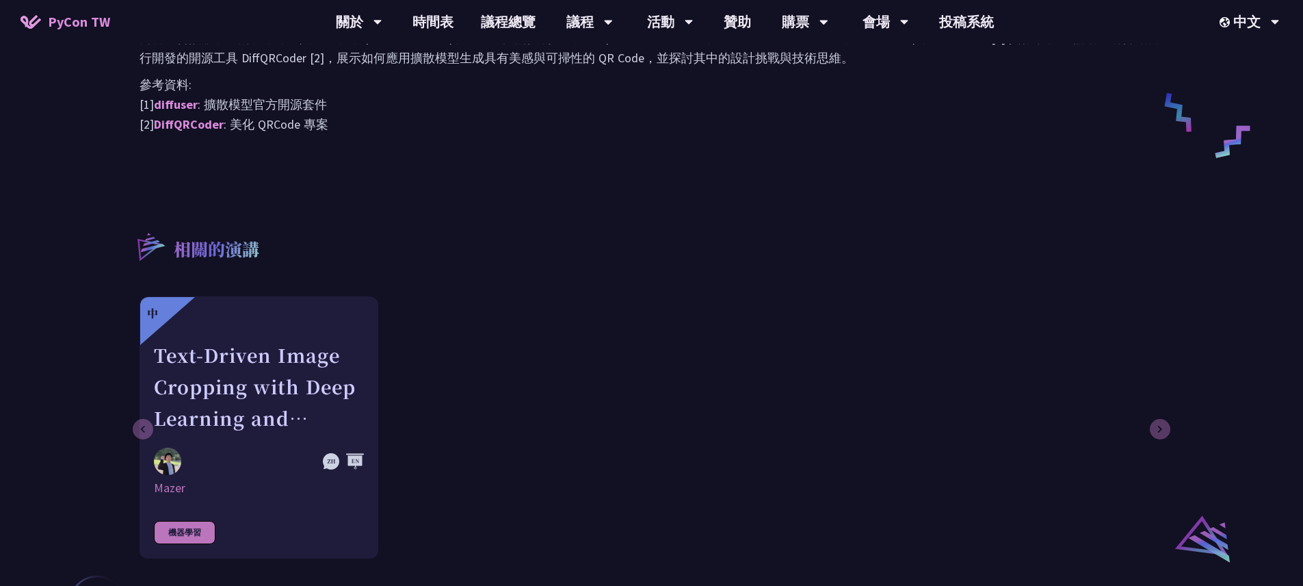
scroll to position [322, 0]
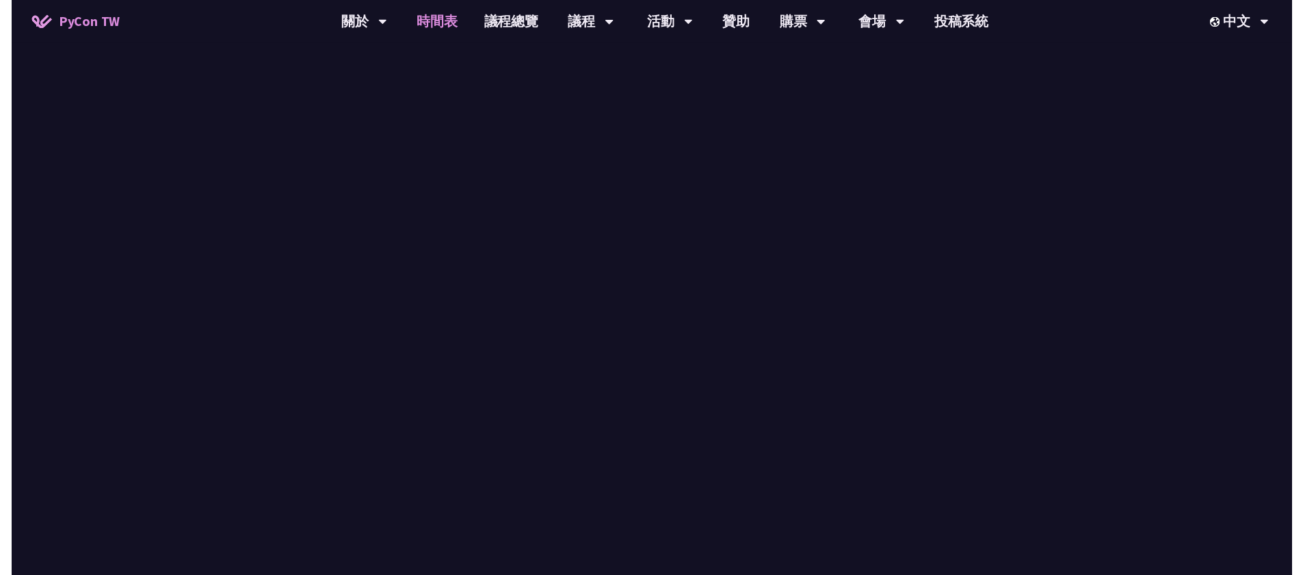
scroll to position [945, 0]
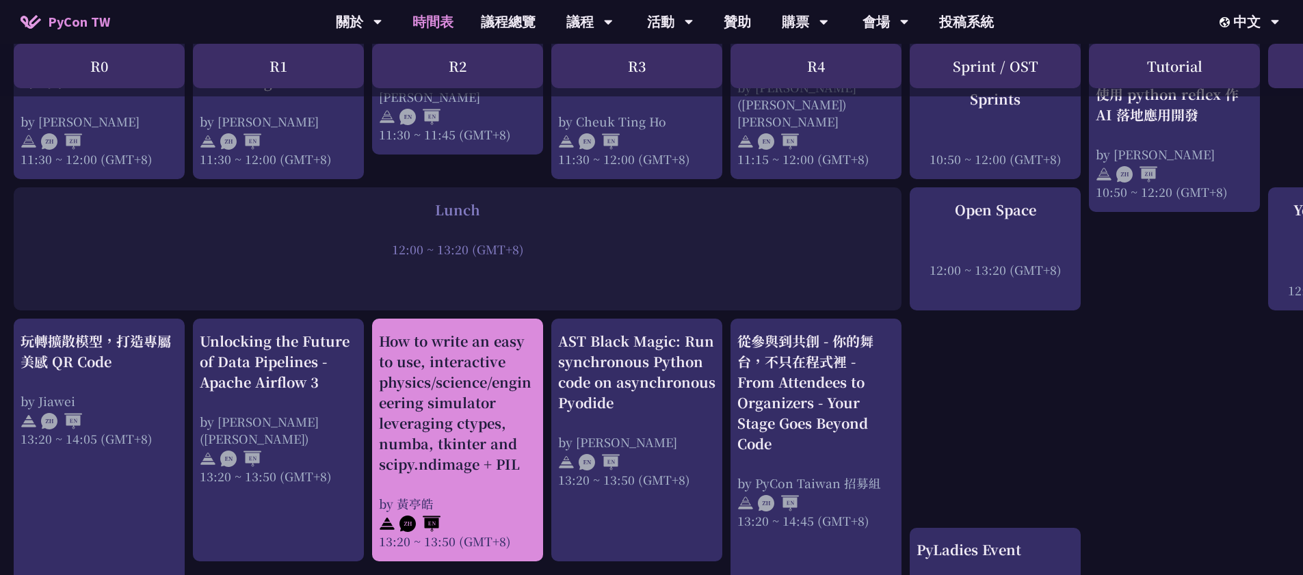
click div "How to write an easy to use, interactive physics/science/engineering simulator …"
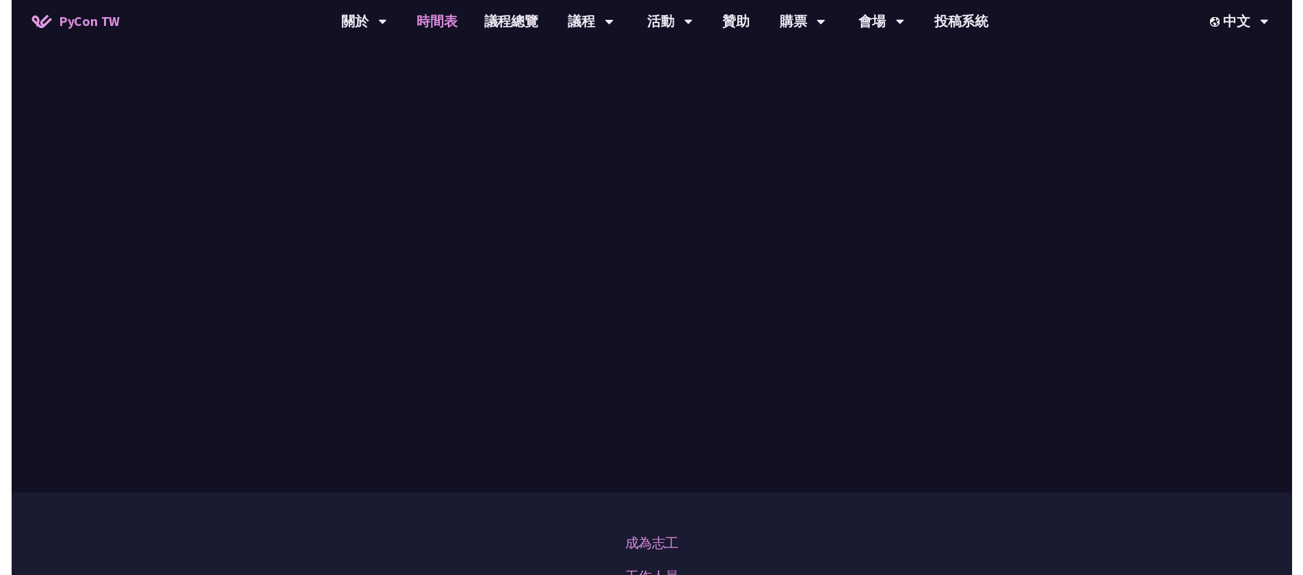
scroll to position [945, 0]
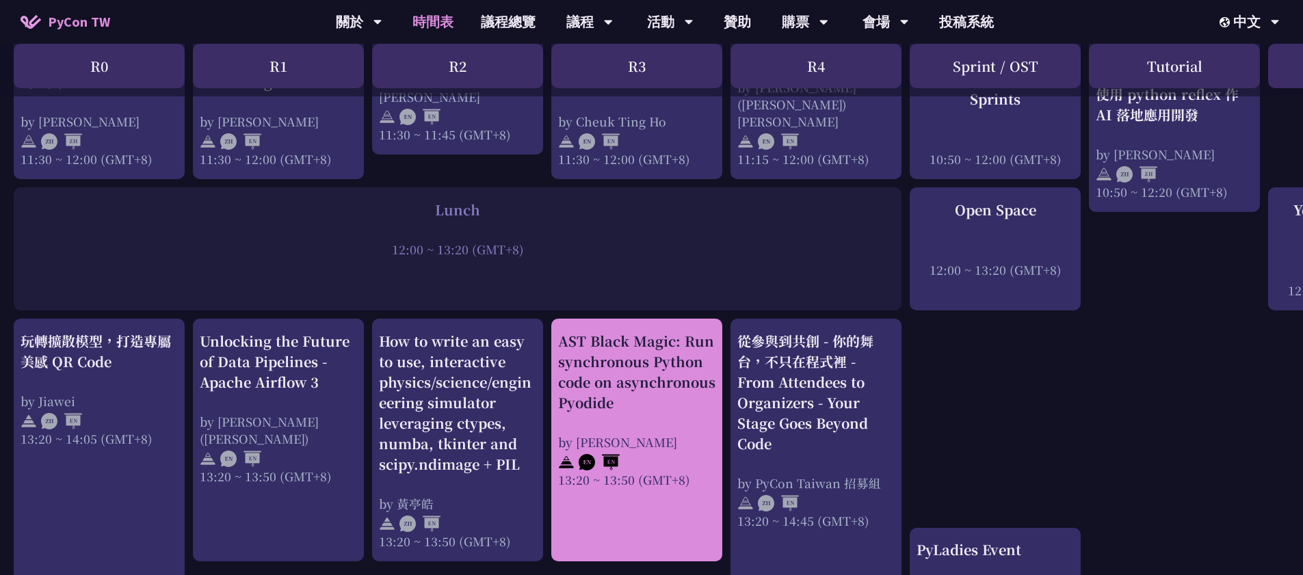
click div "AST Black Magic: Run synchronous Python code on asynchronous Pyodide by [PERSON…"
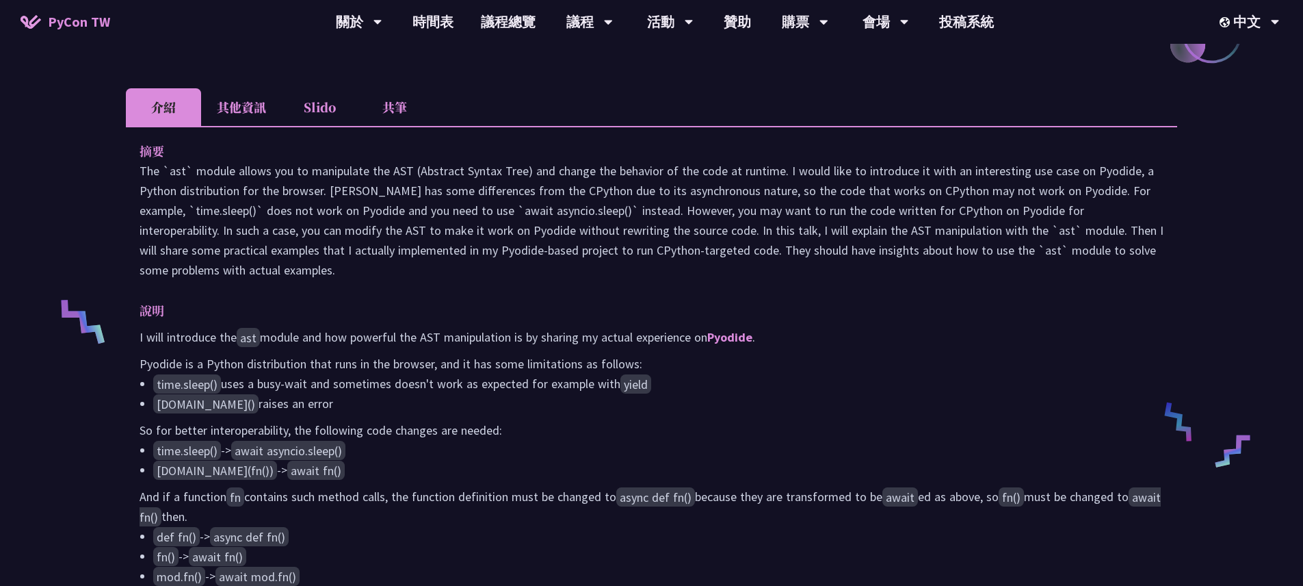
scroll to position [399, 0]
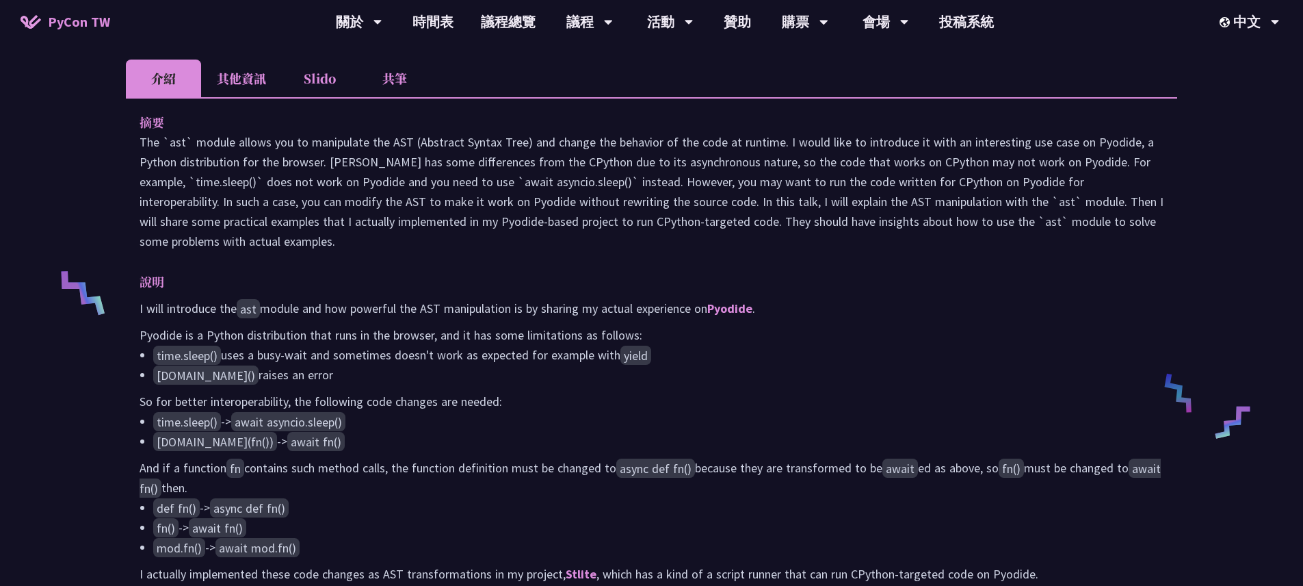
drag, startPoint x: 226, startPoint y: 261, endPoint x: 133, endPoint y: 161, distance: 136.5
click div "摘要 說明 I will introduce the ast module and how powerful the AST manipulation is …"
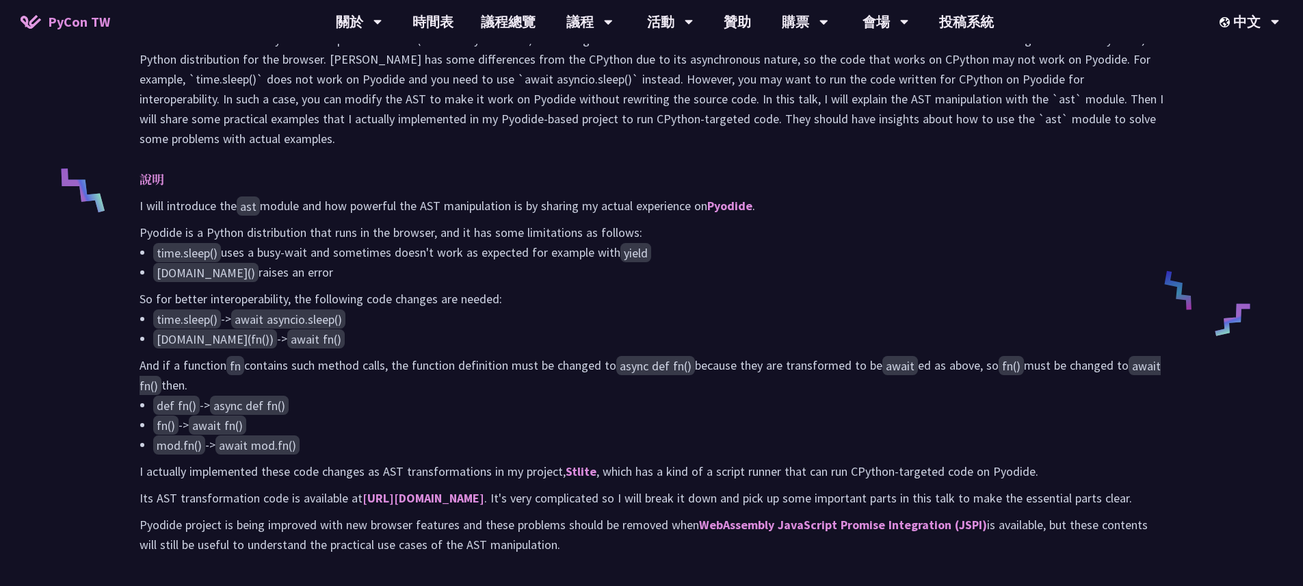
scroll to position [724, 0]
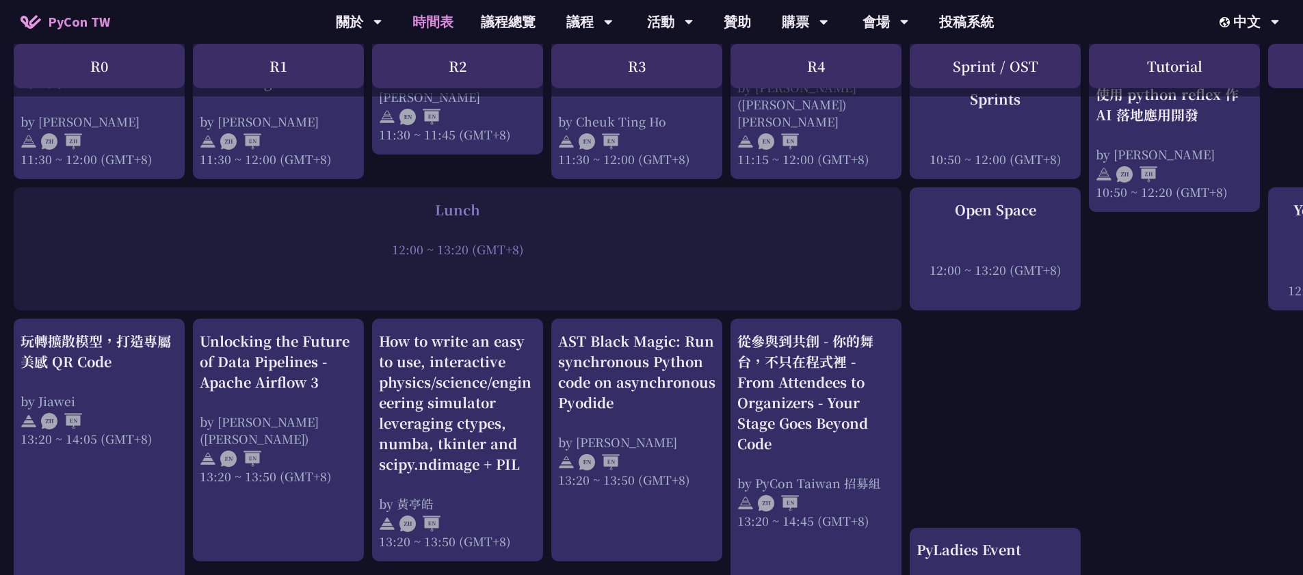
scroll to position [962, 0]
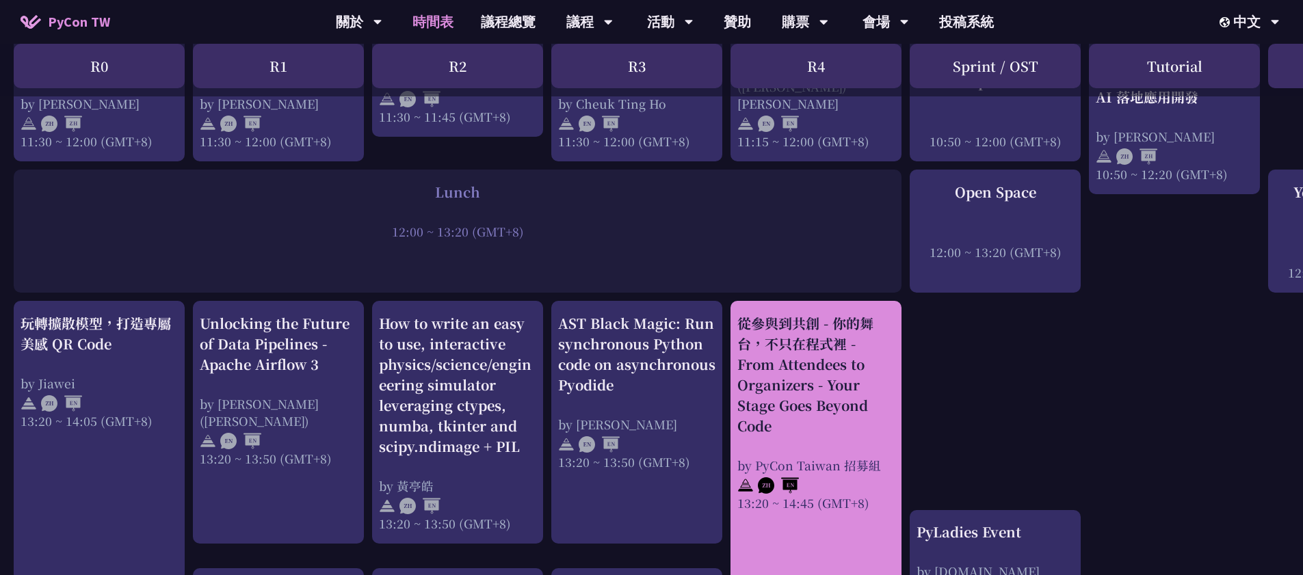
click div "從參與到共創 - 你的舞台，不只在程式裡 - From Attendees to Organizers - Your Stage Goes Beyond Co…"
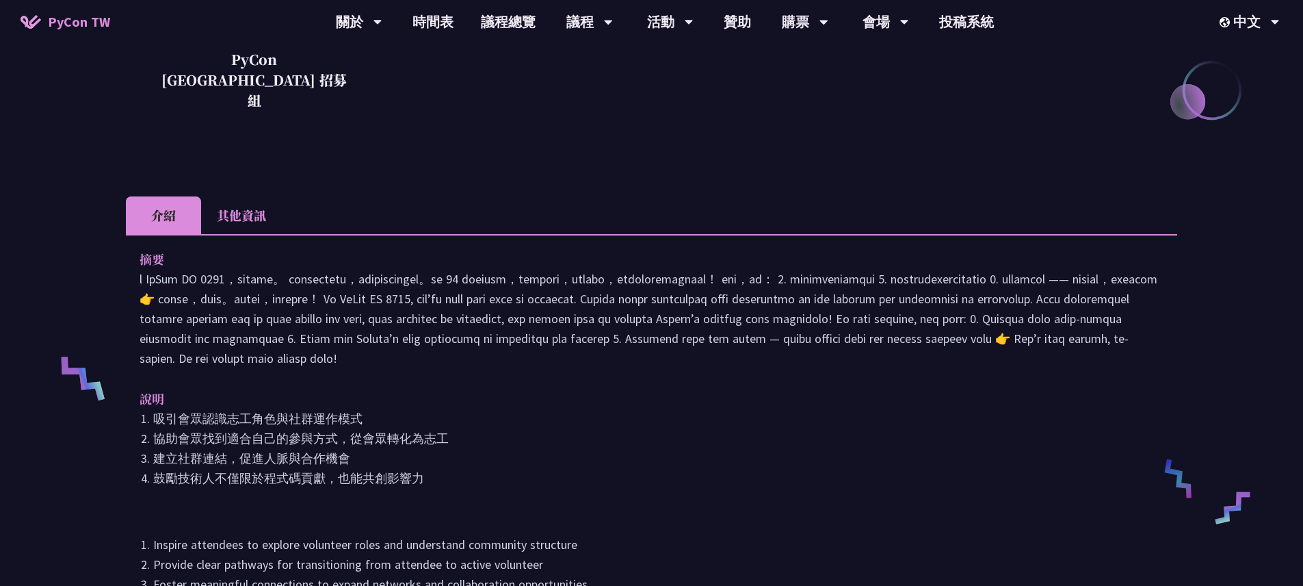
scroll to position [425, 0]
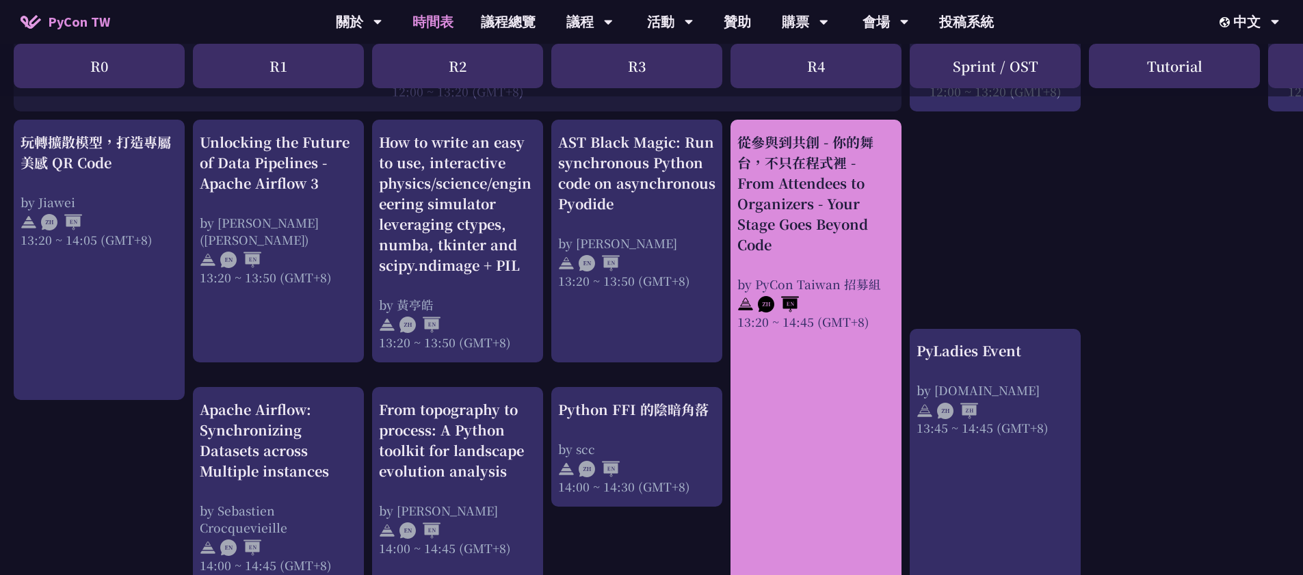
scroll to position [1153, 0]
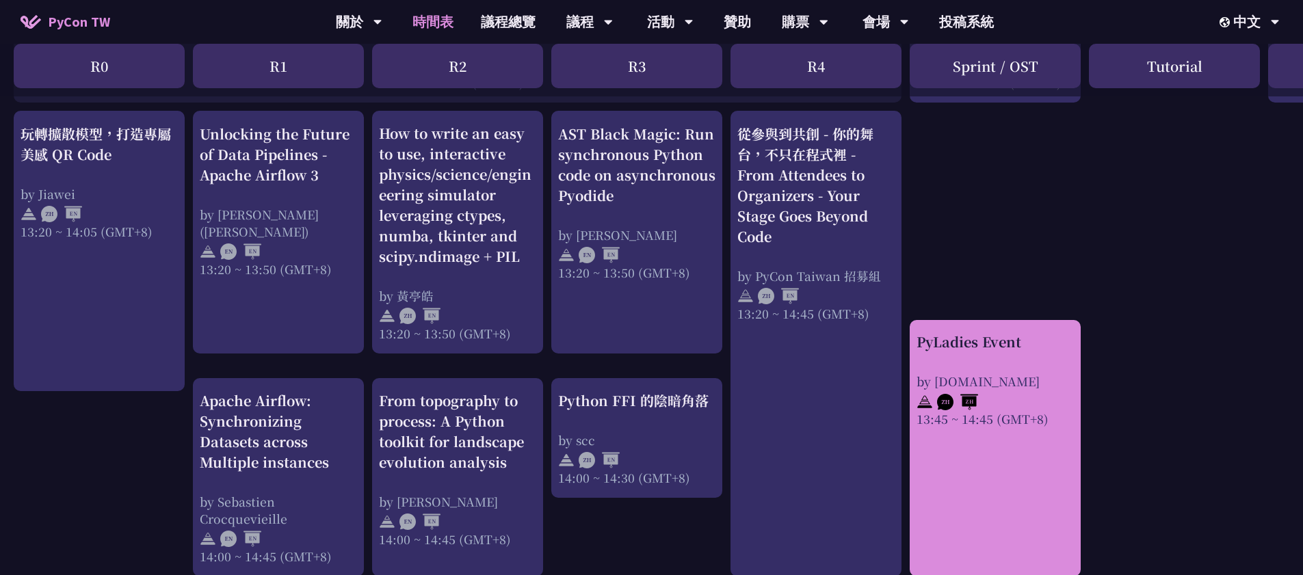
click div "PyLadies Event by [DOMAIN_NAME] 13:45 ~ 14:45 (GMT+8)"
click div "PyLadies Event"
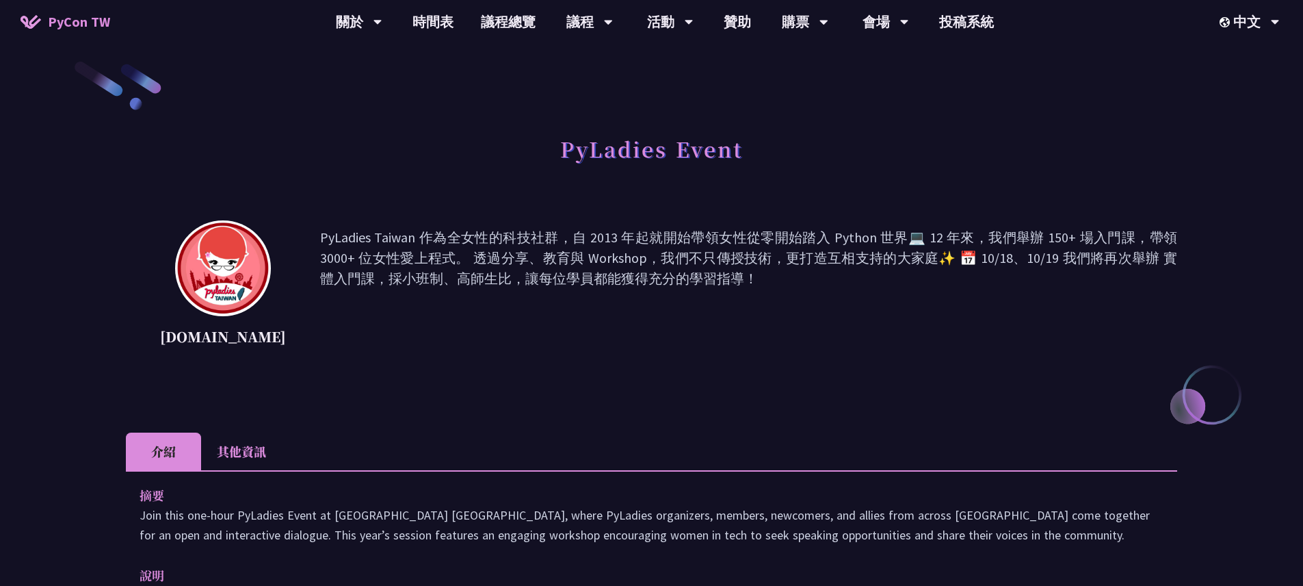
scroll to position [18, 0]
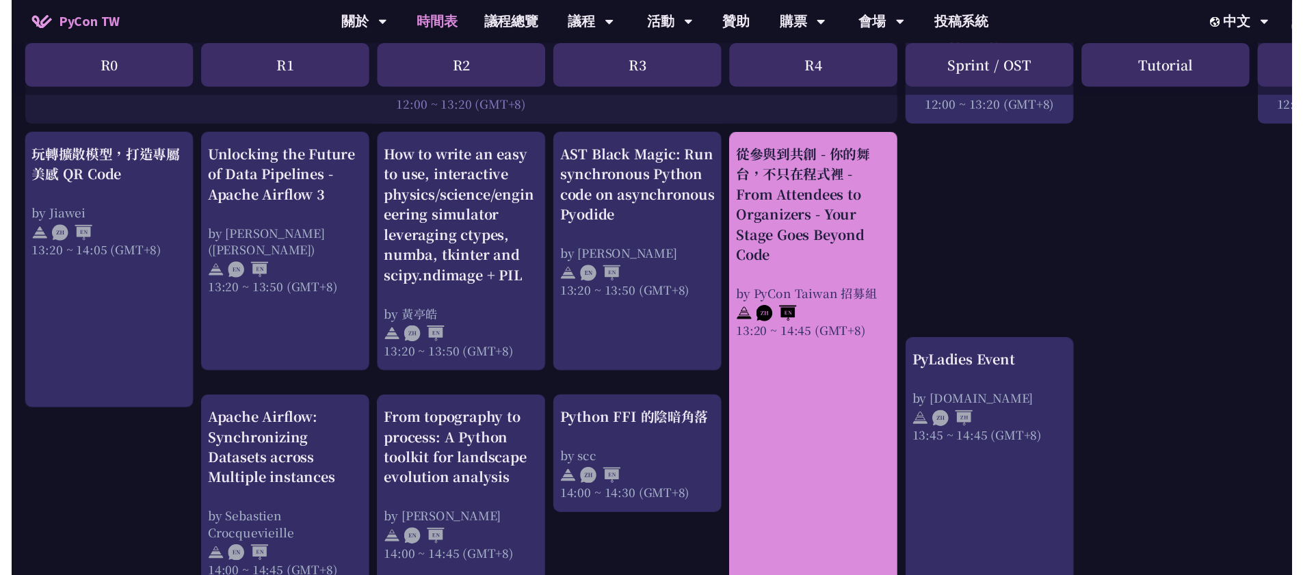
scroll to position [1153, 0]
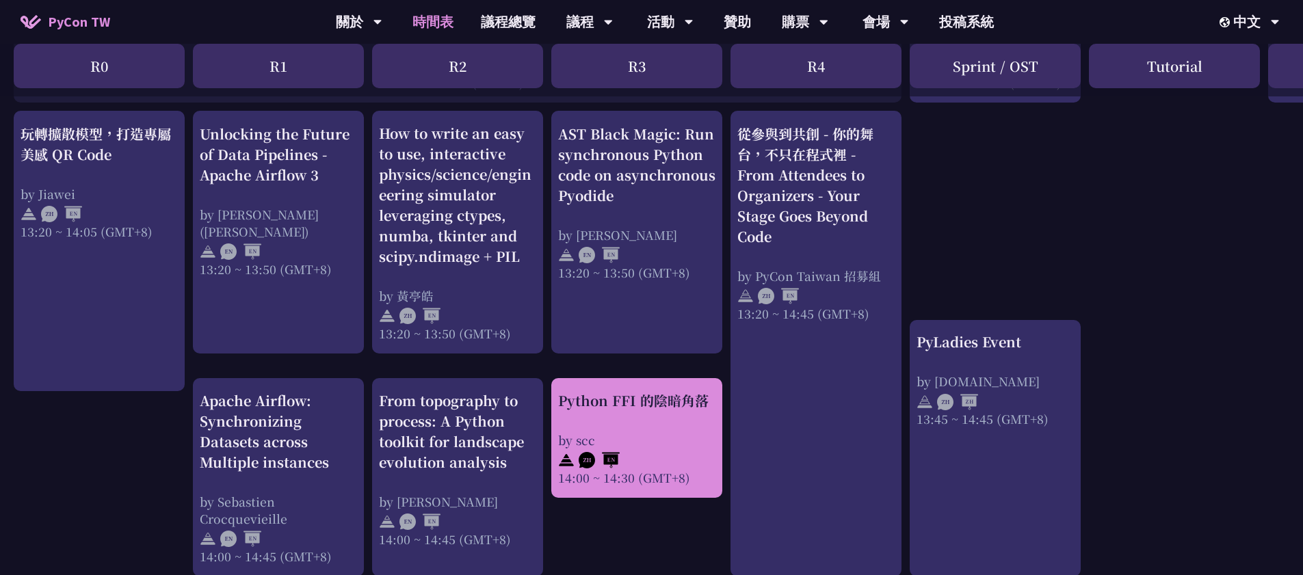
click div "Python FFI 的陰暗角落"
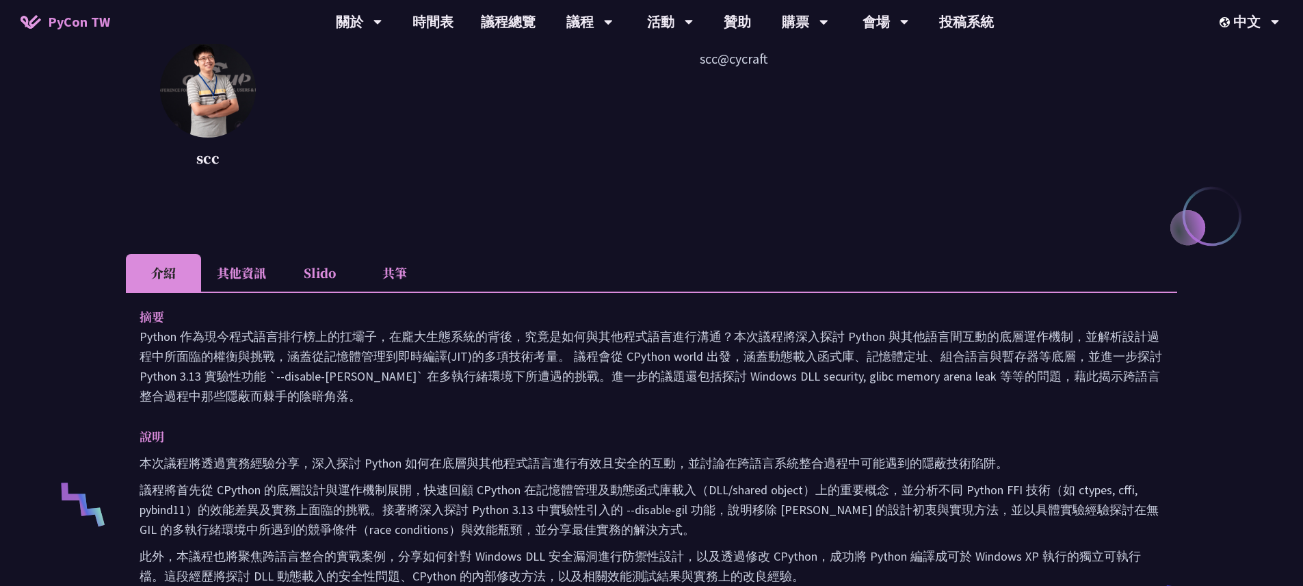
scroll to position [205, 0]
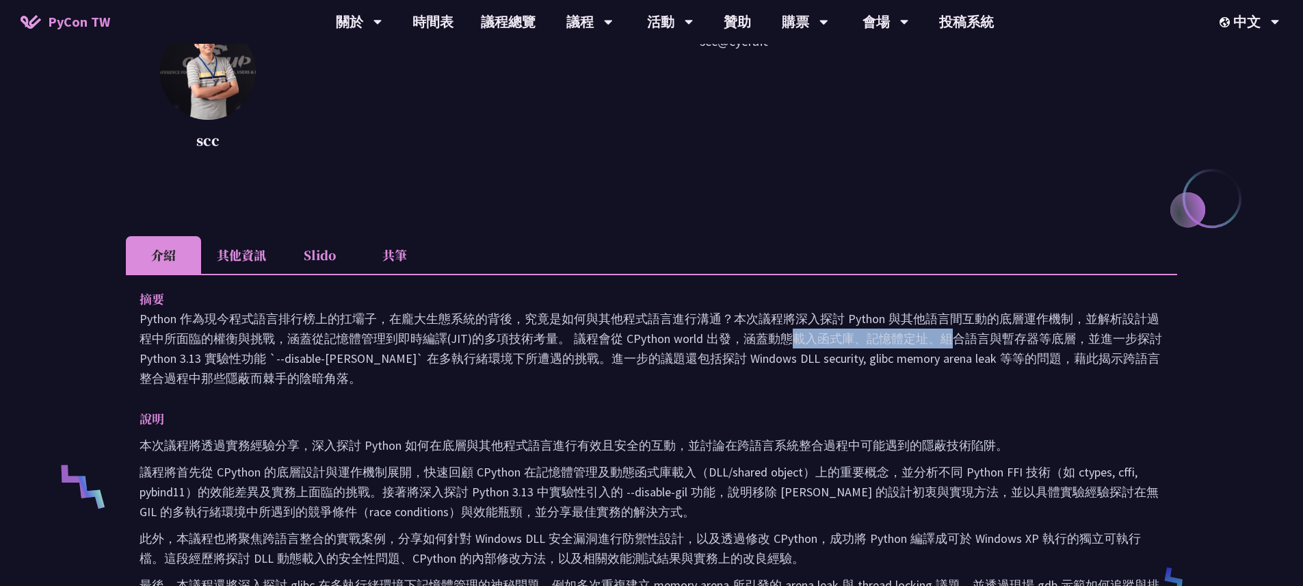
drag, startPoint x: 627, startPoint y: 340, endPoint x: 703, endPoint y: 338, distance: 76.0
click p "Python 作為現今程式語言排行榜上的扛壩子，在龐大生態系統的背後，究竟是如何與其他程式語言進行溝通？本次議程將深入探討 Python 與其他語言間互動的底…"
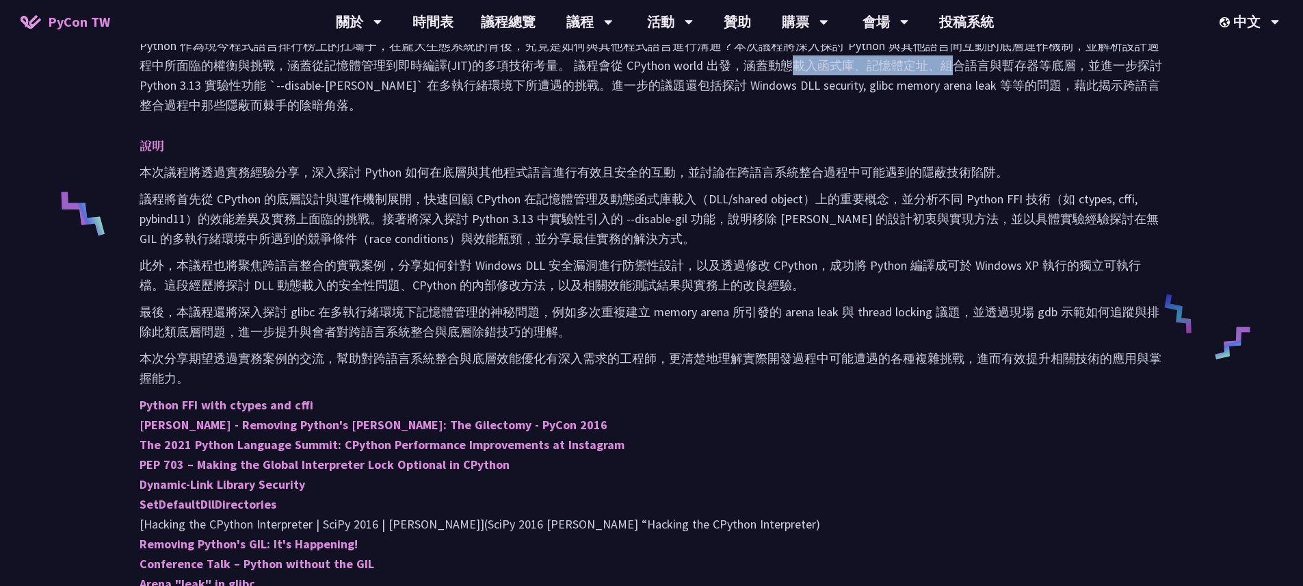
scroll to position [23, 0]
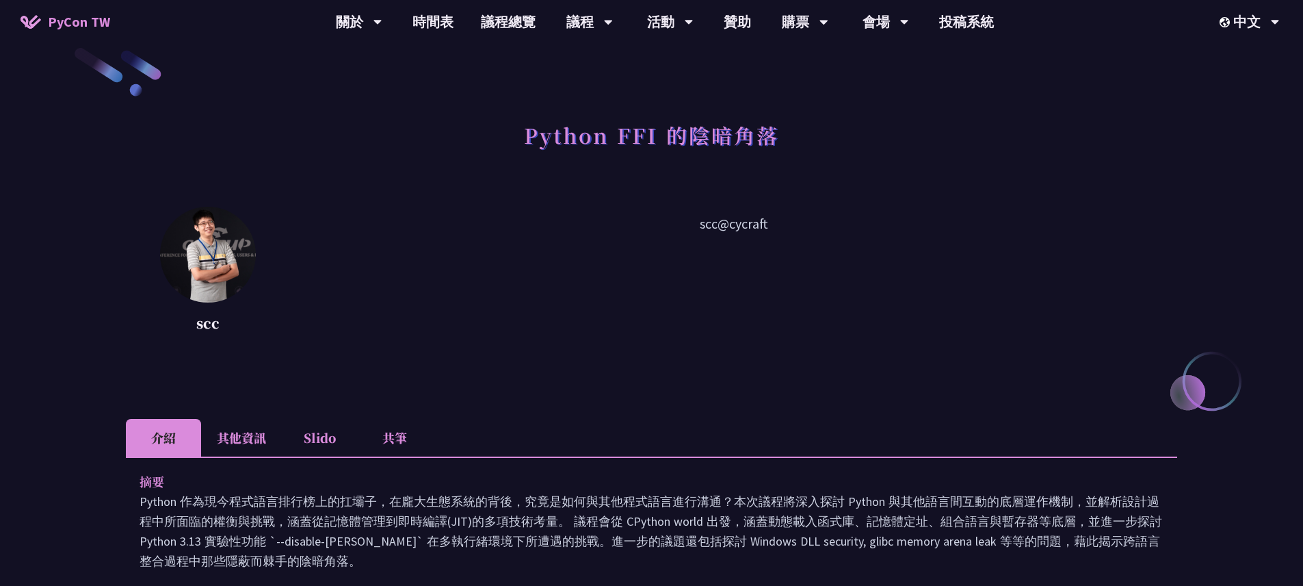
click li "其他資訊"
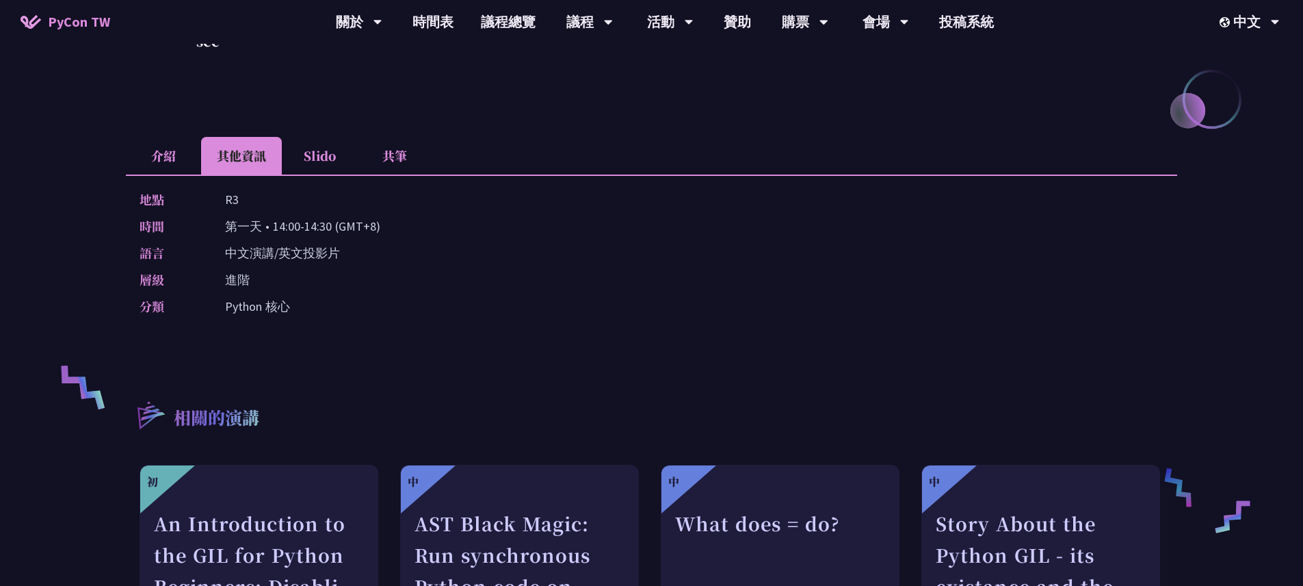
scroll to position [0, 0]
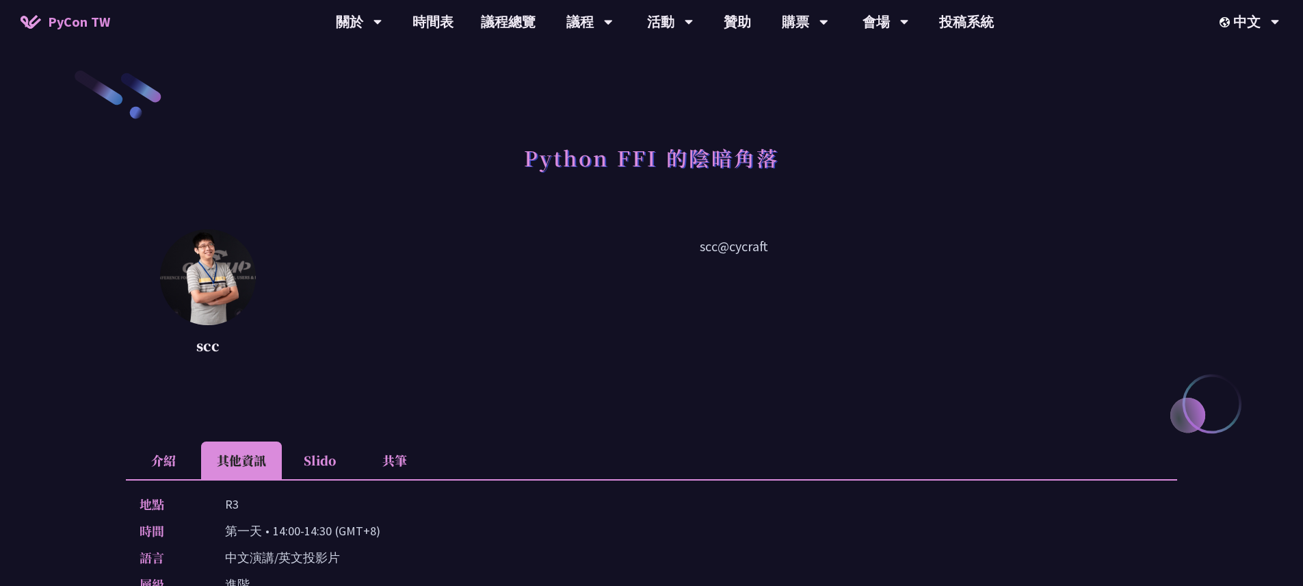
drag, startPoint x: 786, startPoint y: 246, endPoint x: 705, endPoint y: 247, distance: 80.7
click p "scc@cycraft"
drag, startPoint x: 700, startPoint y: 247, endPoint x: 789, endPoint y: 248, distance: 88.9
click p "scc@cycraft"
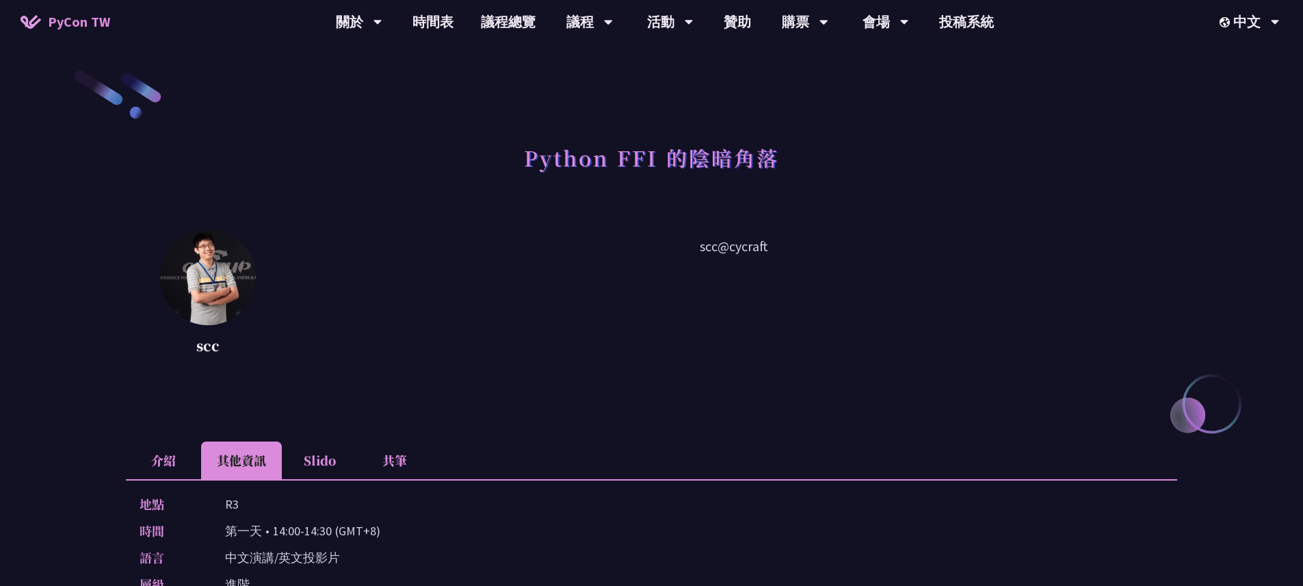
click p "scc@cycraft"
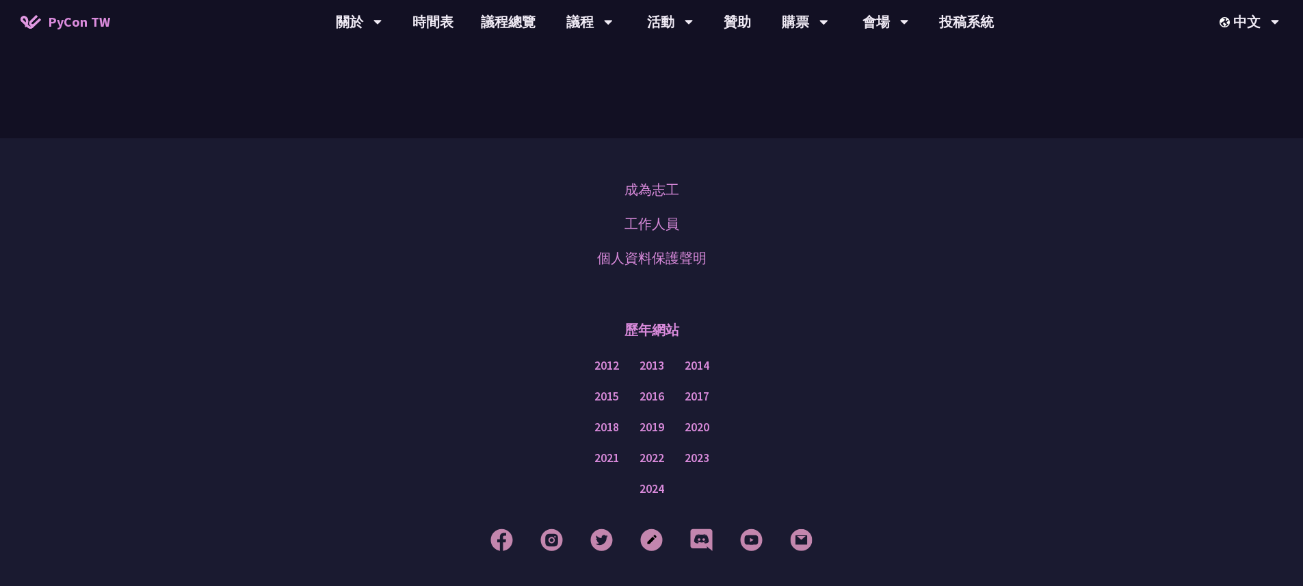
scroll to position [297, 0]
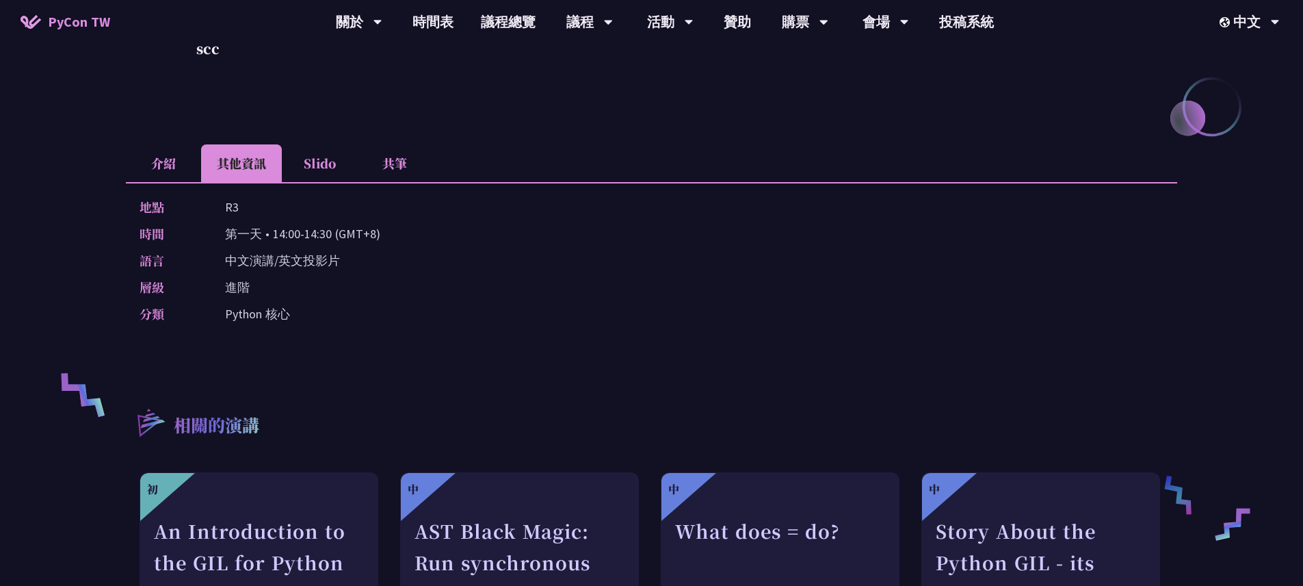
click li "介紹"
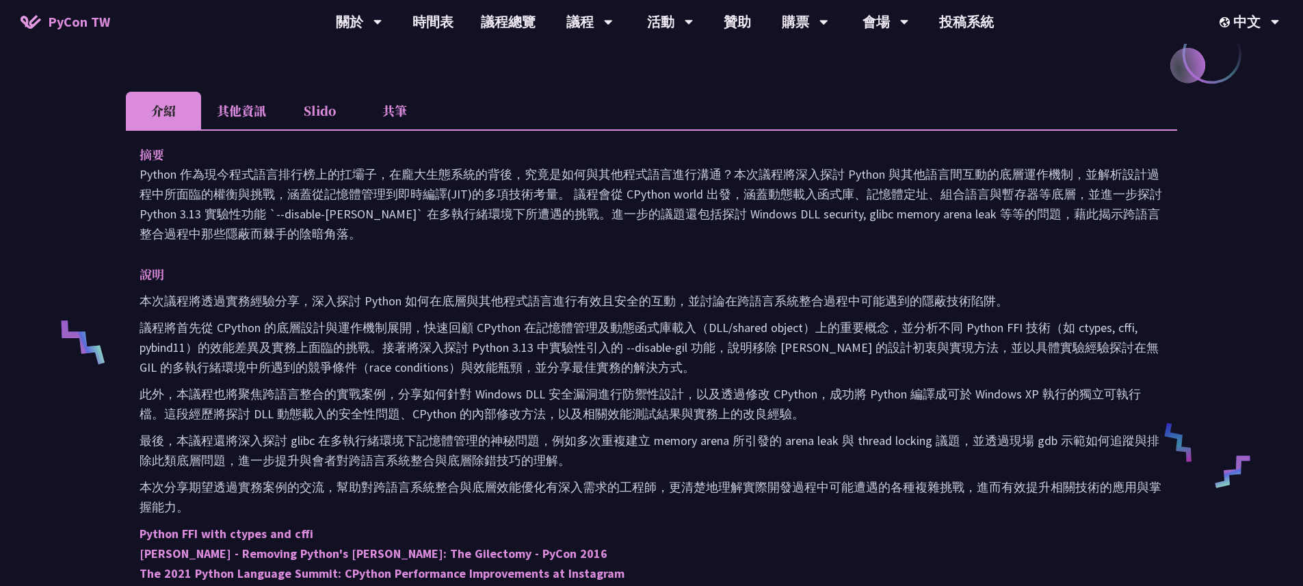
scroll to position [376, 0]
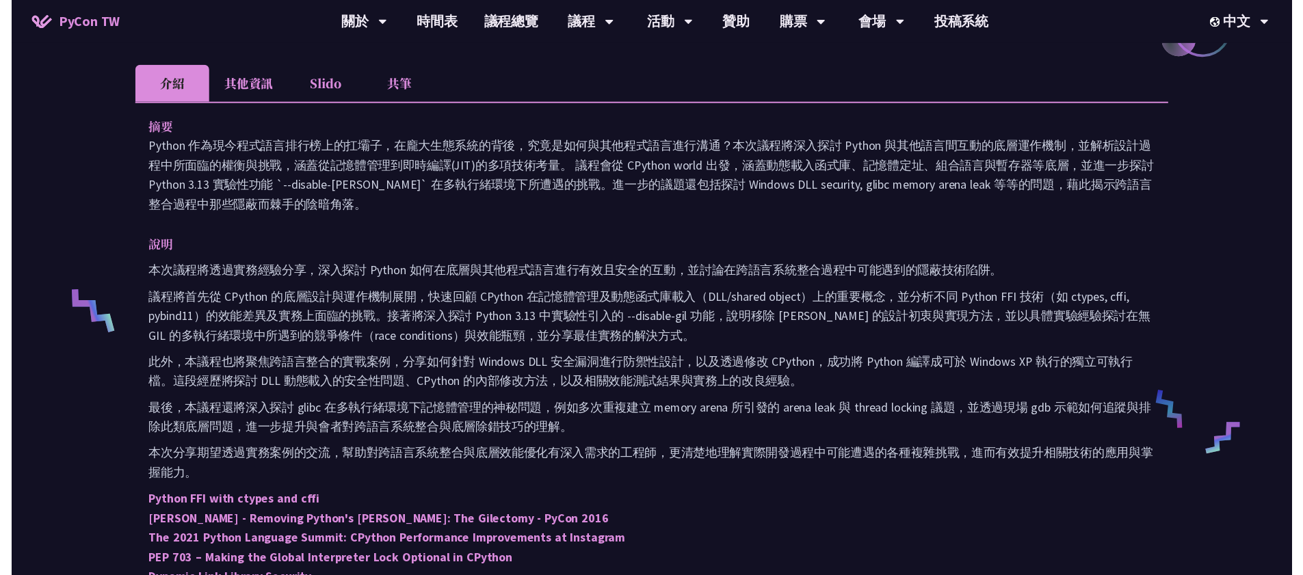
scroll to position [1153, 0]
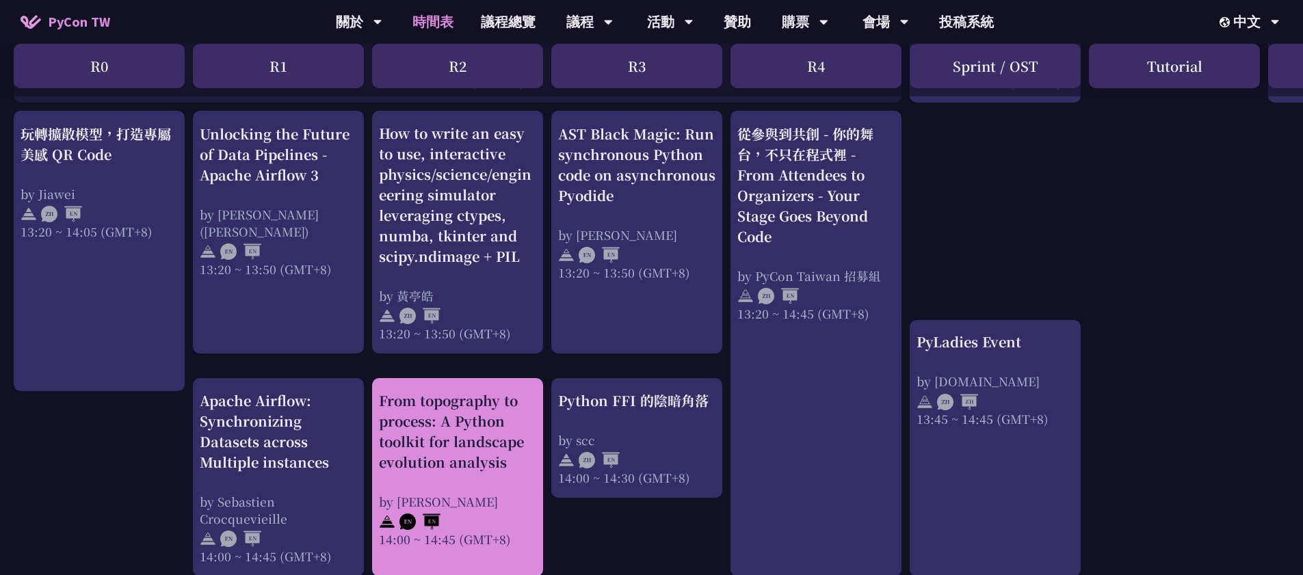
click div "From topography to process: A Python toolkit for landscape evolution analysis"
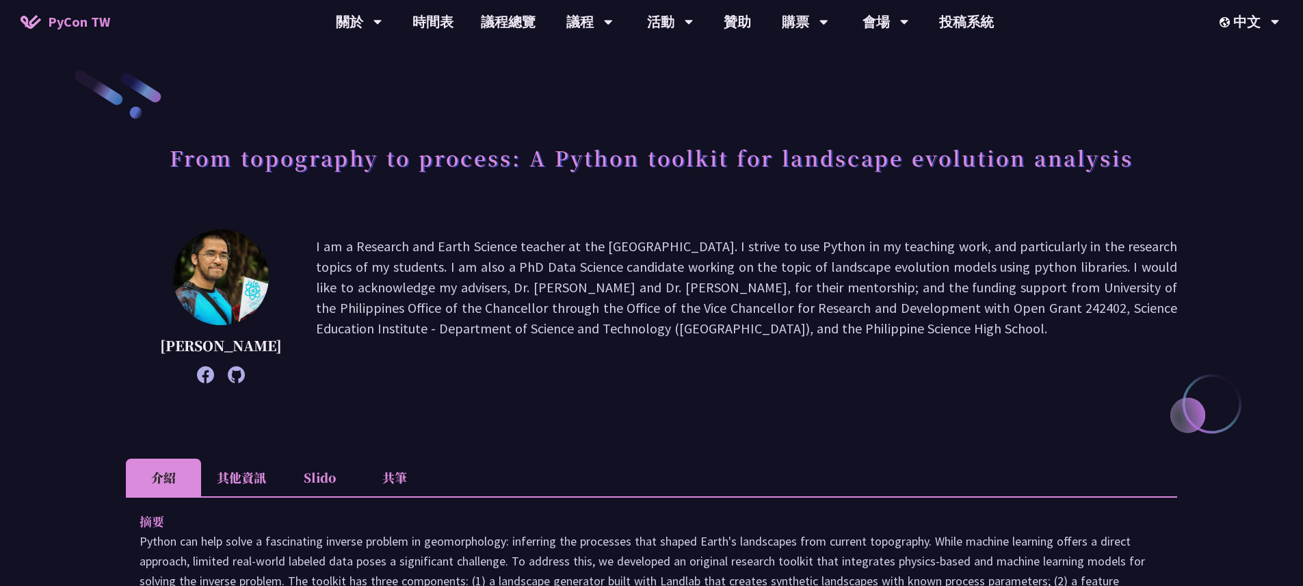
click div "[PERSON_NAME] I am a Research and Earth Science teacher at the [GEOGRAPHIC_DATA…"
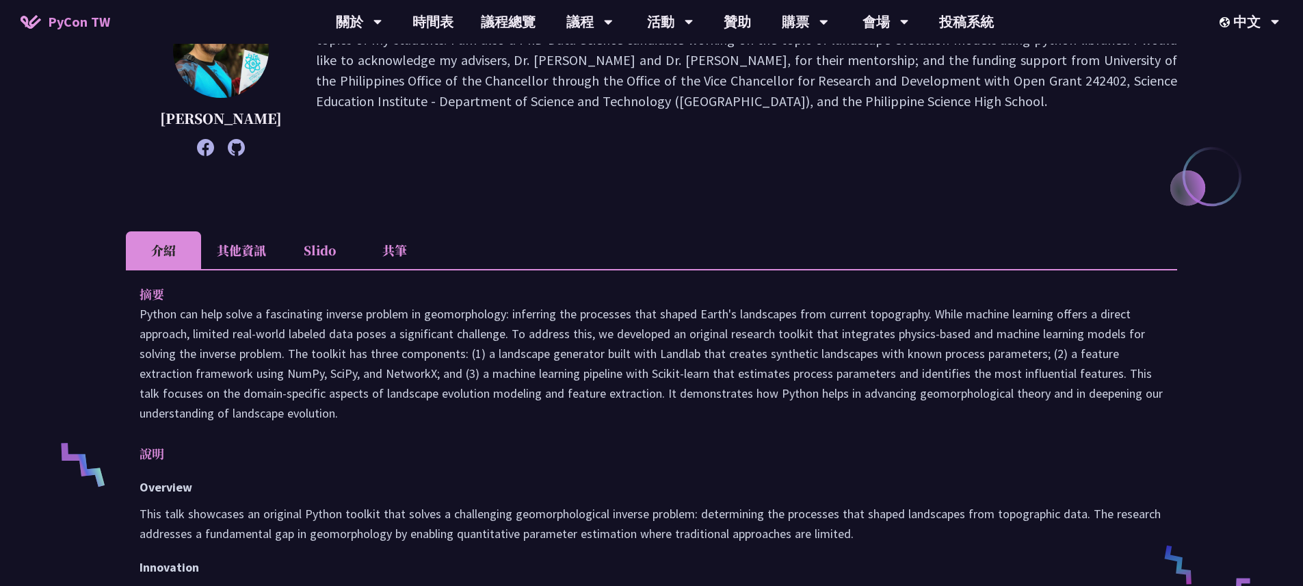
click li "其他資訊"
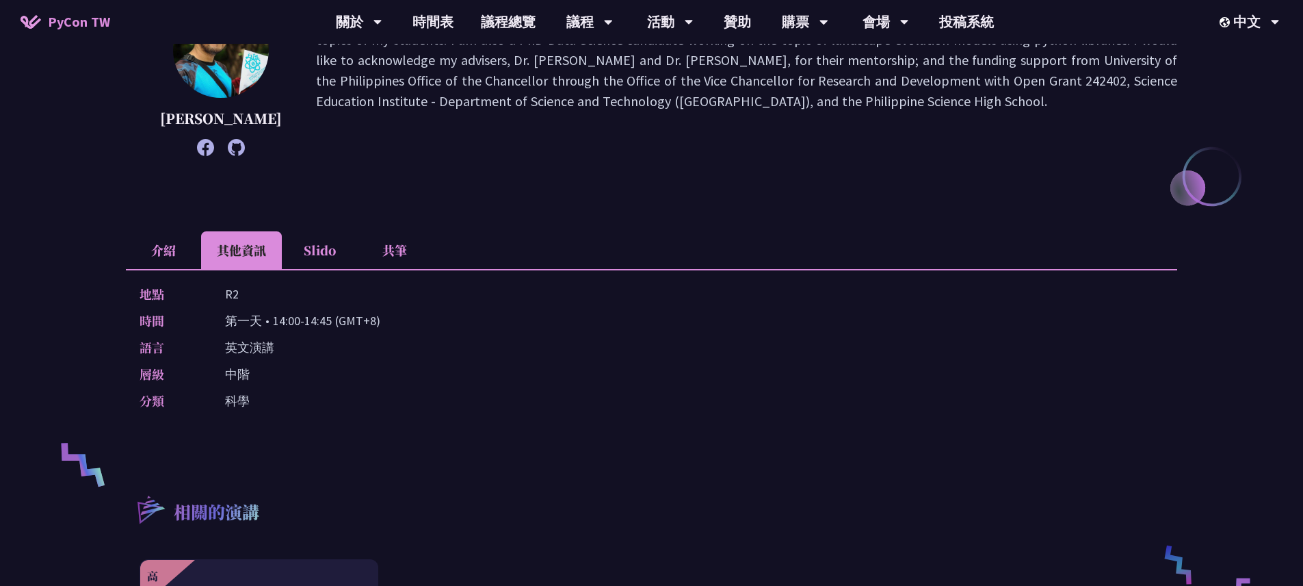
scroll to position [0, 0]
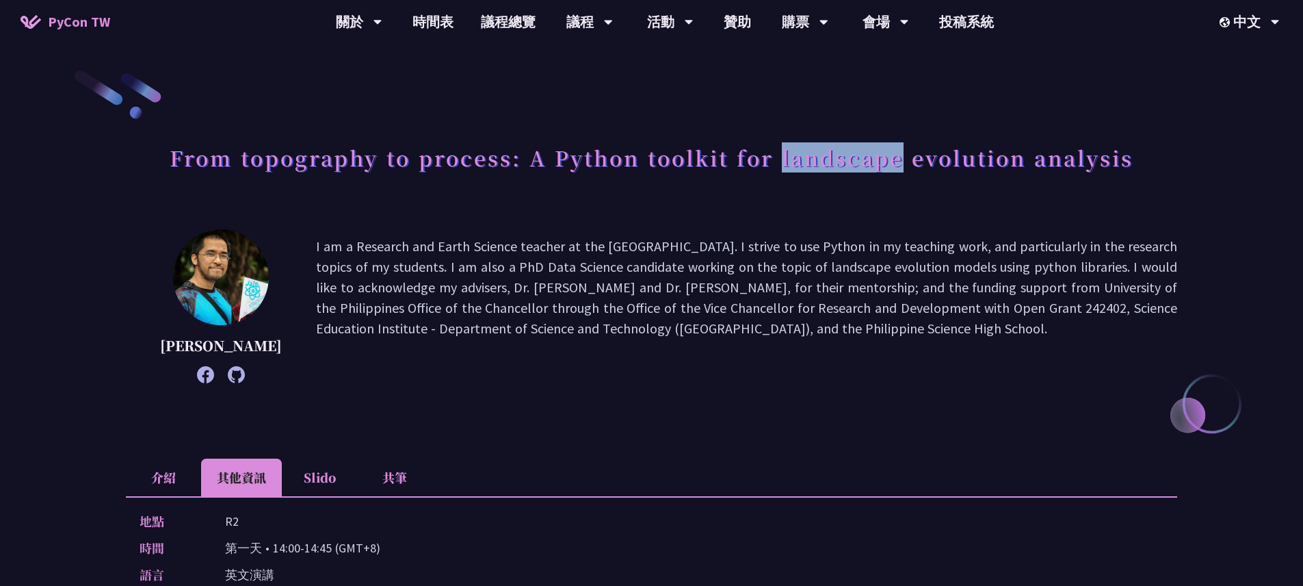
drag, startPoint x: 778, startPoint y: 160, endPoint x: 905, endPoint y: 163, distance: 126.6
click h1 "From topography to process: A Python toolkit for landscape evolution analysis"
click div "From topography to process: A Python toolkit for landscape evolution analysis […"
click p "I am a Research and Earth Science teacher at the [GEOGRAPHIC_DATA]. I strive to…"
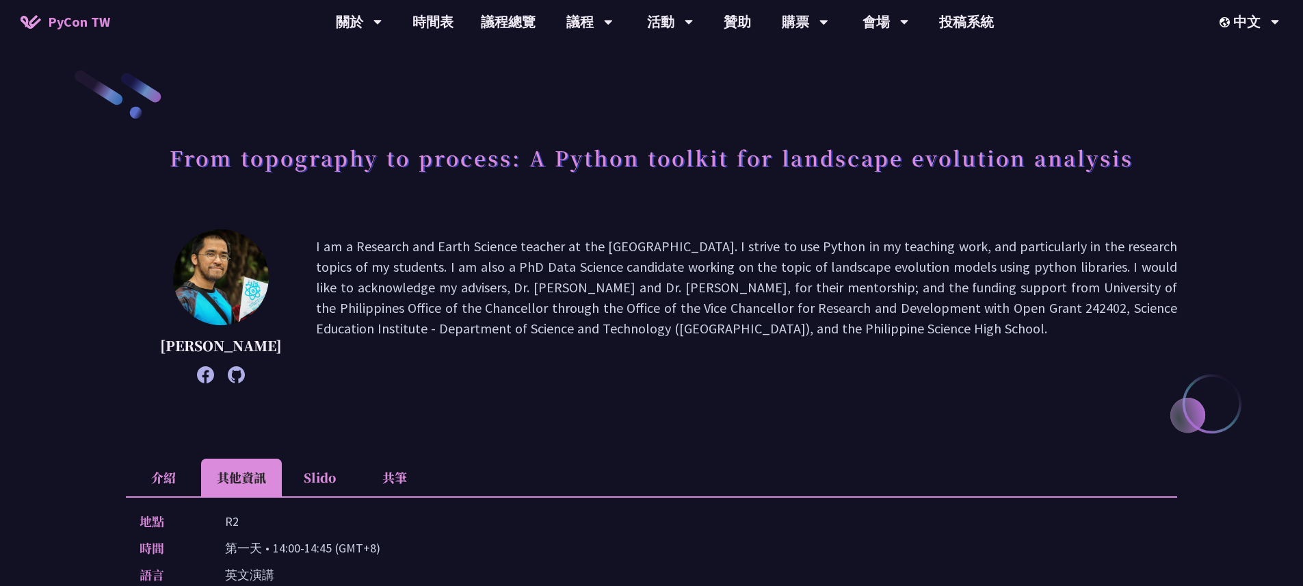
click p "I am a Research and Earth Science teacher at the [GEOGRAPHIC_DATA]. I strive to…"
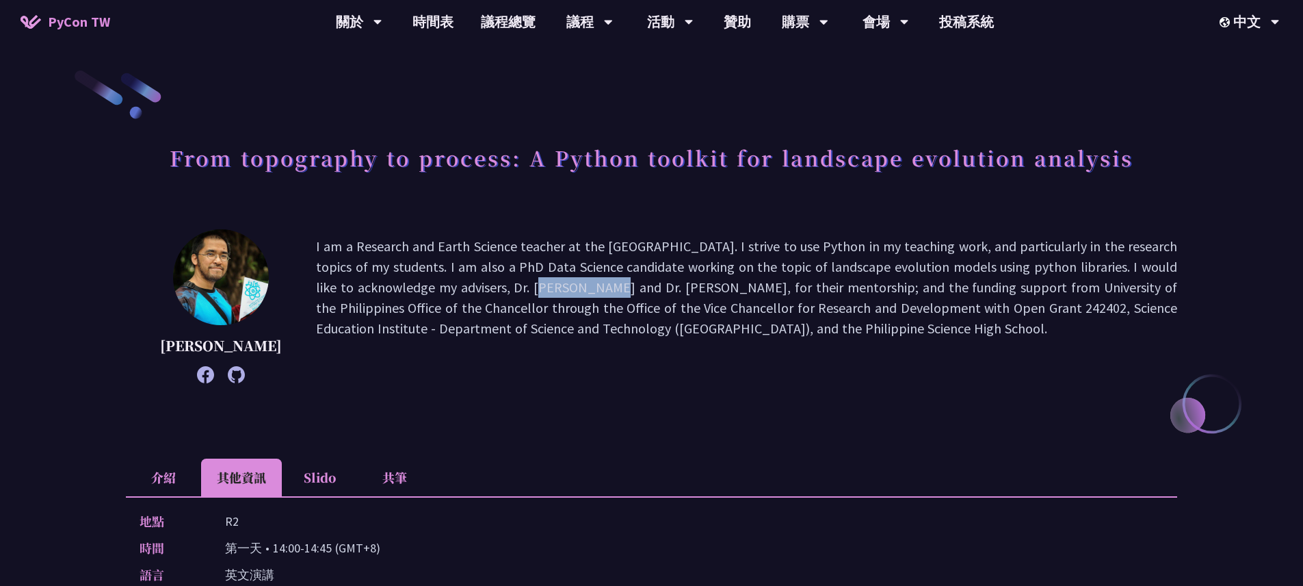
click p "I am a Research and Earth Science teacher at the [GEOGRAPHIC_DATA]. I strive to…"
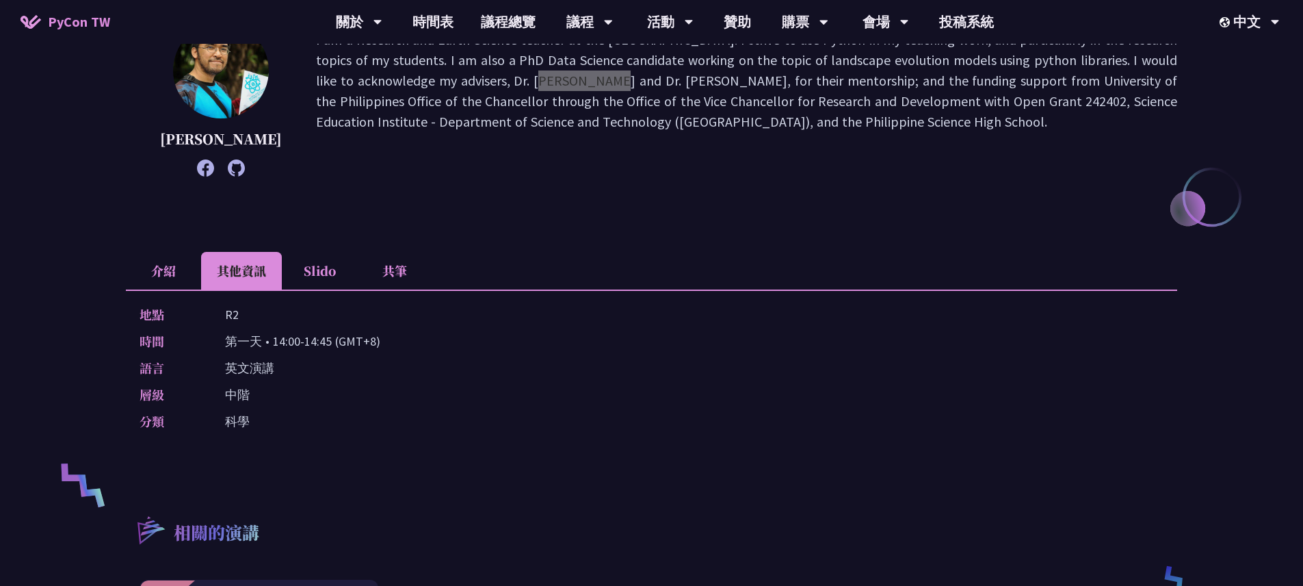
scroll to position [283, 0]
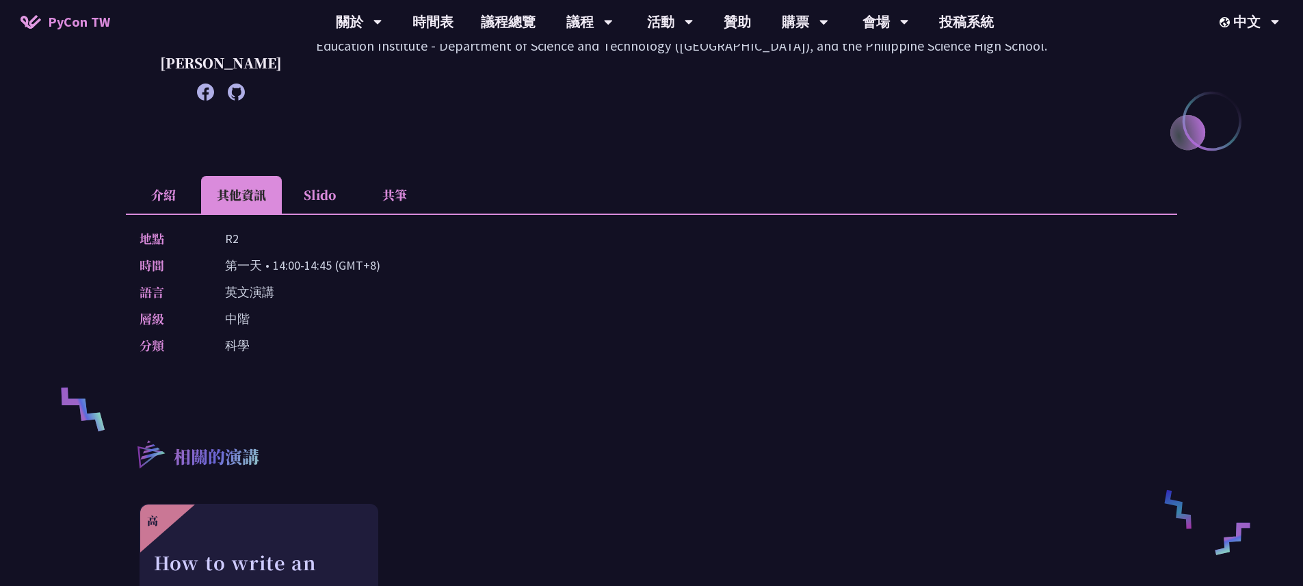
click li "介紹"
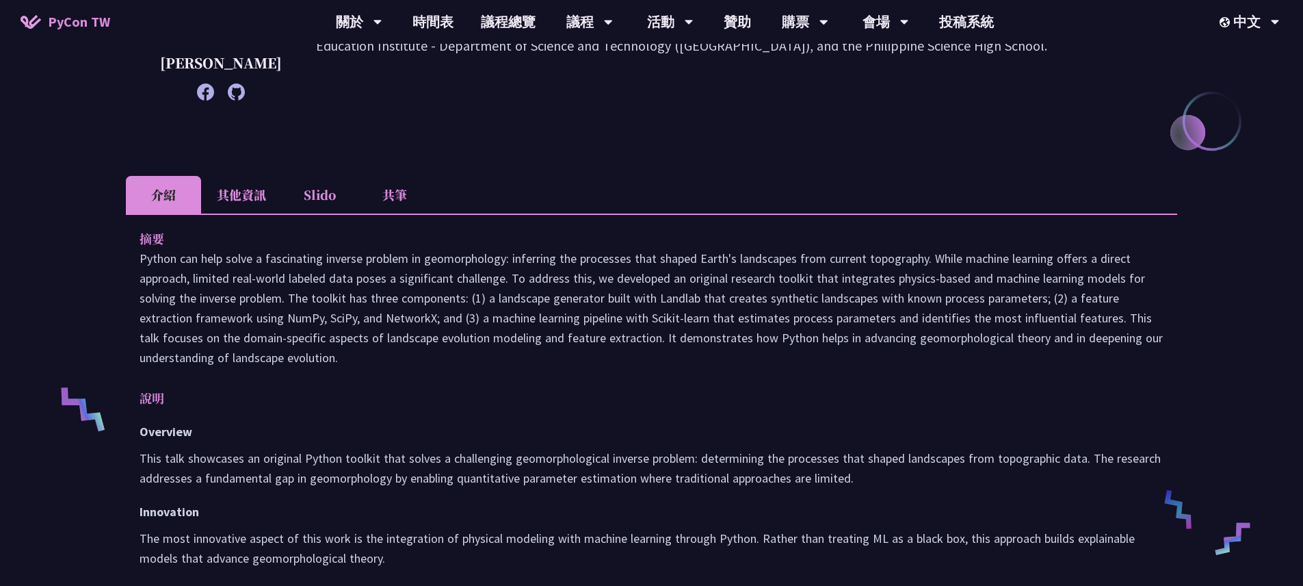
click p
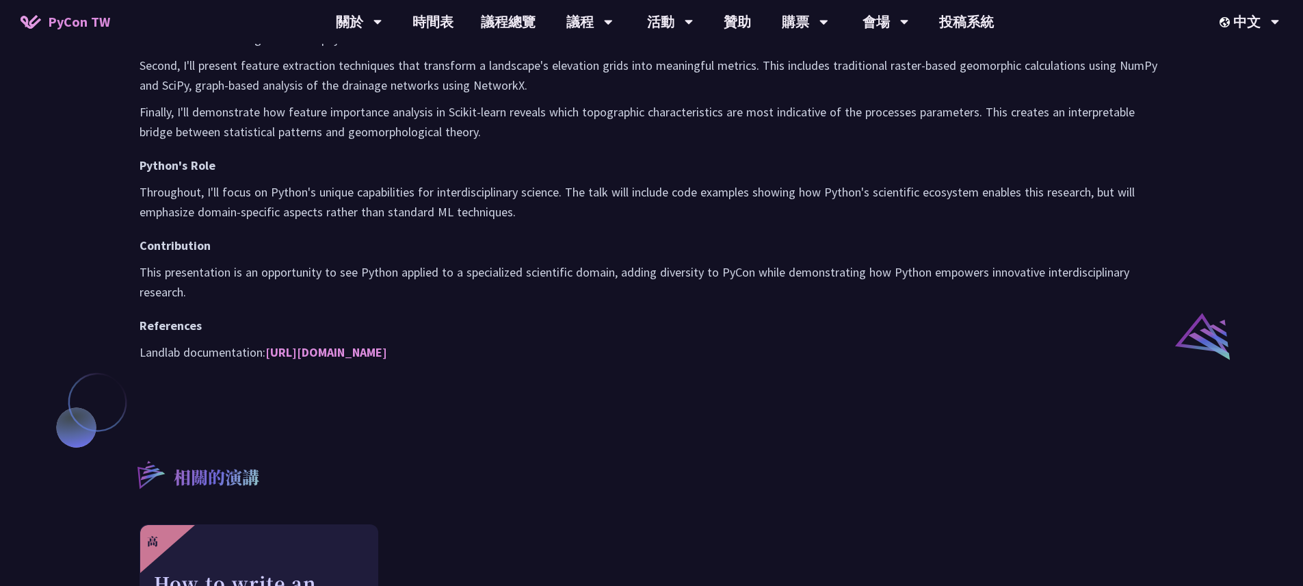
scroll to position [891, 0]
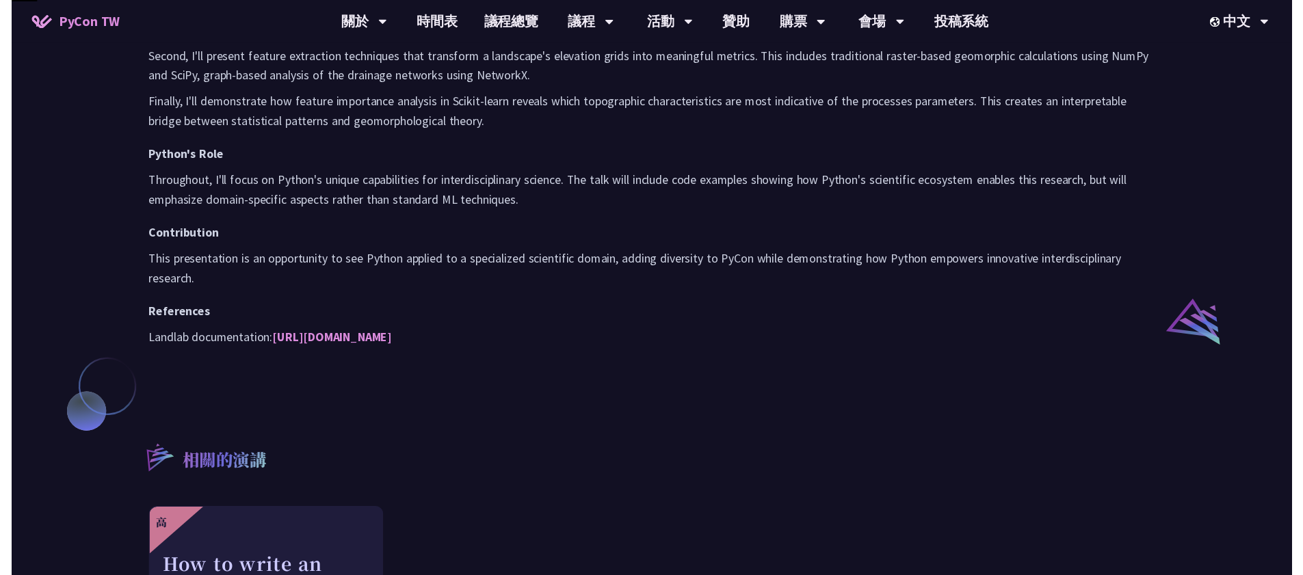
scroll to position [1153, 0]
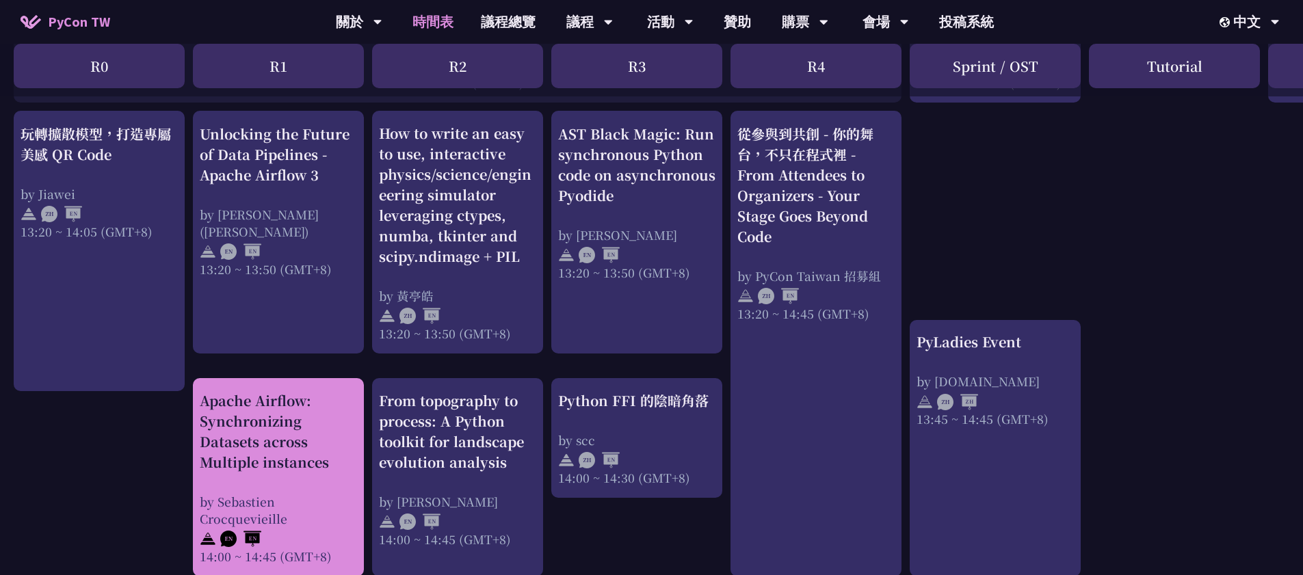
click div "Apache Airflow: Synchronizing Datasets across Multiple instances"
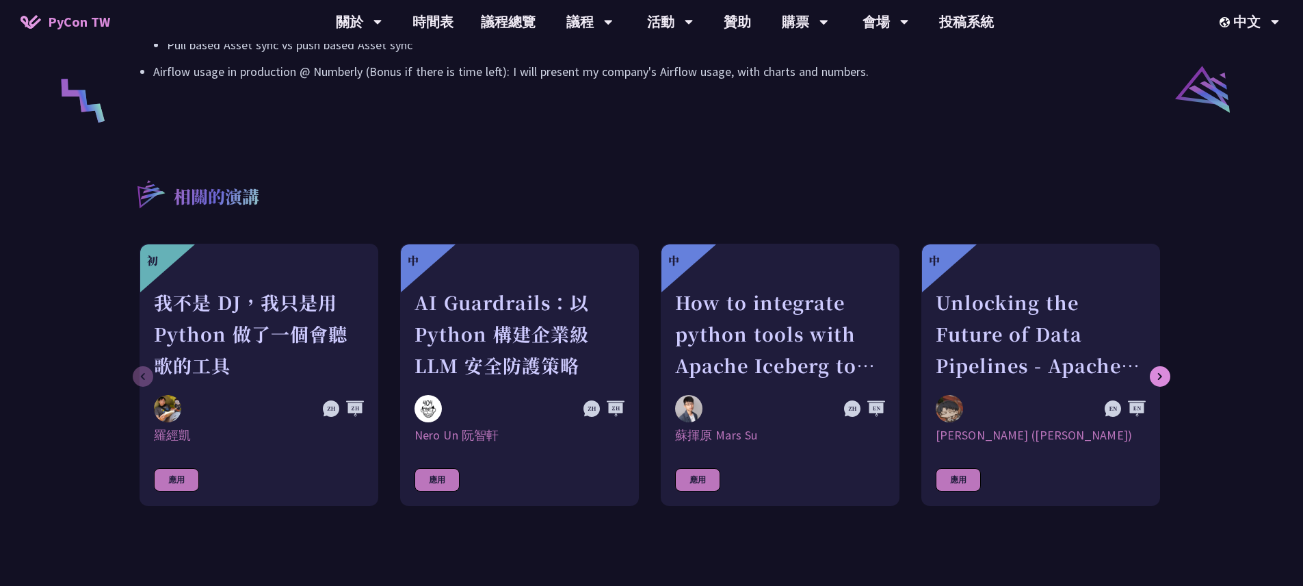
scroll to position [2428, 0]
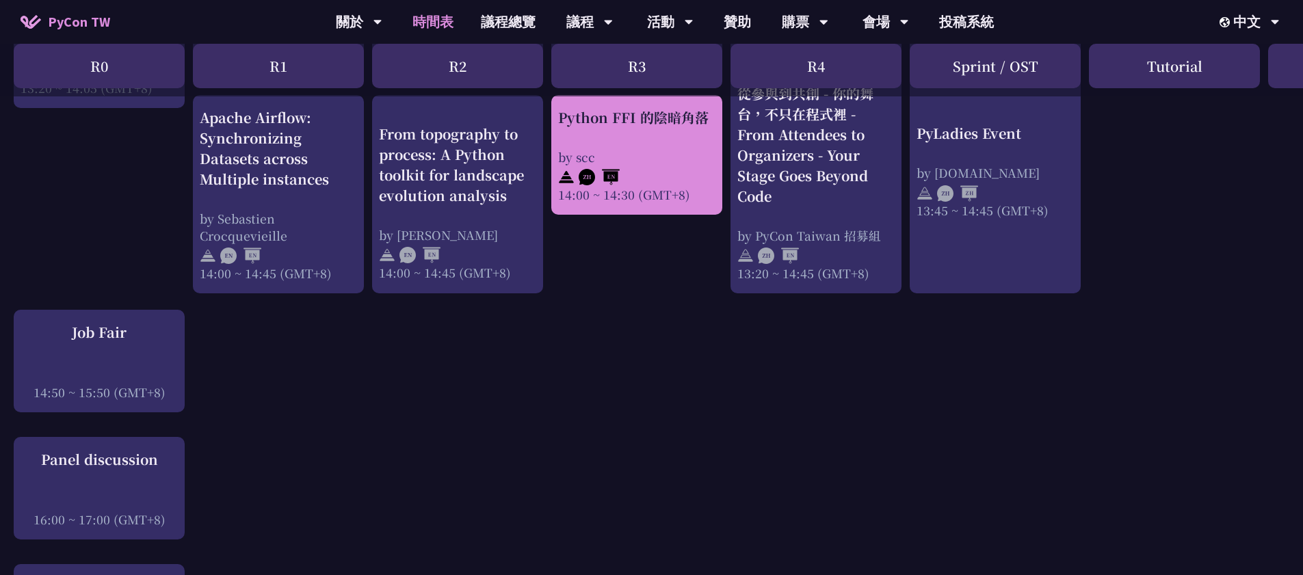
scroll to position [1588, 0]
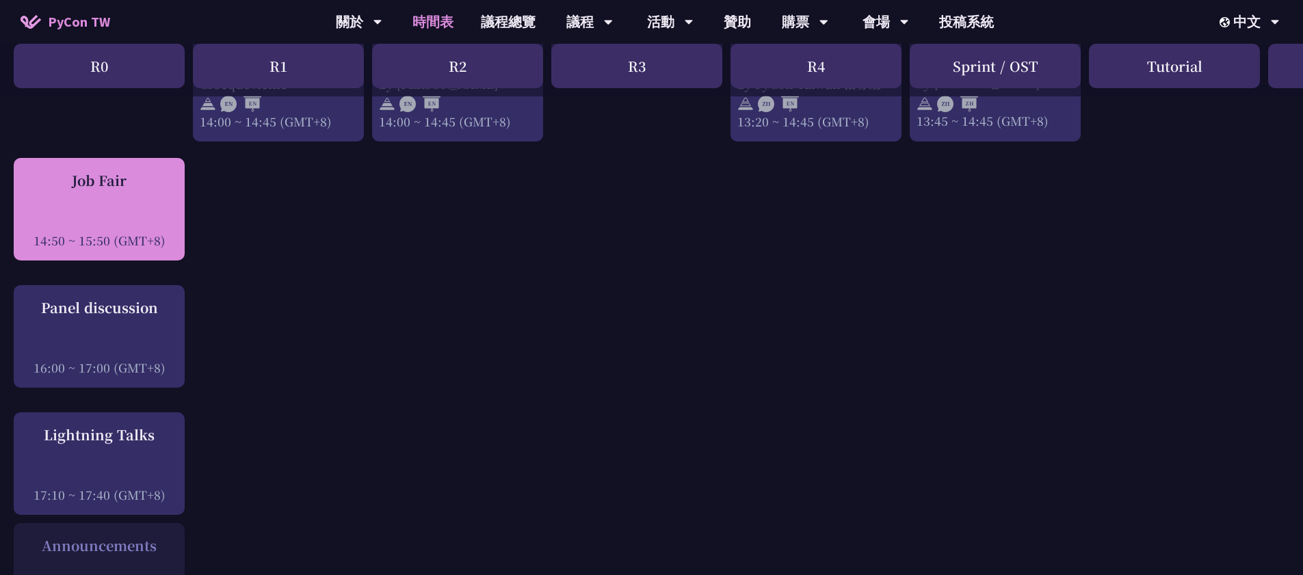
click div "Job Fair"
drag, startPoint x: 134, startPoint y: 175, endPoint x: 66, endPoint y: 173, distance: 67.8
click div "Job Fair"
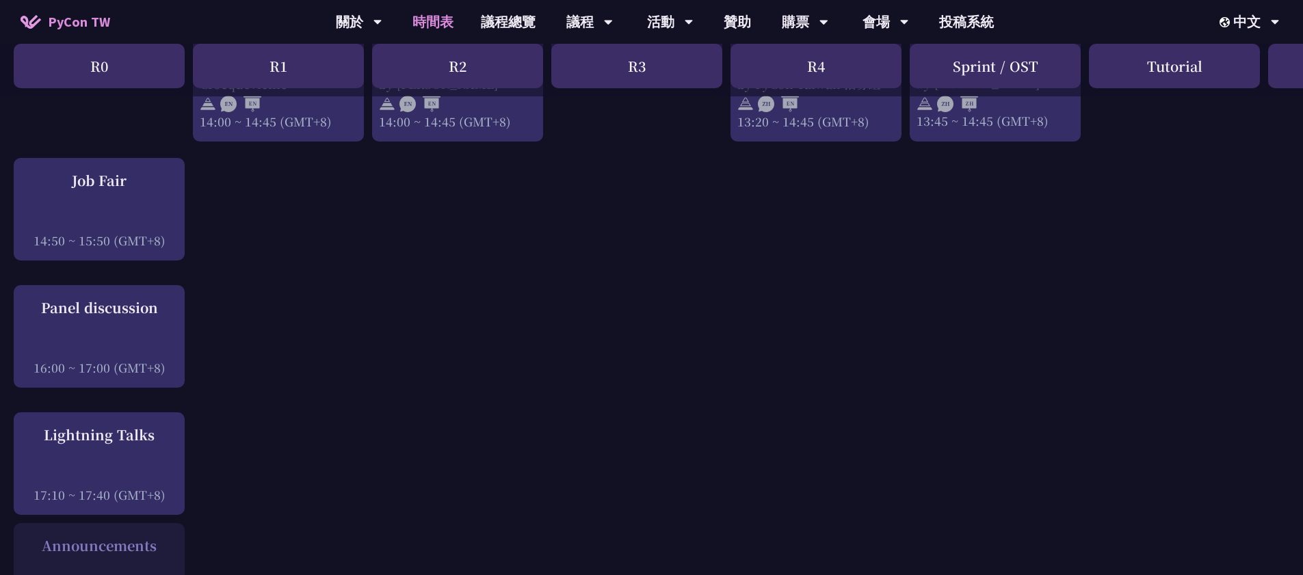
click div "An Introduction to the GIL for Python Beginners: Disabling It in Python 3.13 an…"
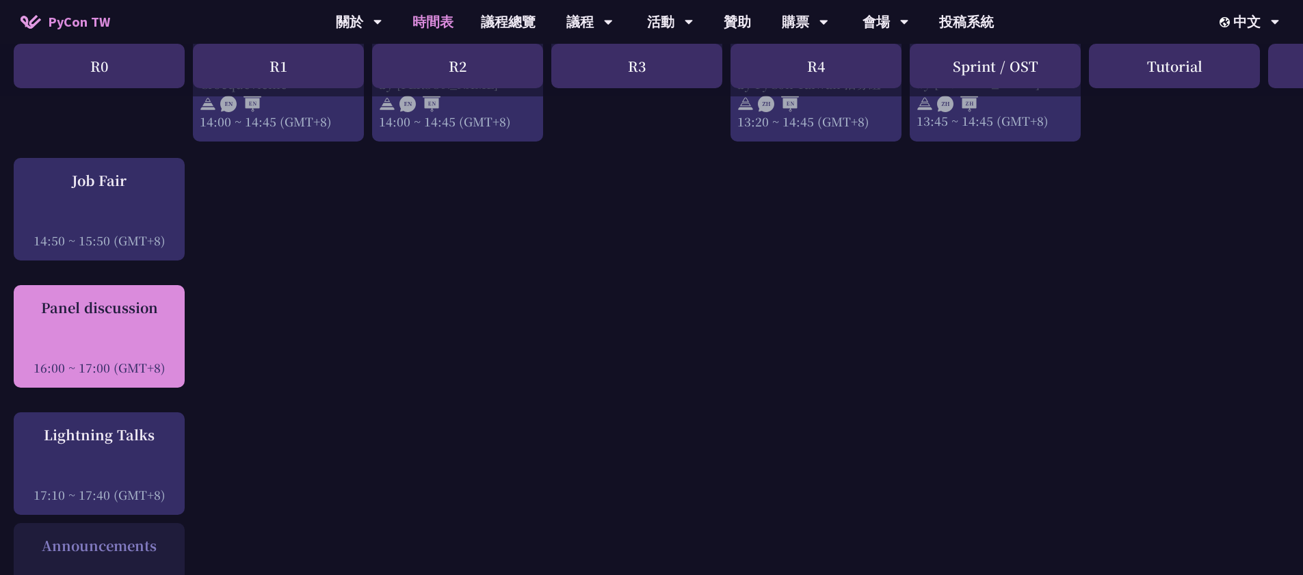
click div "Panel discussion"
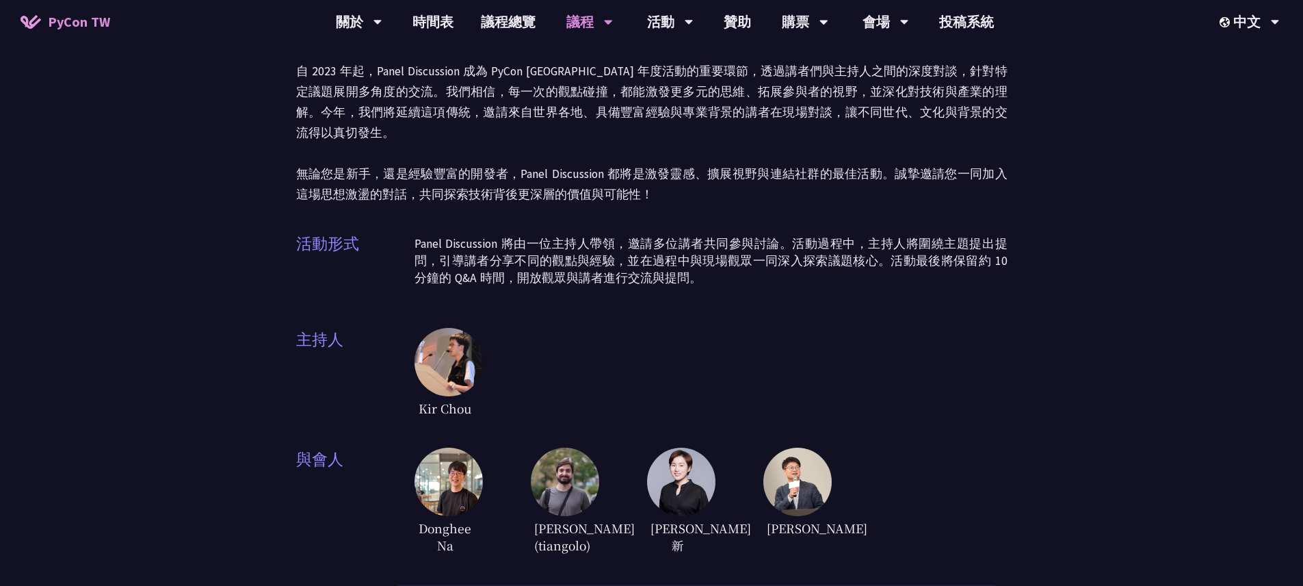
scroll to position [144, 0]
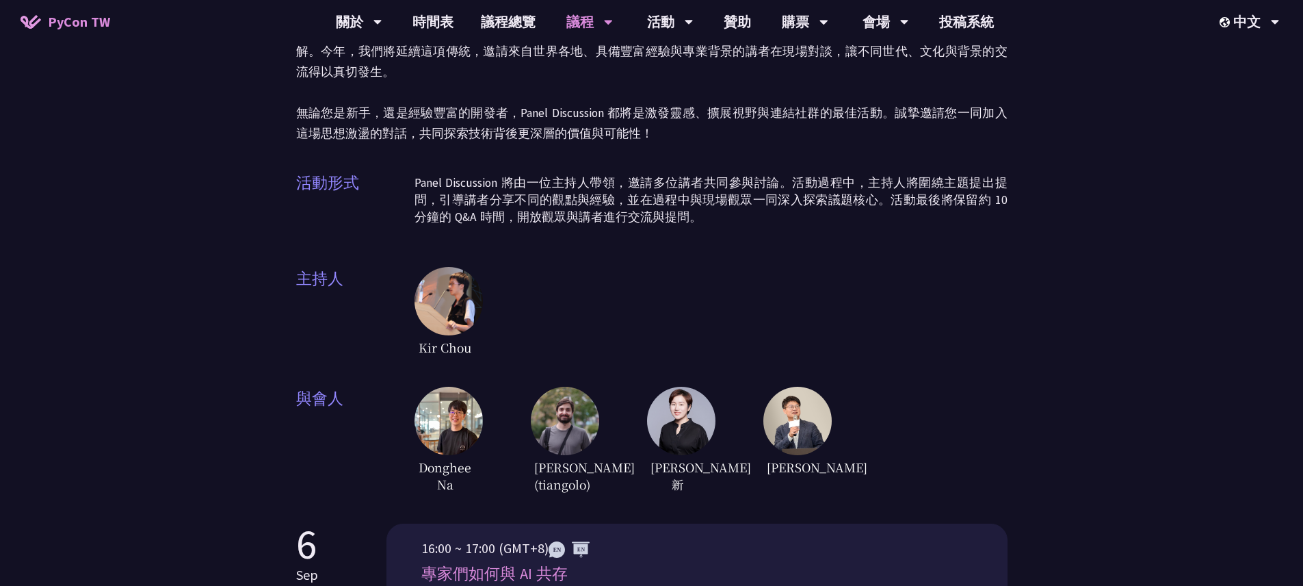
click img
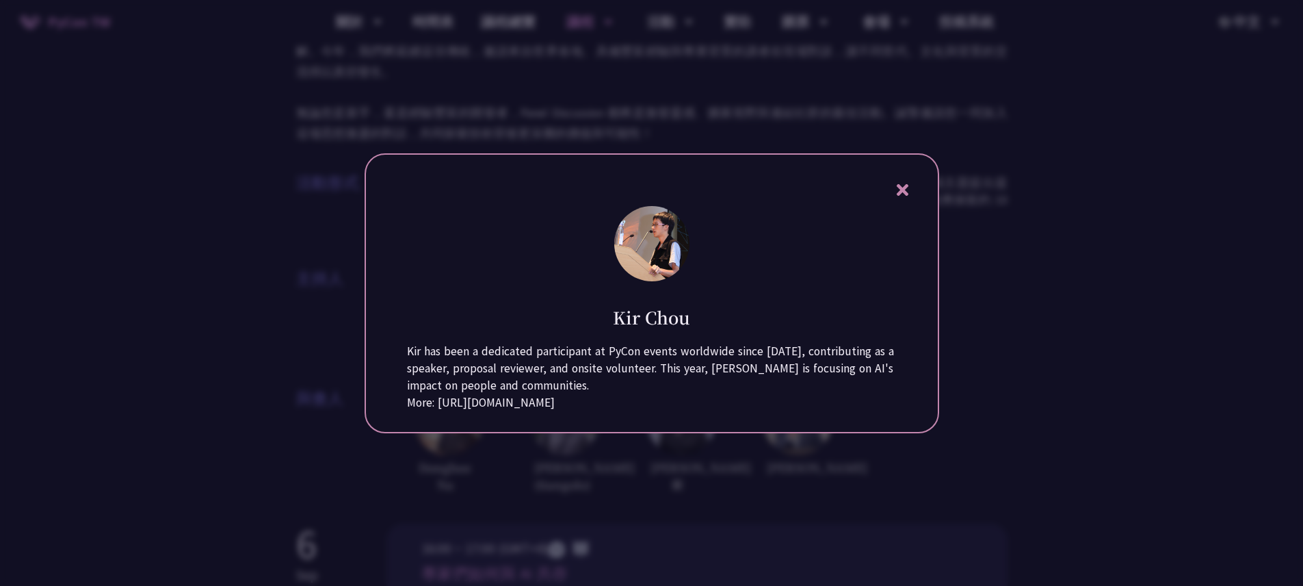
click div
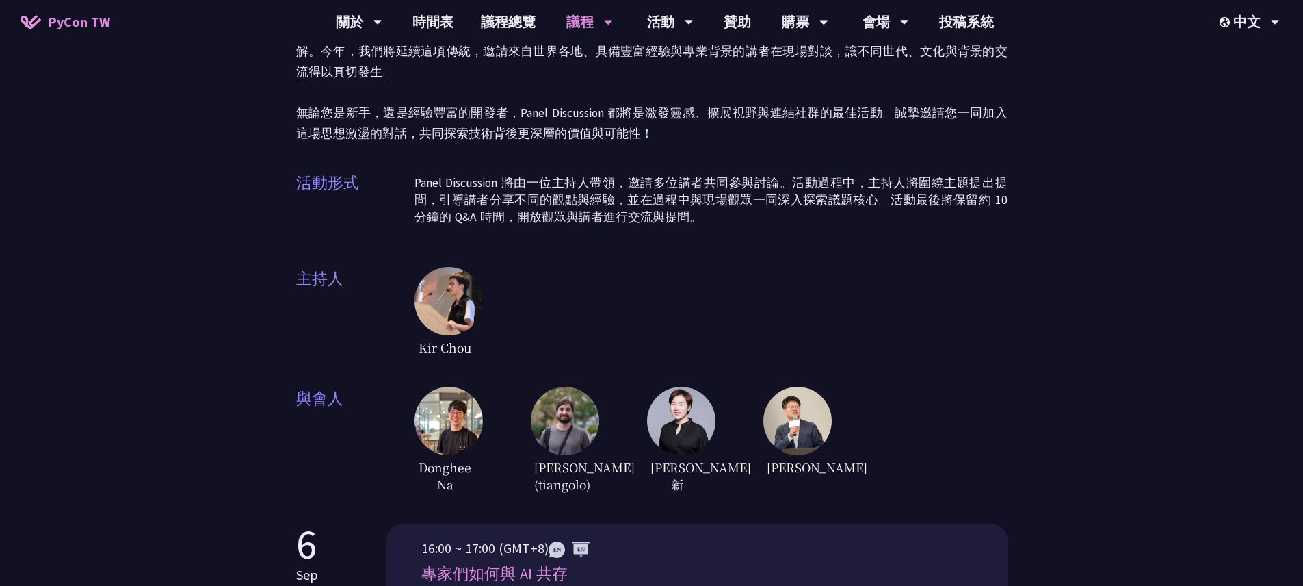
click img
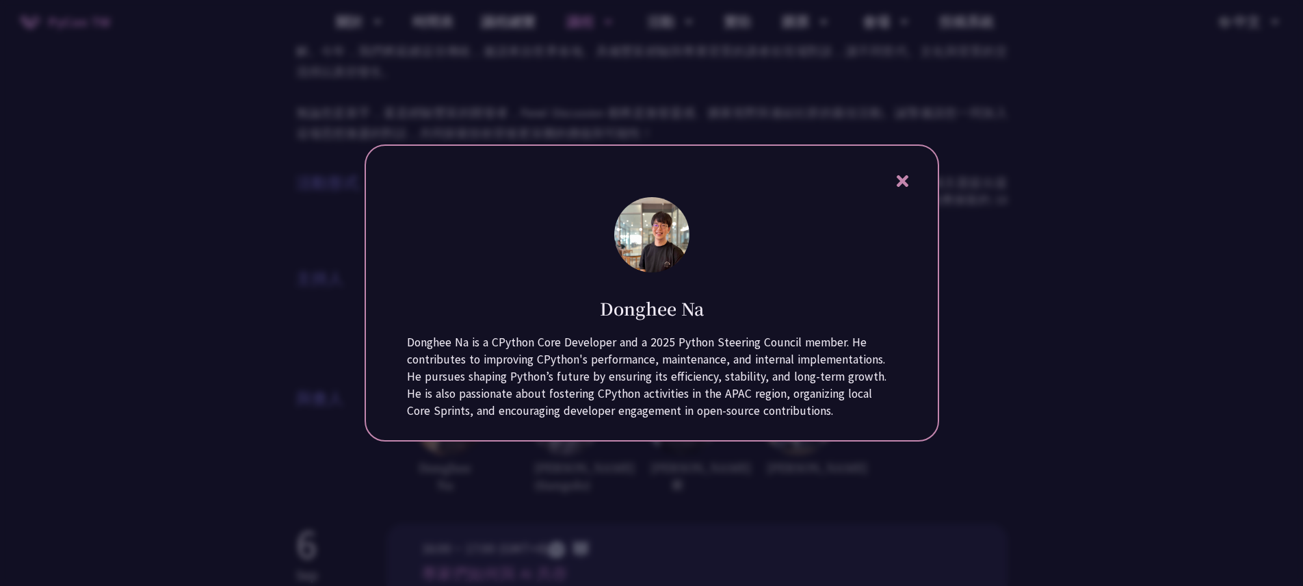
click div
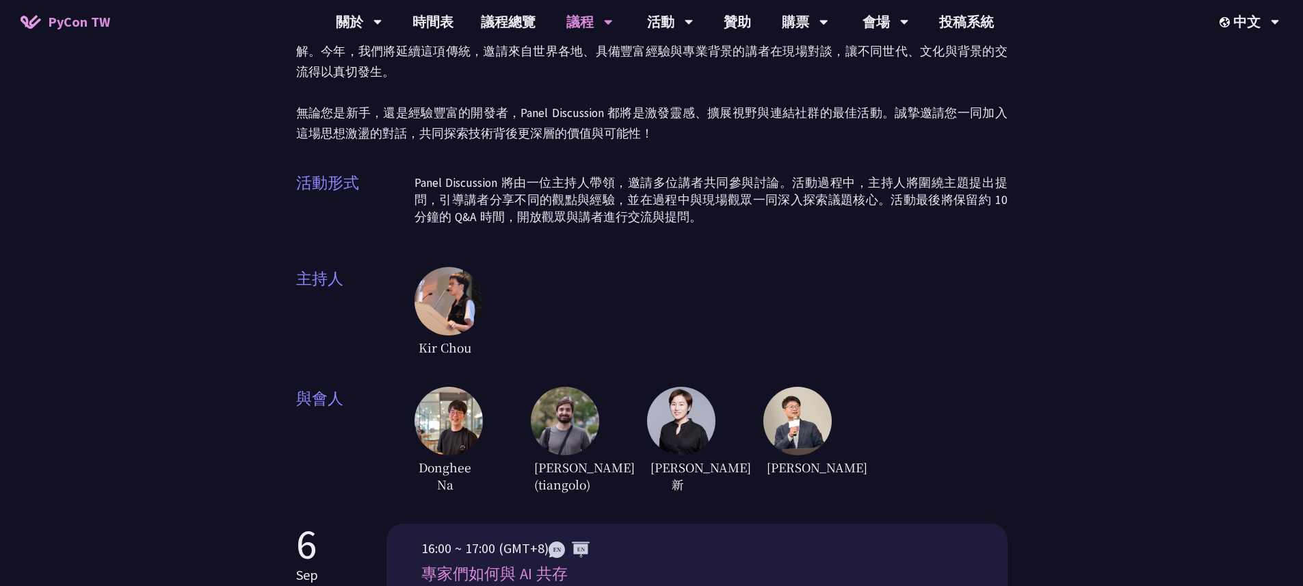
click img
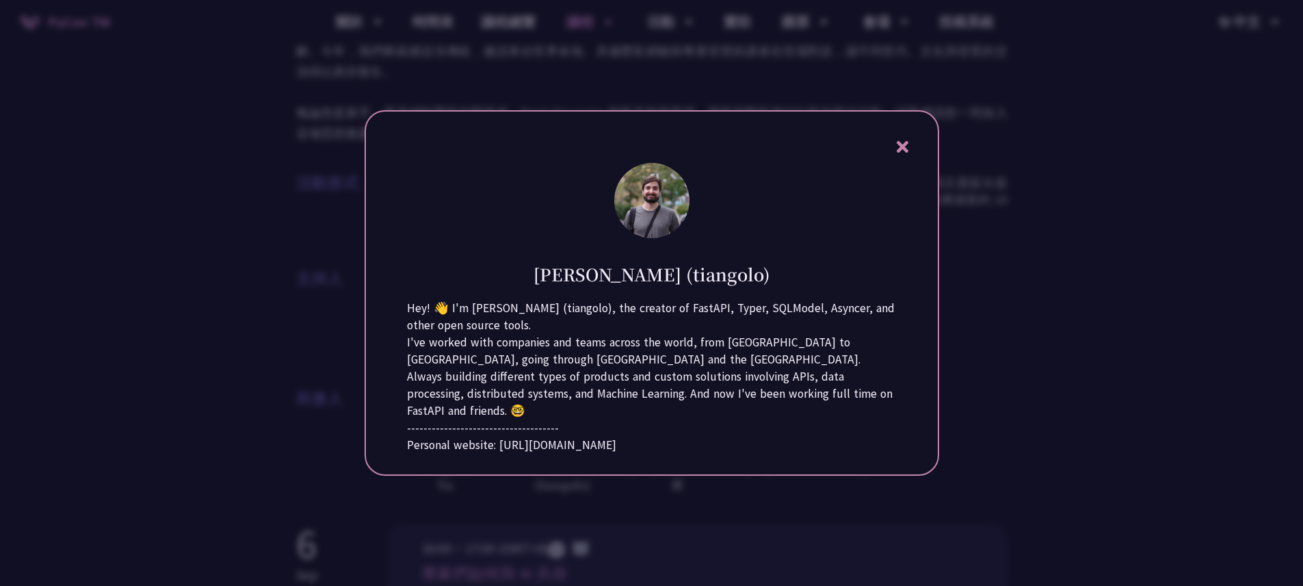
click div
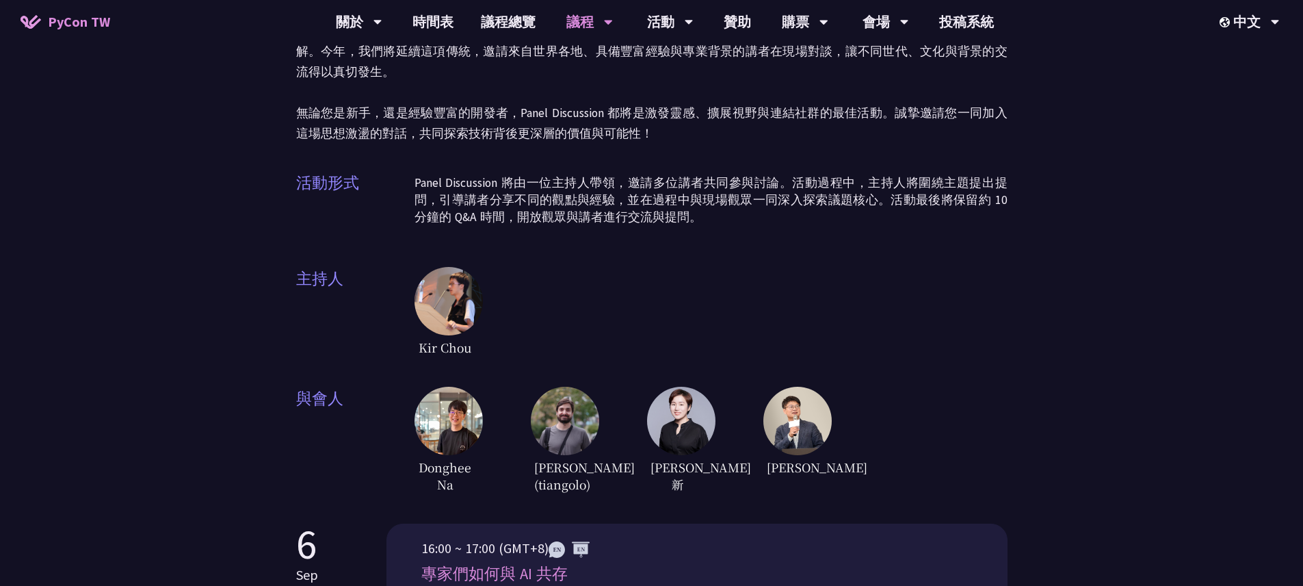
click img
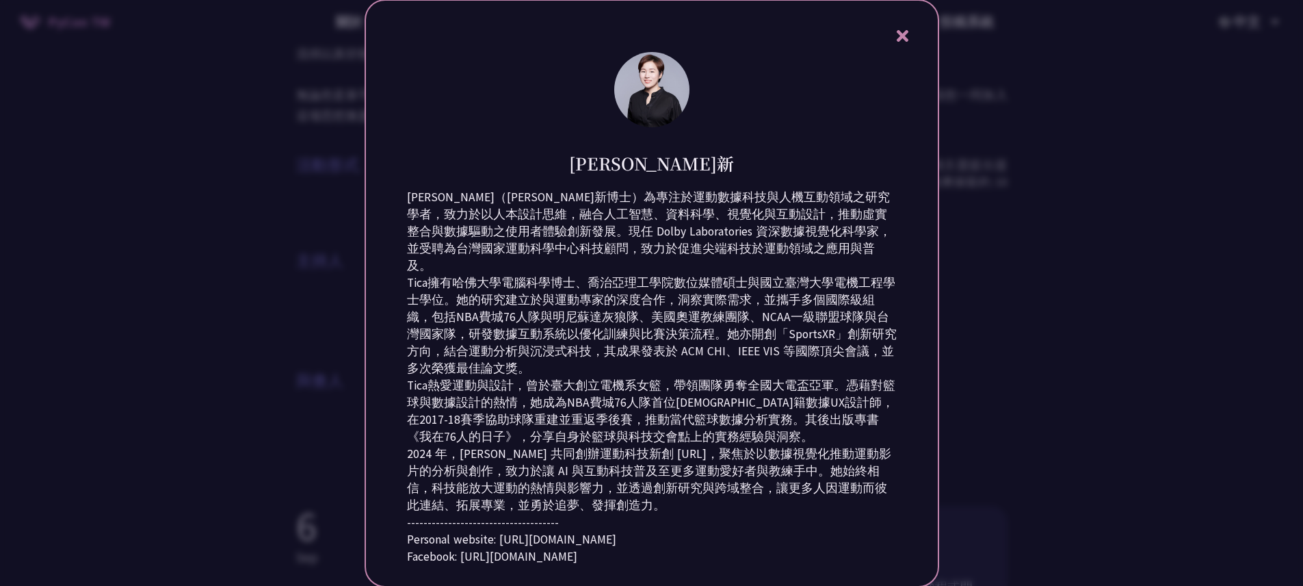
scroll to position [170, 0]
drag, startPoint x: 605, startPoint y: 453, endPoint x: 653, endPoint y: 453, distance: 47.9
click div "2024 年，[PERSON_NAME] 共同創辦運動科技新創 [URL]，聚焦於以數據視覺化推動運動影片的分析與創作，致力於讓 AI 與互動科技普及至更多運…"
copy div "[URL]"
click div "2024 年，[PERSON_NAME] 共同創辦運動科技新創 [URL]，聚焦於以數據視覺化推動運動影片的分析與創作，致力於讓 AI 與互動科技普及至更多運…"
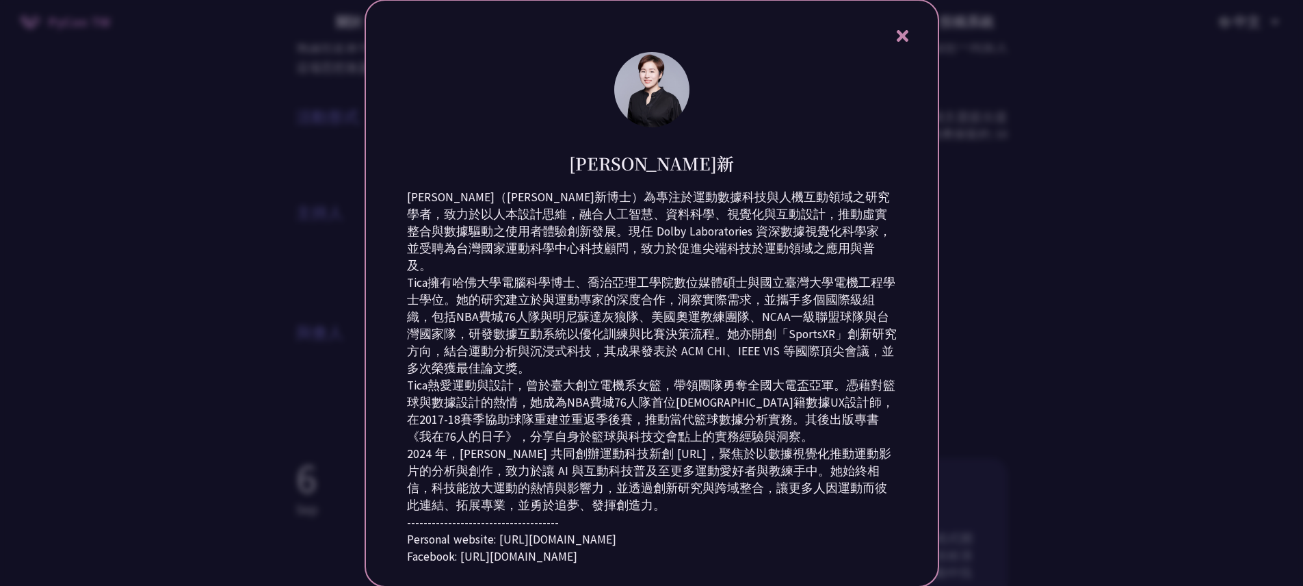
scroll to position [0, 0]
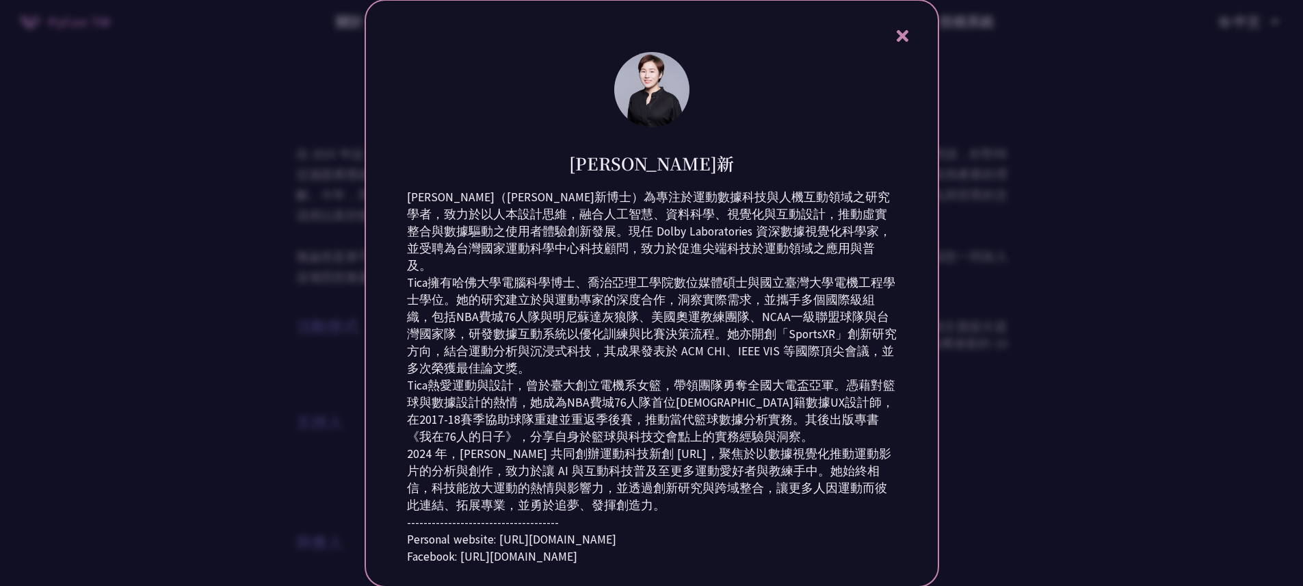
click div
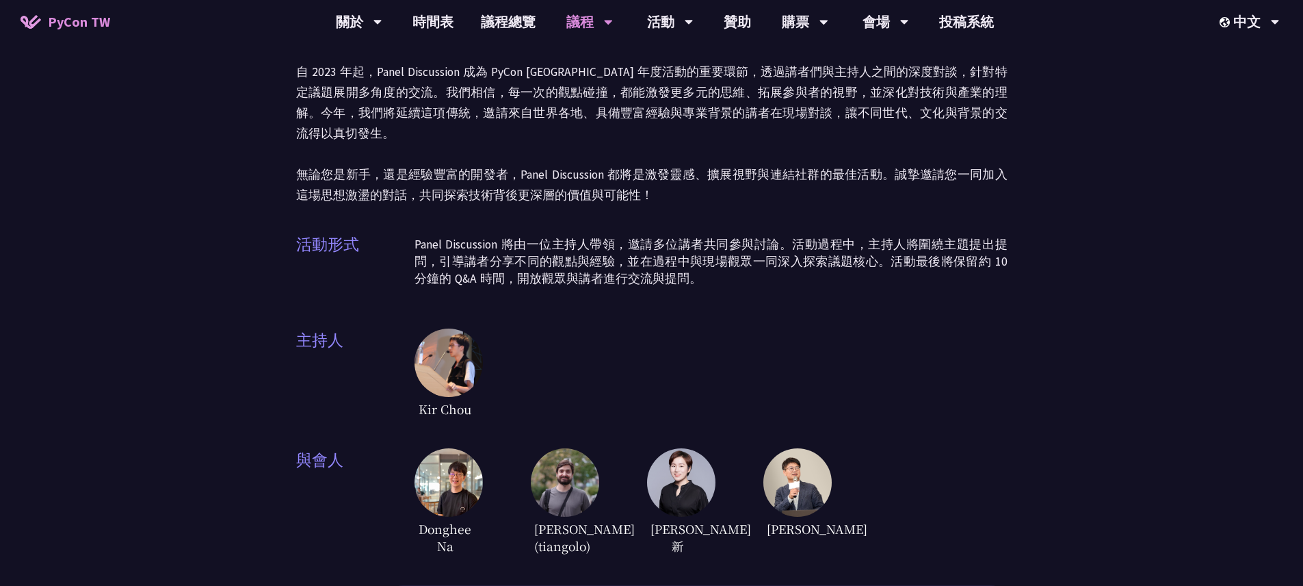
scroll to position [158, 0]
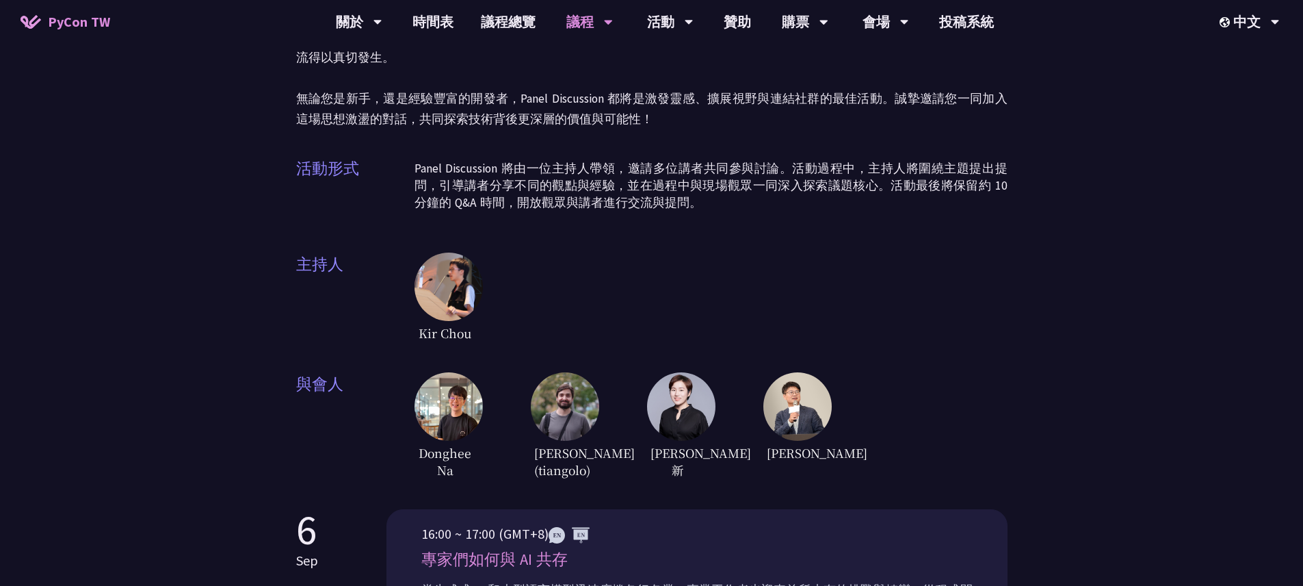
click img
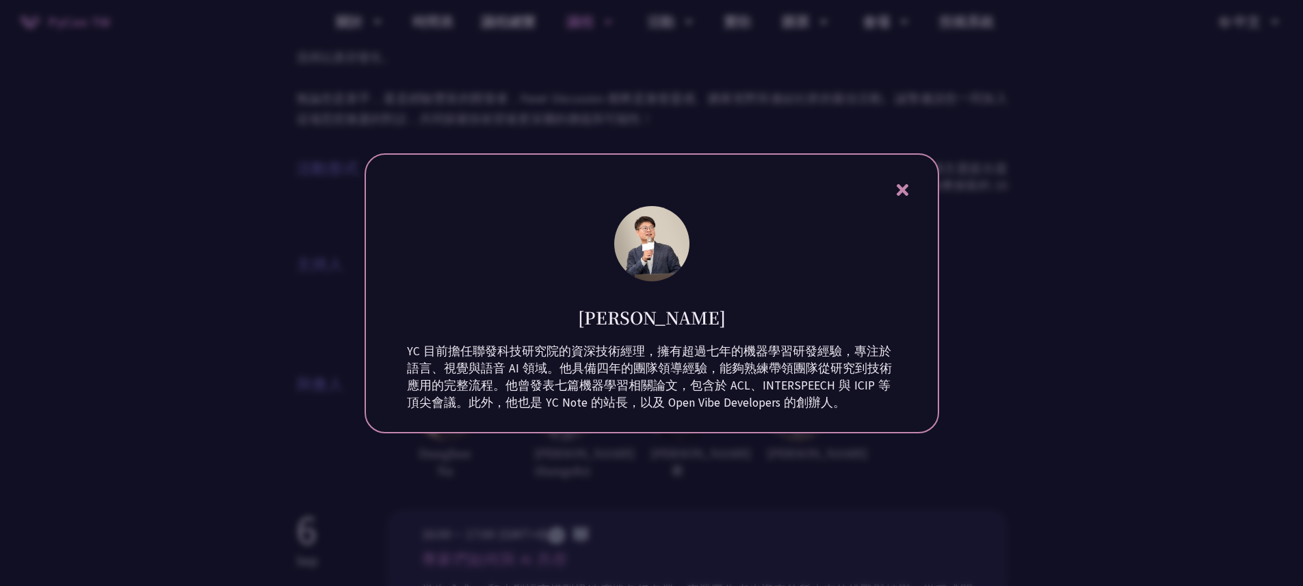
click div
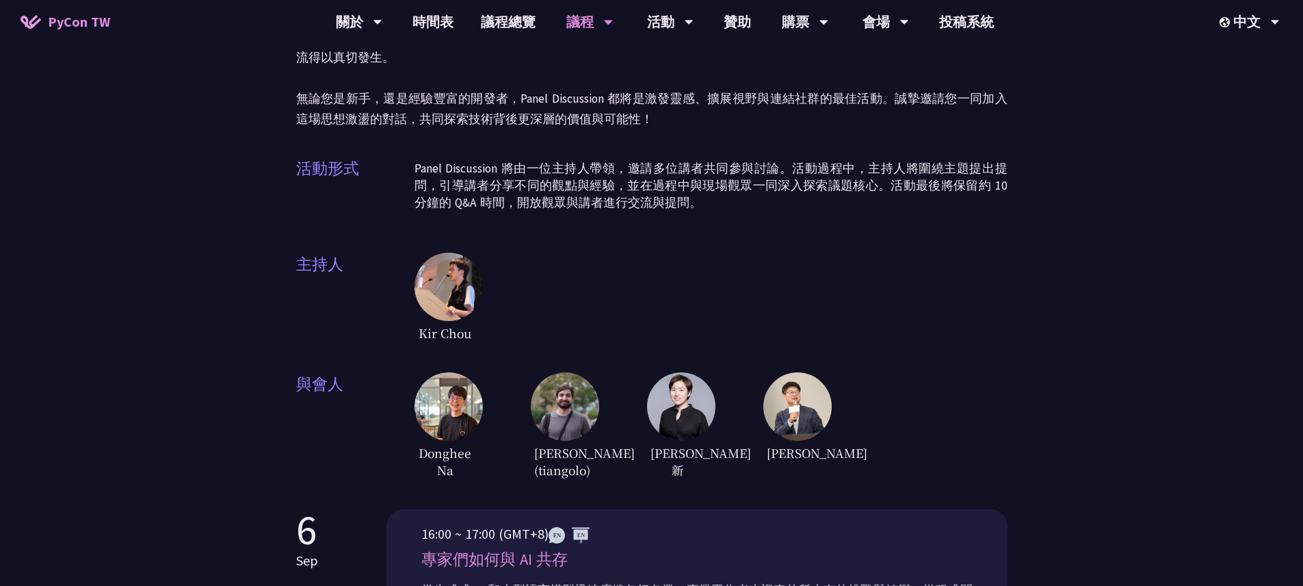
scroll to position [431, 0]
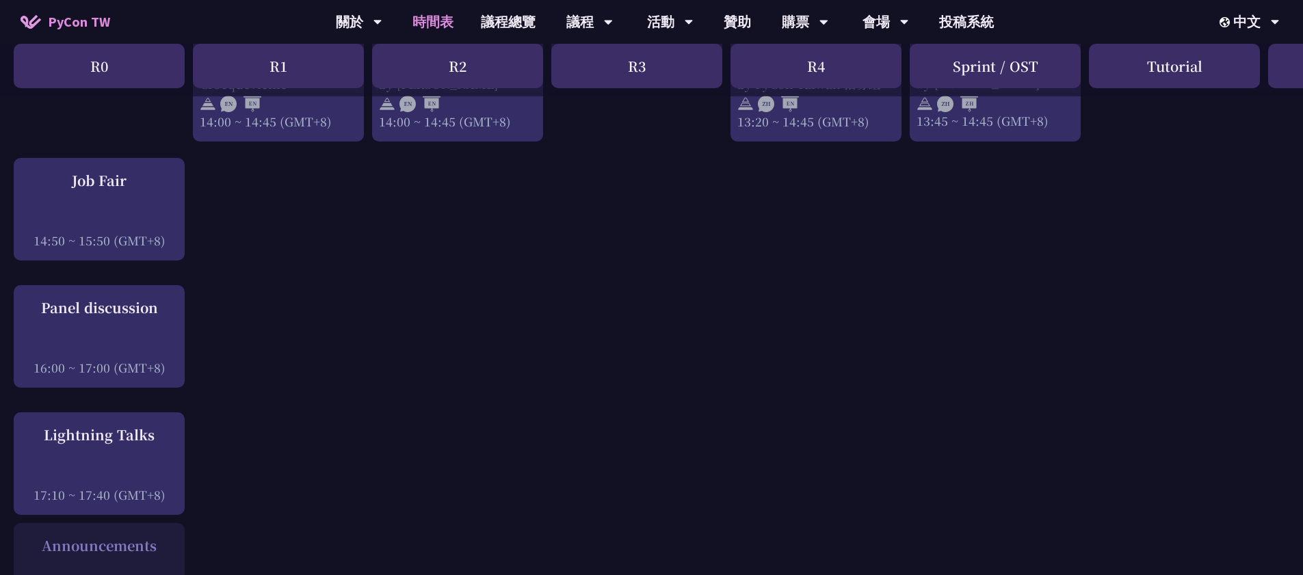
scroll to position [1661, 0]
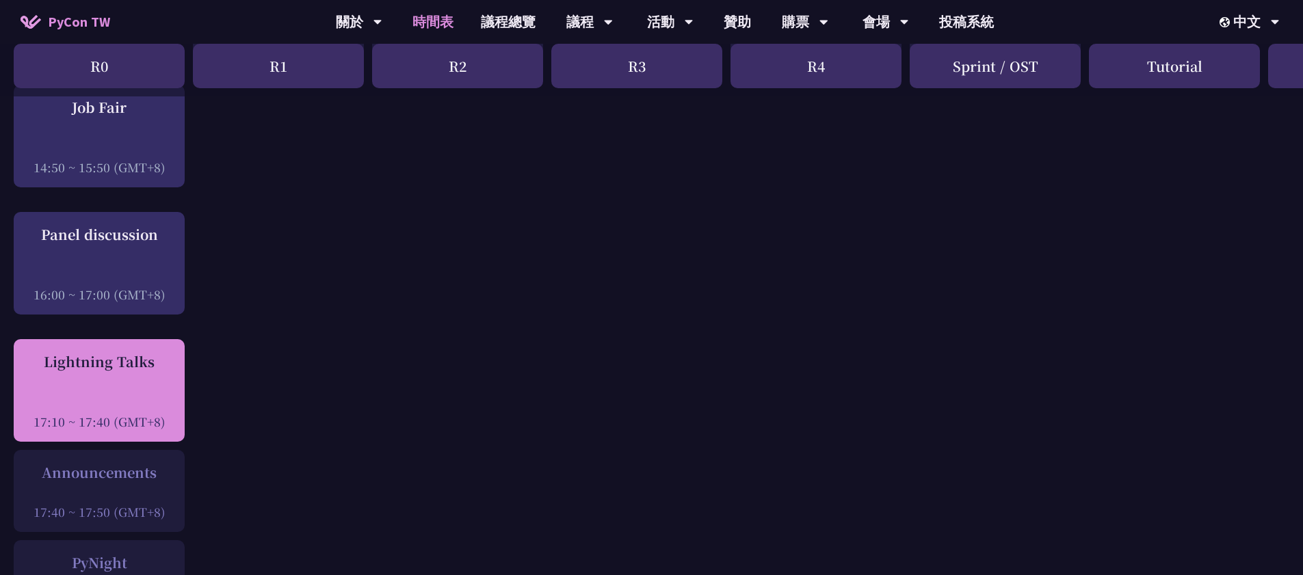
click div "Lightning Talks"
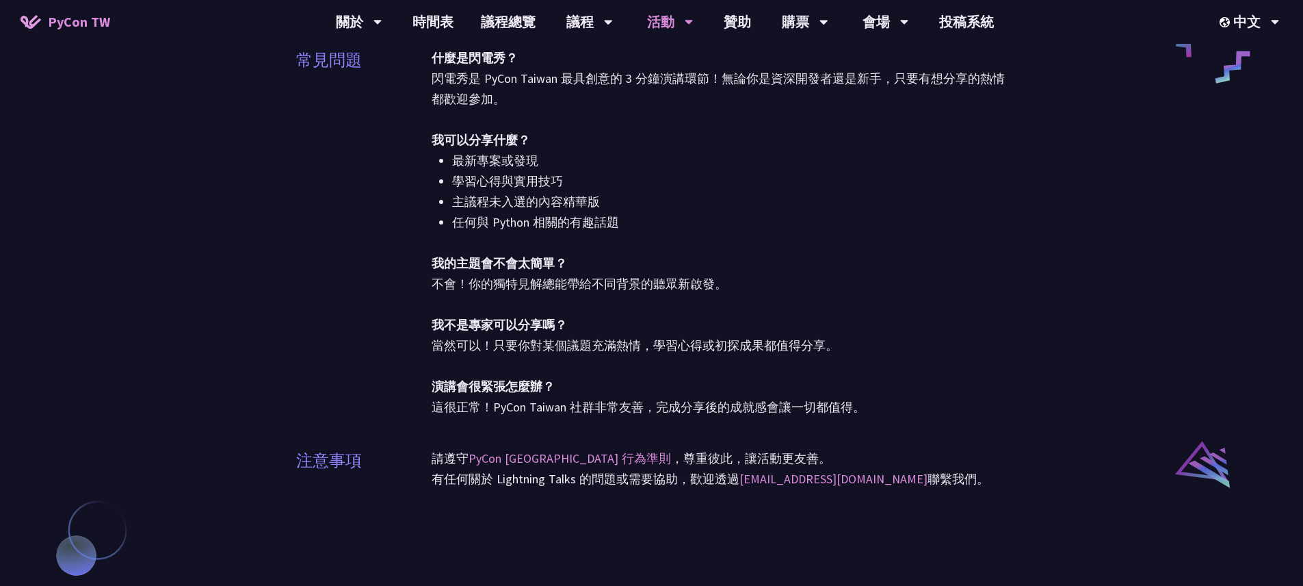
scroll to position [763, 0]
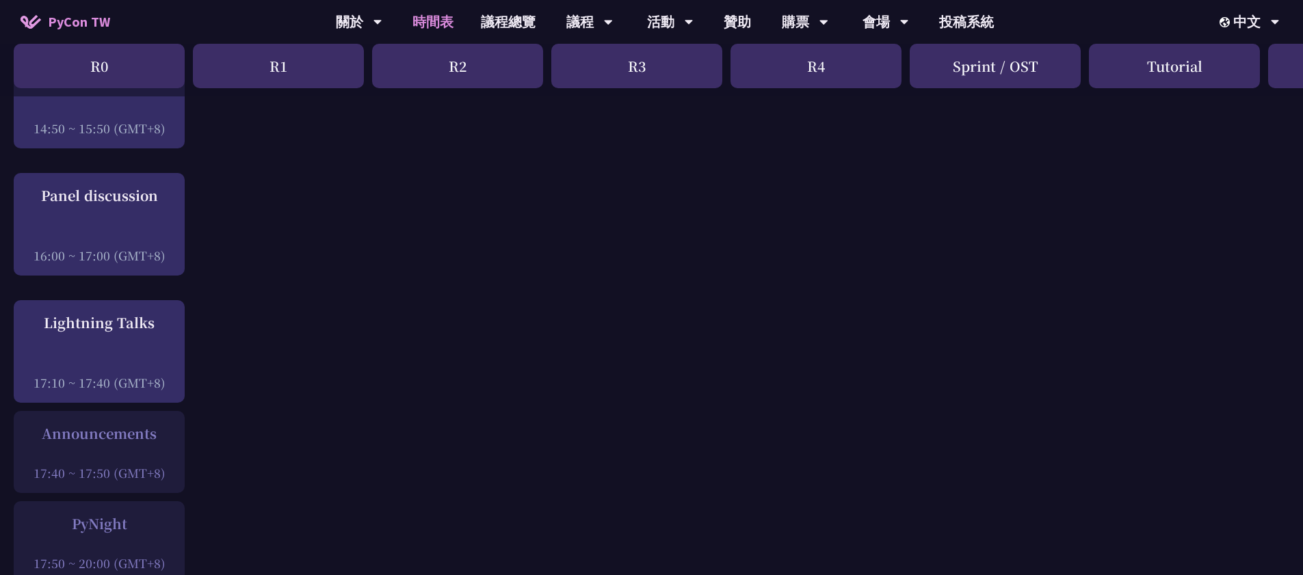
scroll to position [1777, 0]
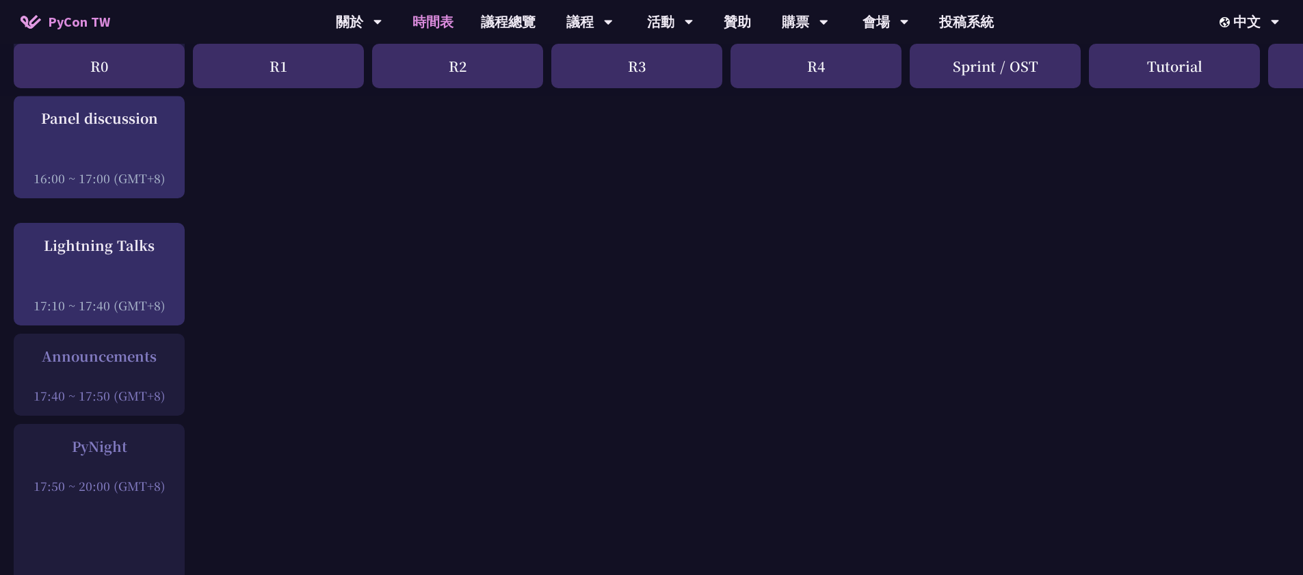
click div "Announcements"
click div
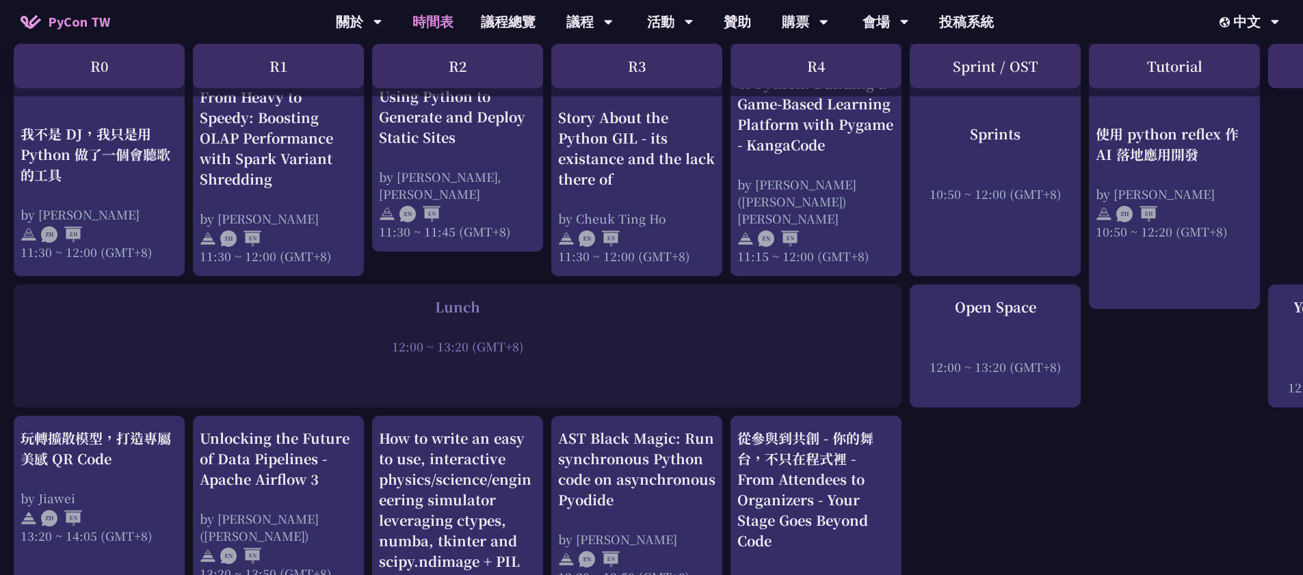
scroll to position [696, 0]
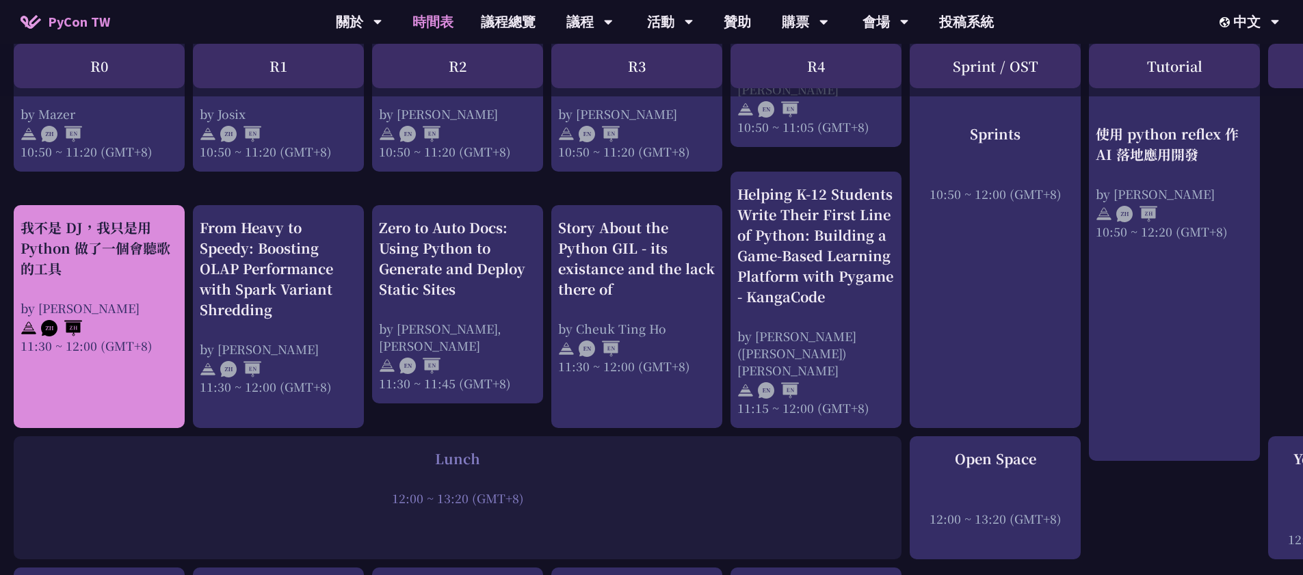
click div "by [PERSON_NAME]"
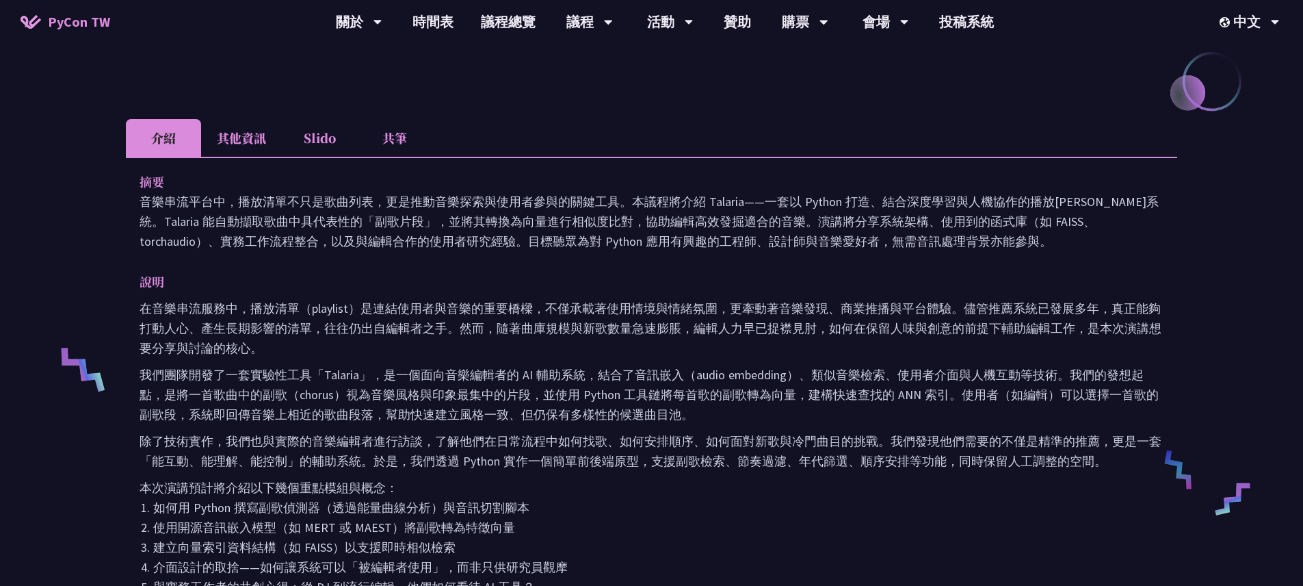
scroll to position [481, 0]
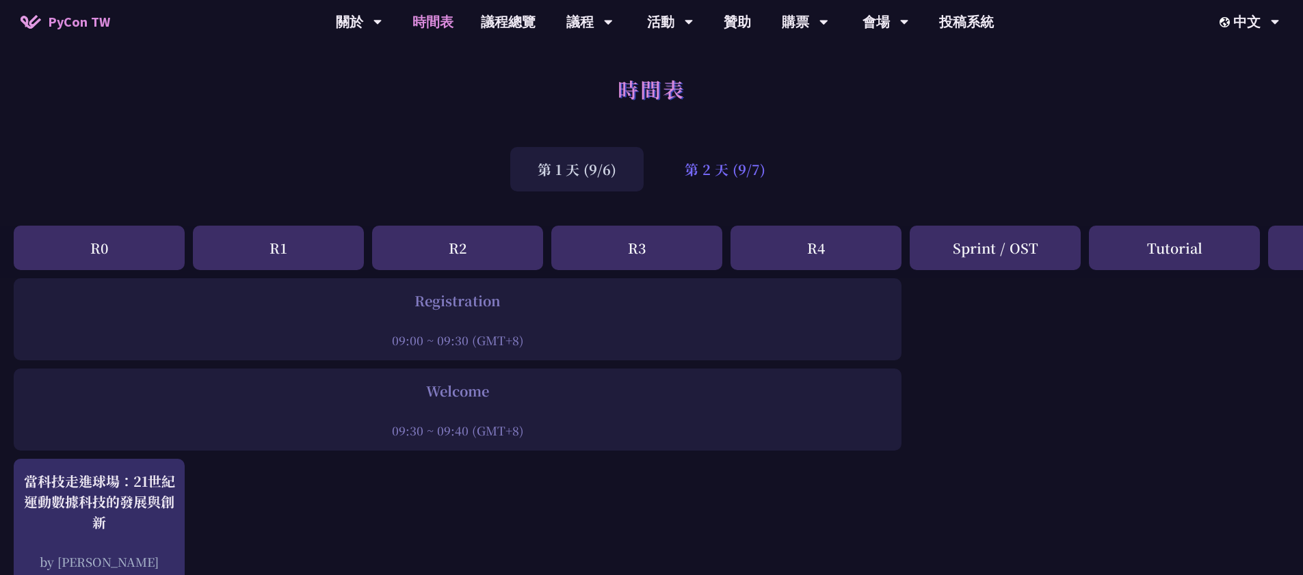
click div "第 2 天 (9/7)"
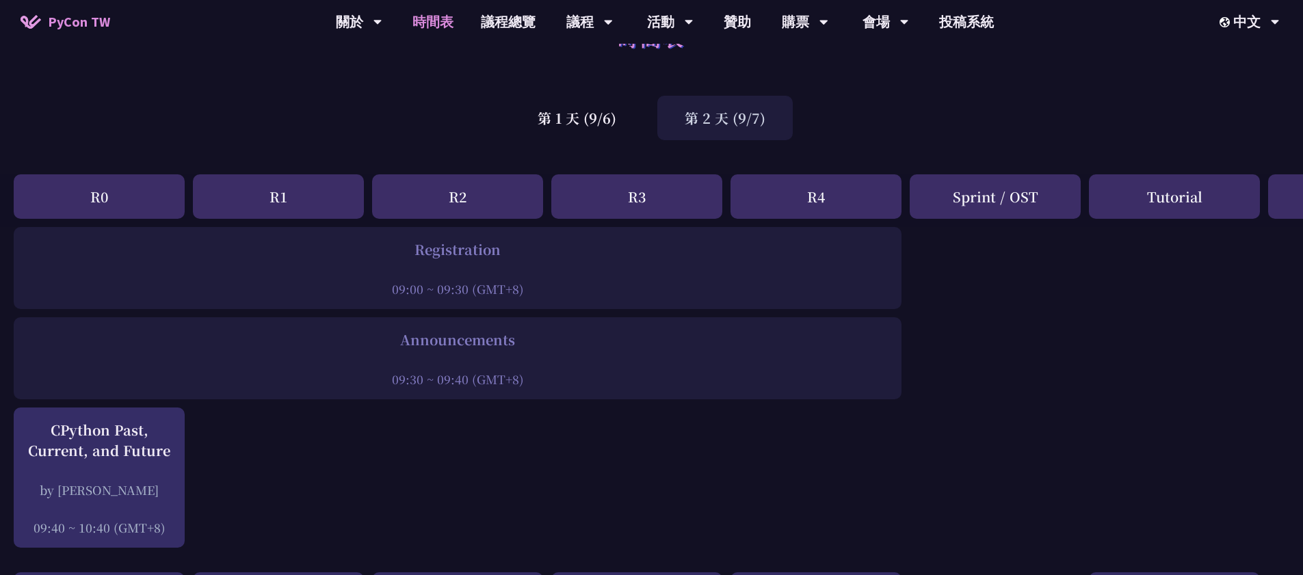
scroll to position [193, 0]
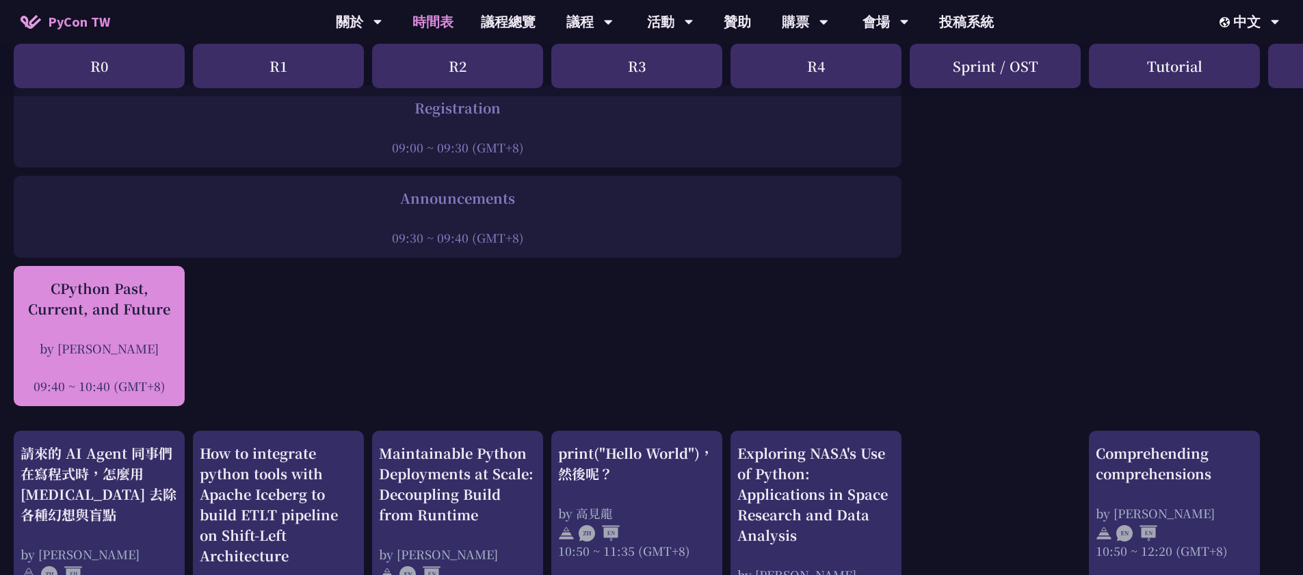
click div "CPython Past, Current, and Future by [PERSON_NAME] 09:40 ~ 10:40 (GMT+8)"
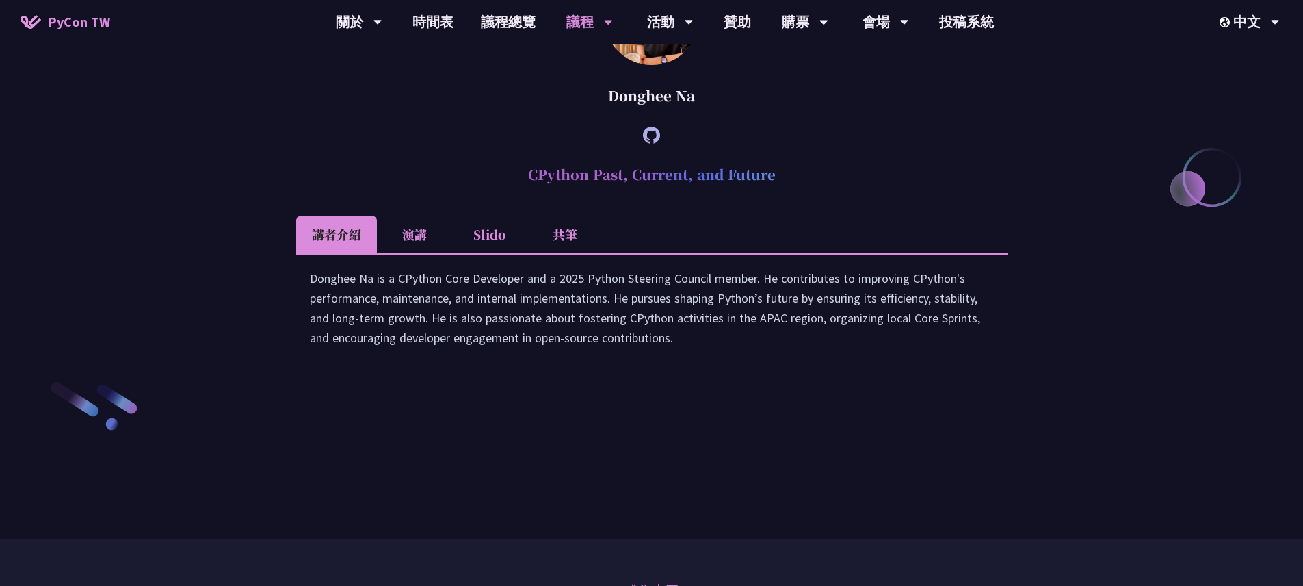
scroll to position [1855, 0]
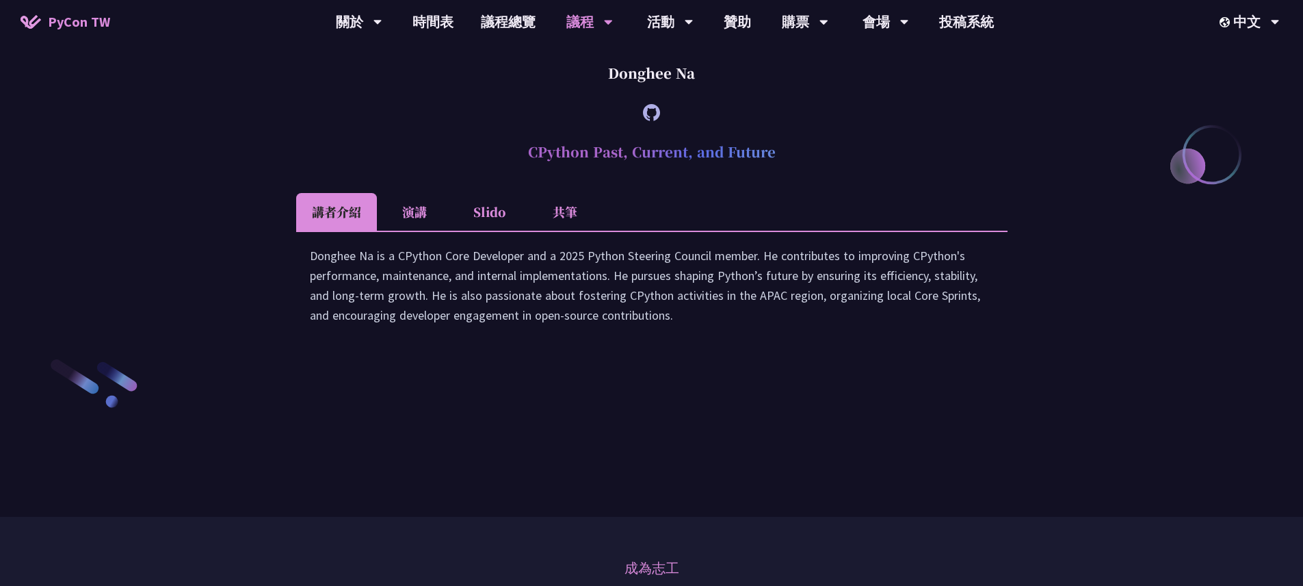
drag, startPoint x: 697, startPoint y: 192, endPoint x: 606, endPoint y: 194, distance: 91.0
click div "Donghee Na"
click h2 "CPython Past, Current, and Future"
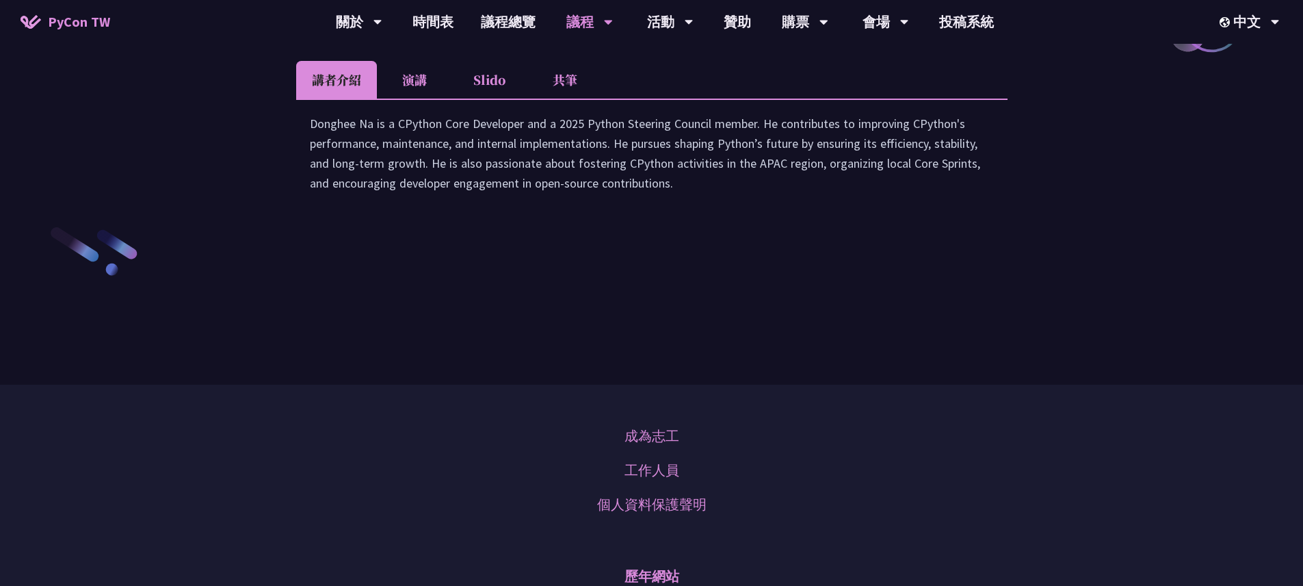
scroll to position [2063, 0]
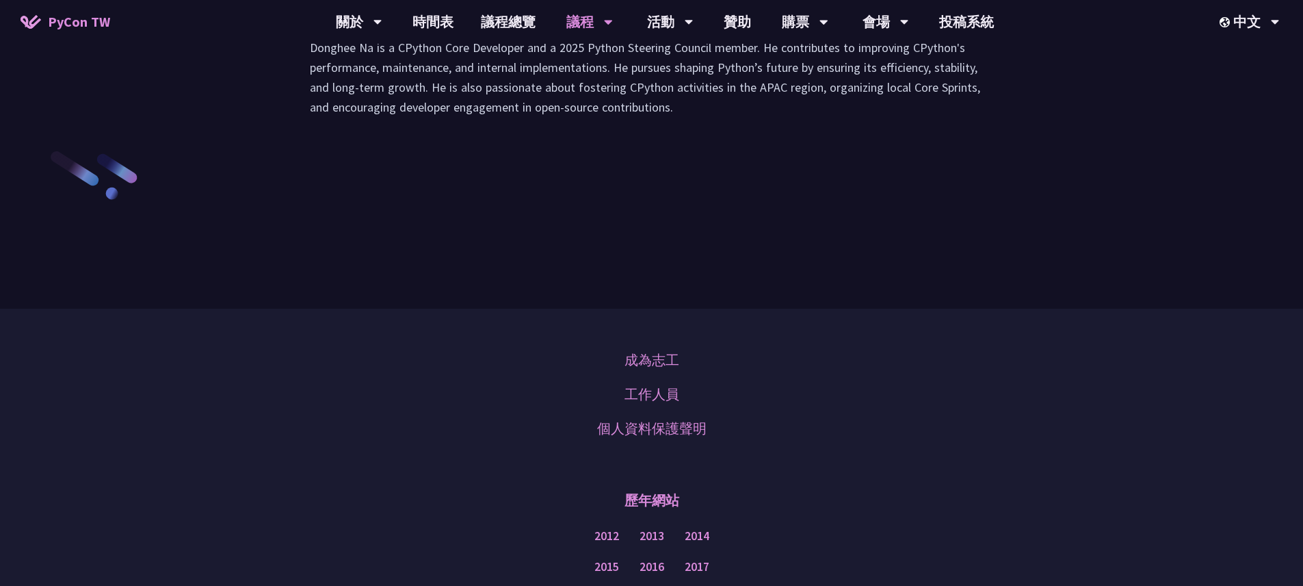
click li "演講"
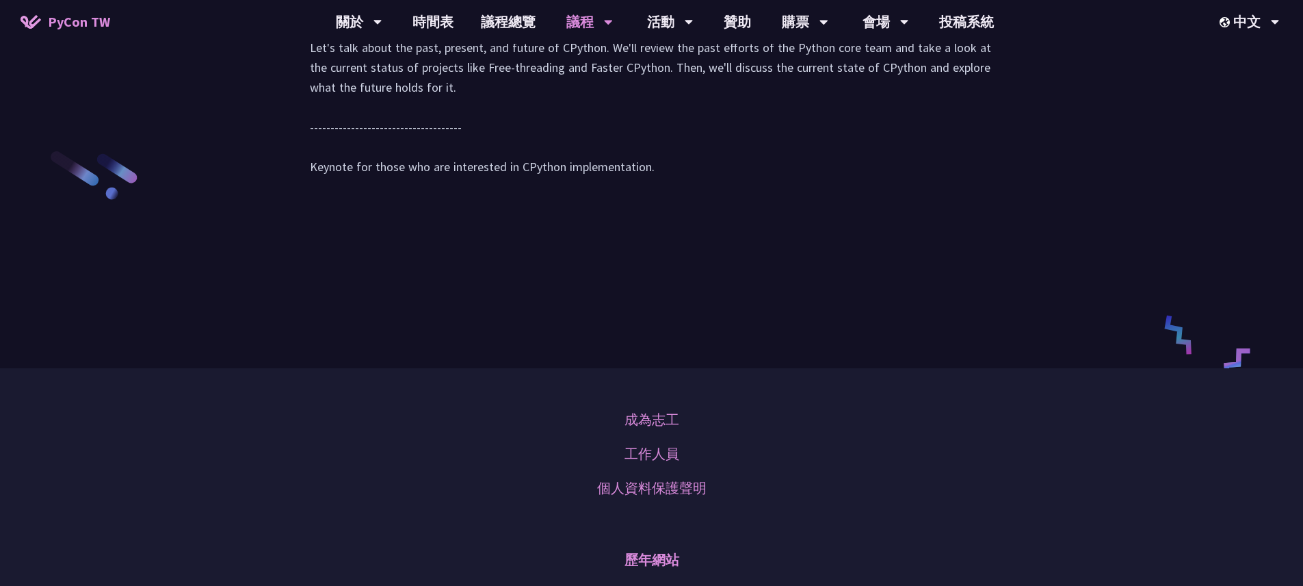
click li "講者介紹"
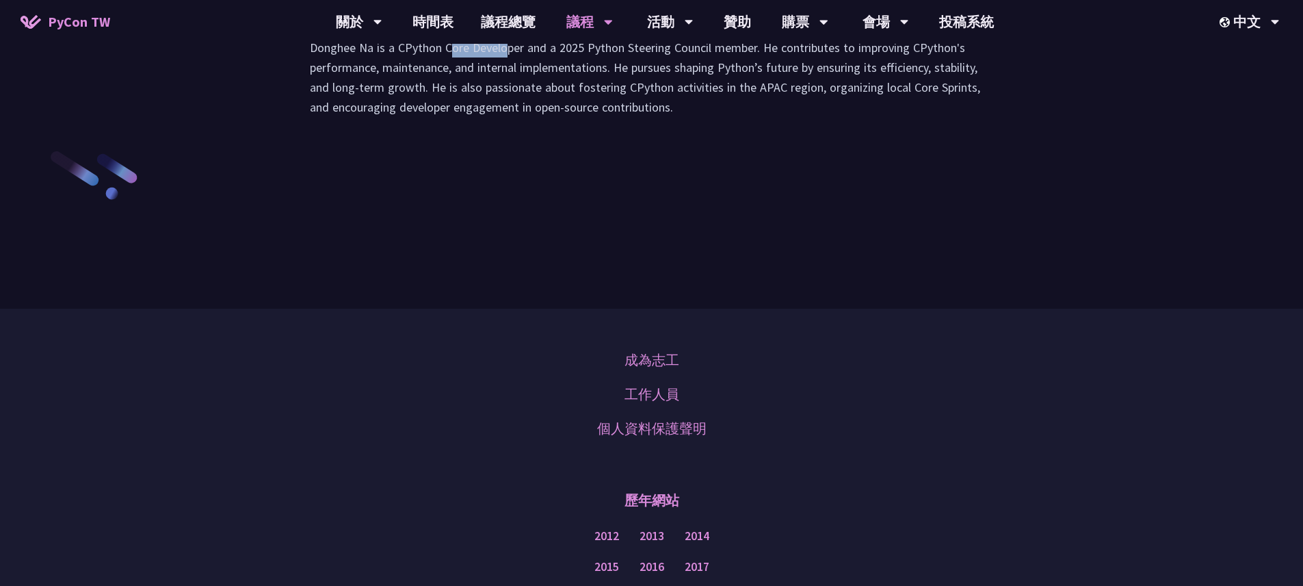
drag, startPoint x: 374, startPoint y: 187, endPoint x: 308, endPoint y: 187, distance: 65.7
click div "Donghee Na is a CPython Core Developer and a 2025 Python Steering Council membe…"
click div "[PERSON_NAME] (tiangolo) Behind the scenes of FastAPI and friends for developer…"
